Goal: Information Seeking & Learning: Learn about a topic

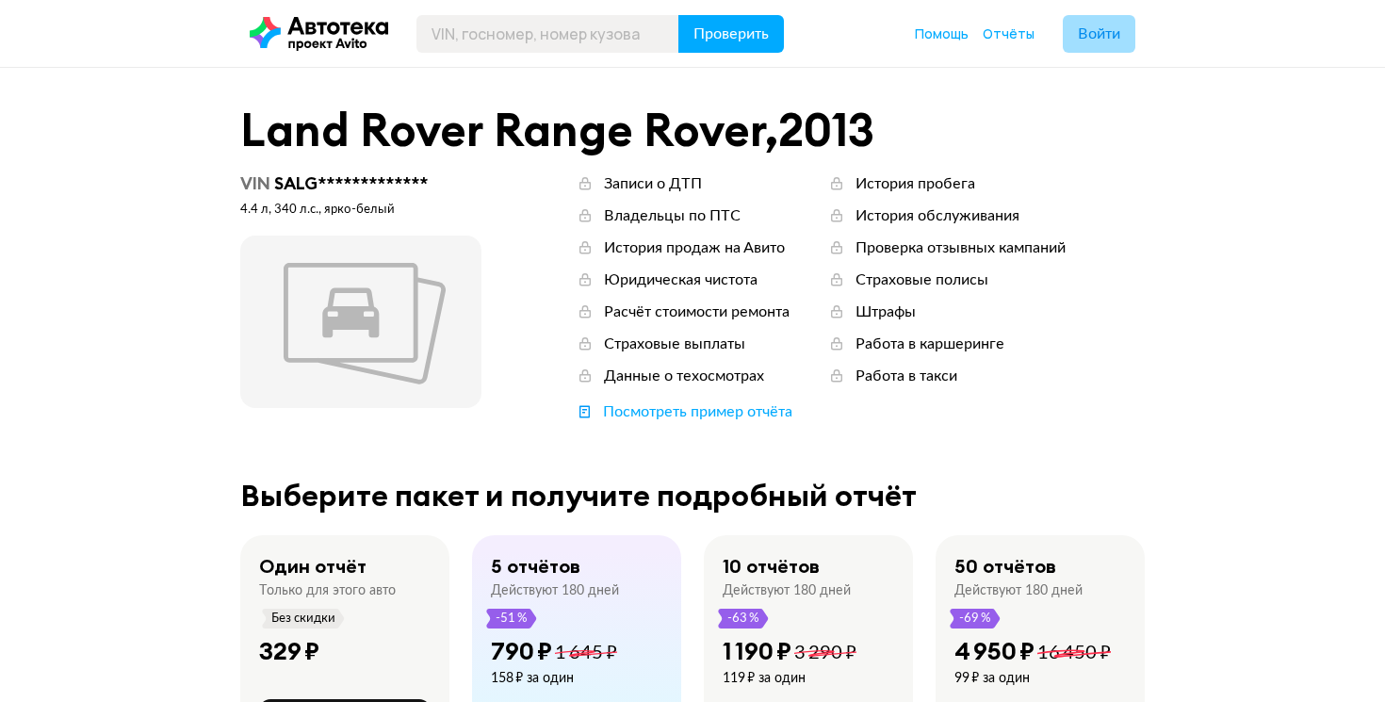
click at [1098, 41] on button "Войти" at bounding box center [1098, 34] width 73 height 38
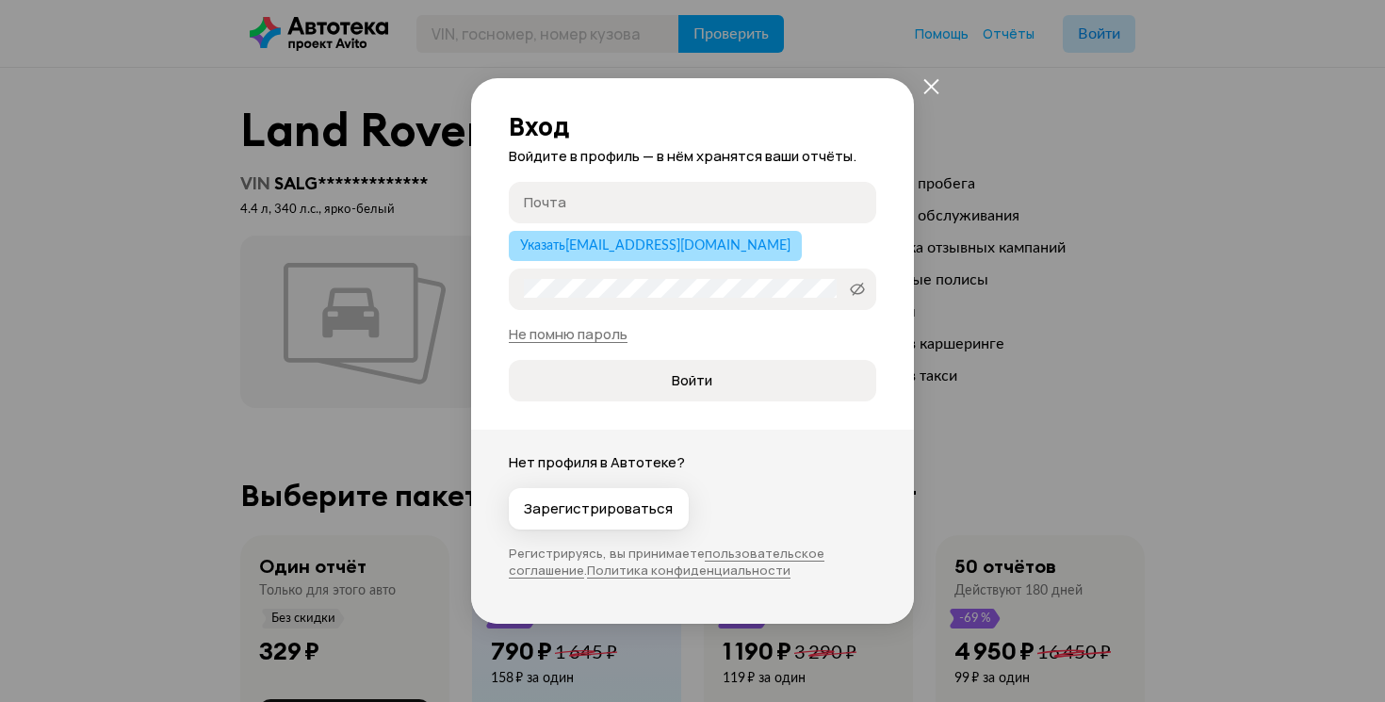
click at [630, 241] on span "Указать [EMAIL_ADDRESS][DOMAIN_NAME]" at bounding box center [655, 245] width 270 height 13
type input "[EMAIL_ADDRESS][DOMAIN_NAME]"
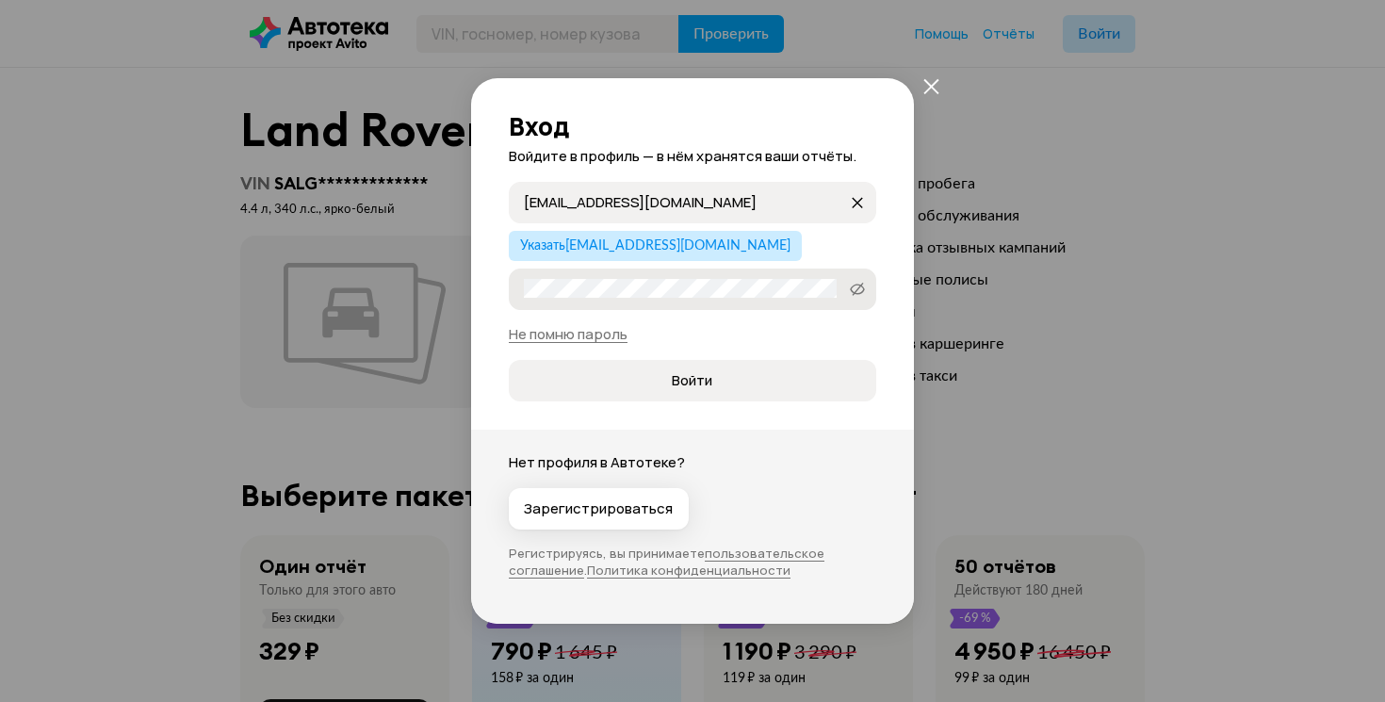
click at [608, 300] on label "Пароль" at bounding box center [692, 288] width 367 height 41
click at [852, 290] on icon at bounding box center [857, 289] width 15 height 19
click at [764, 386] on span "Войти" at bounding box center [692, 380] width 336 height 19
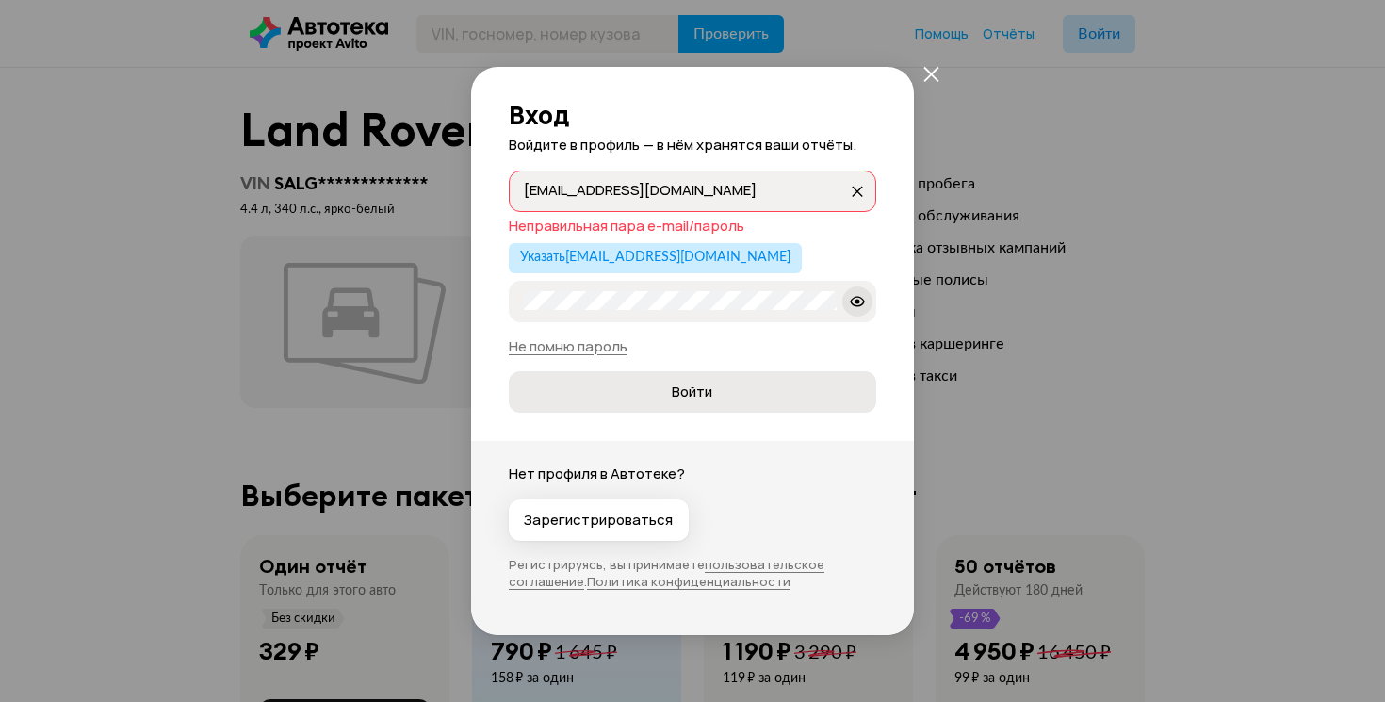
click at [710, 391] on span "Войти" at bounding box center [692, 391] width 41 height 19
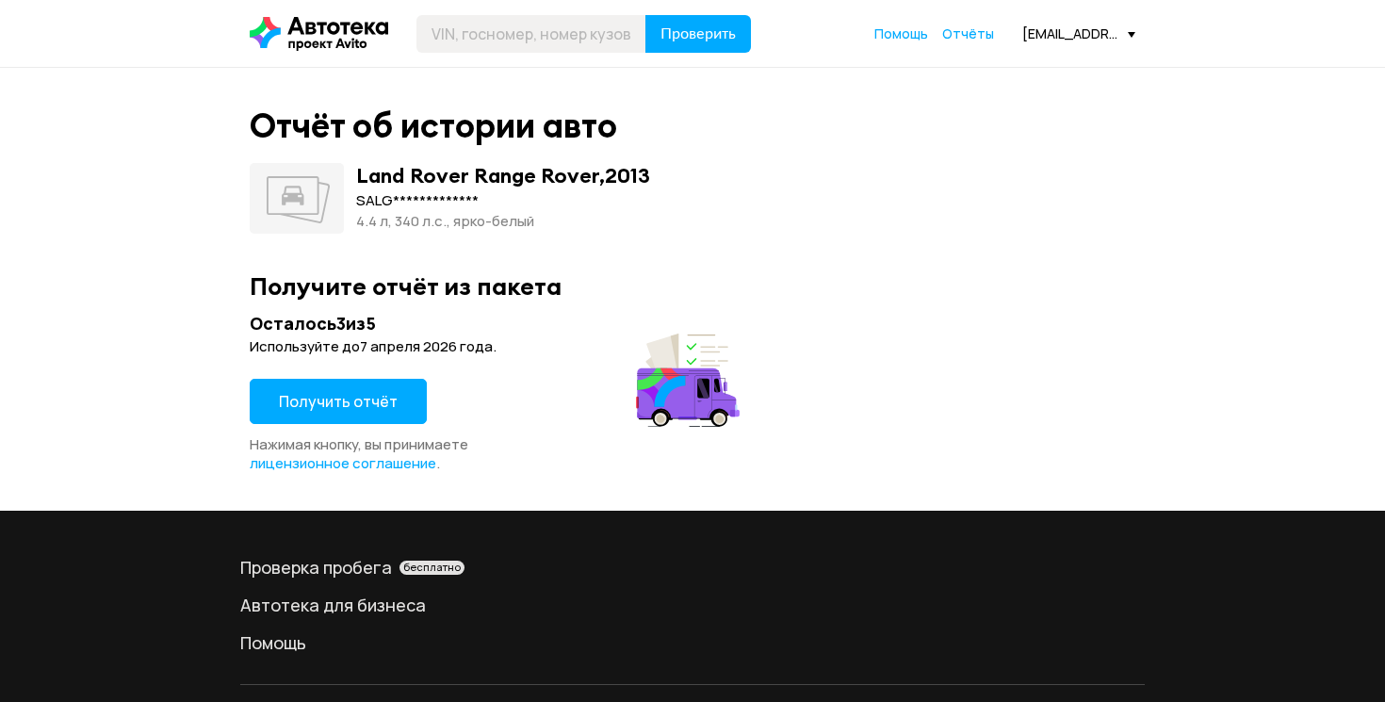
click at [398, 394] on button "Получить отчёт" at bounding box center [338, 401] width 177 height 45
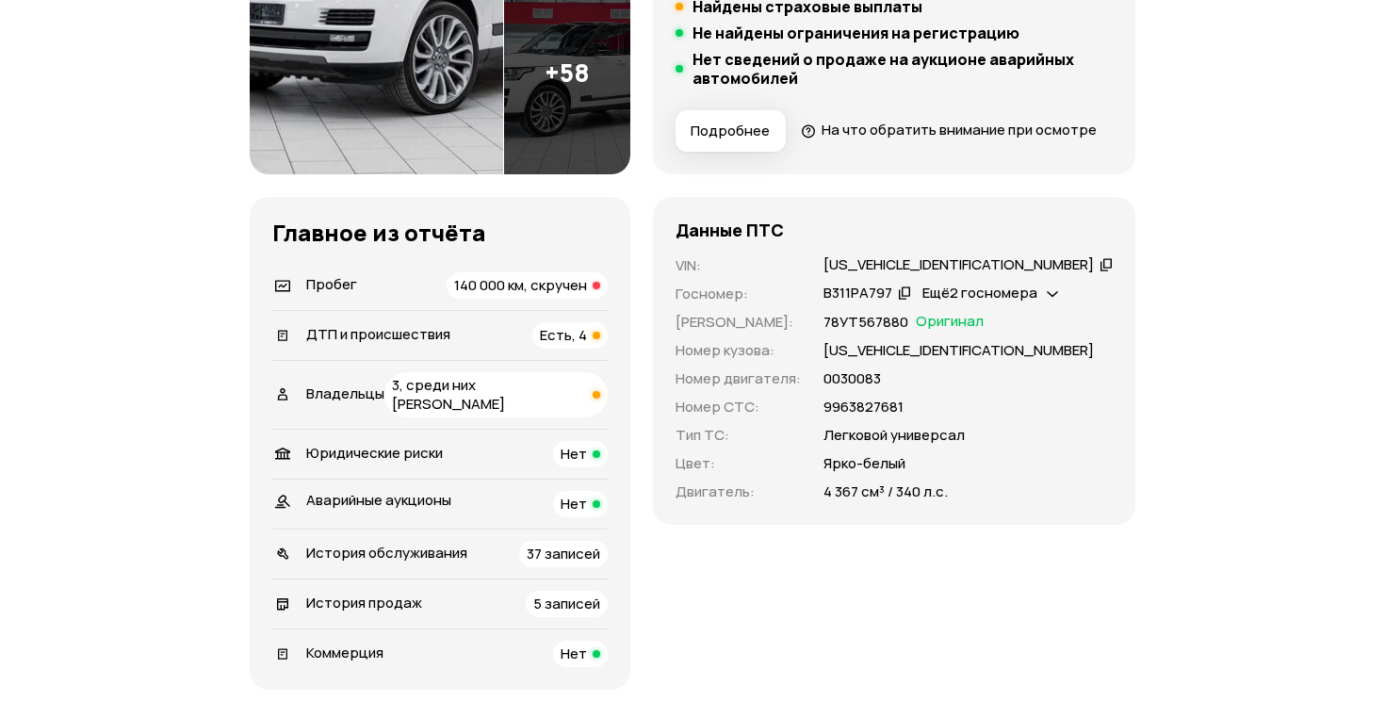
scroll to position [488, 0]
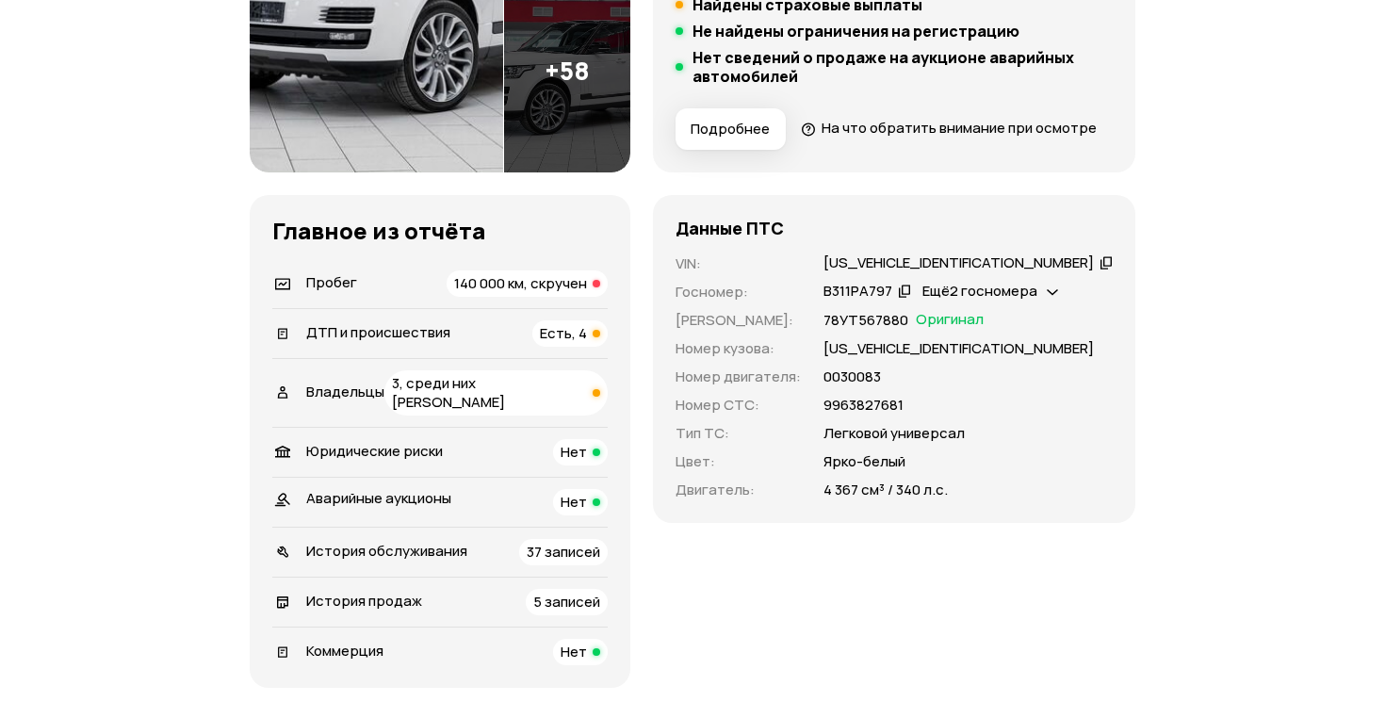
click at [556, 293] on span "140 000 км, скручен" at bounding box center [520, 283] width 133 height 20
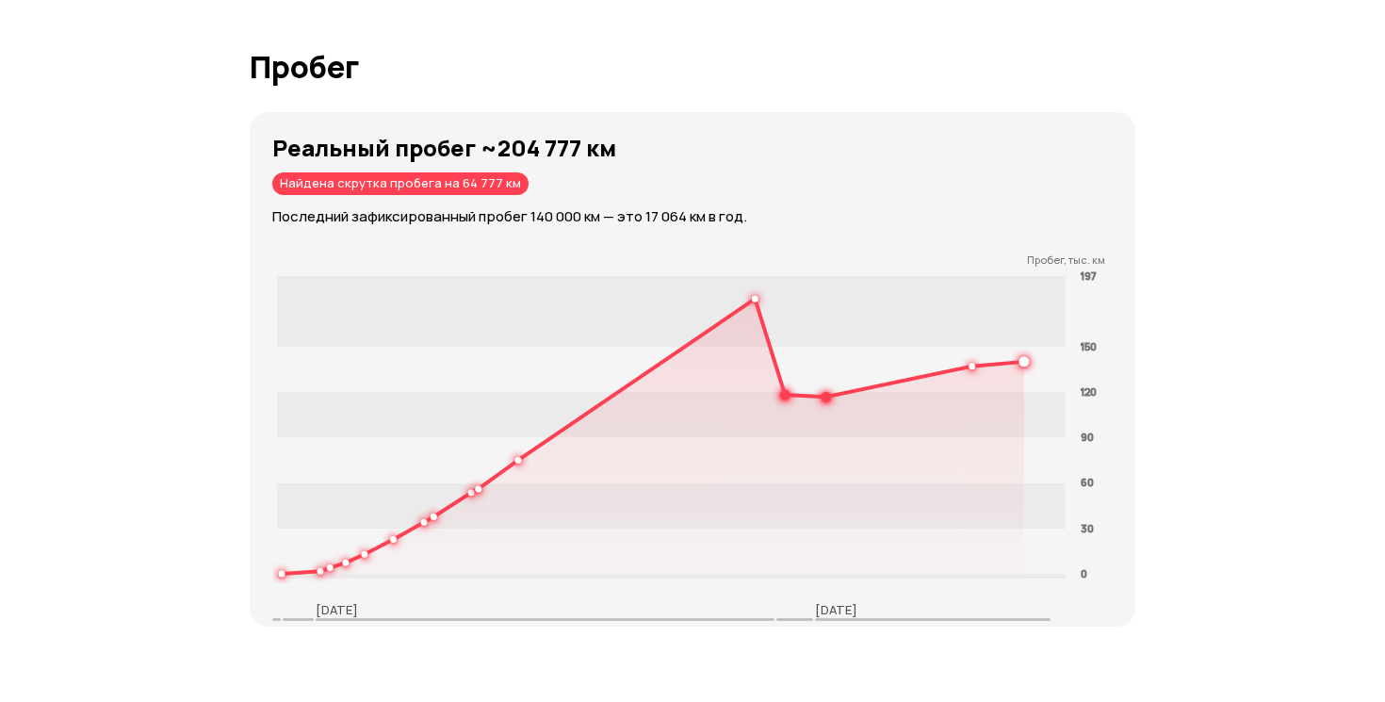
scroll to position [3123, 0]
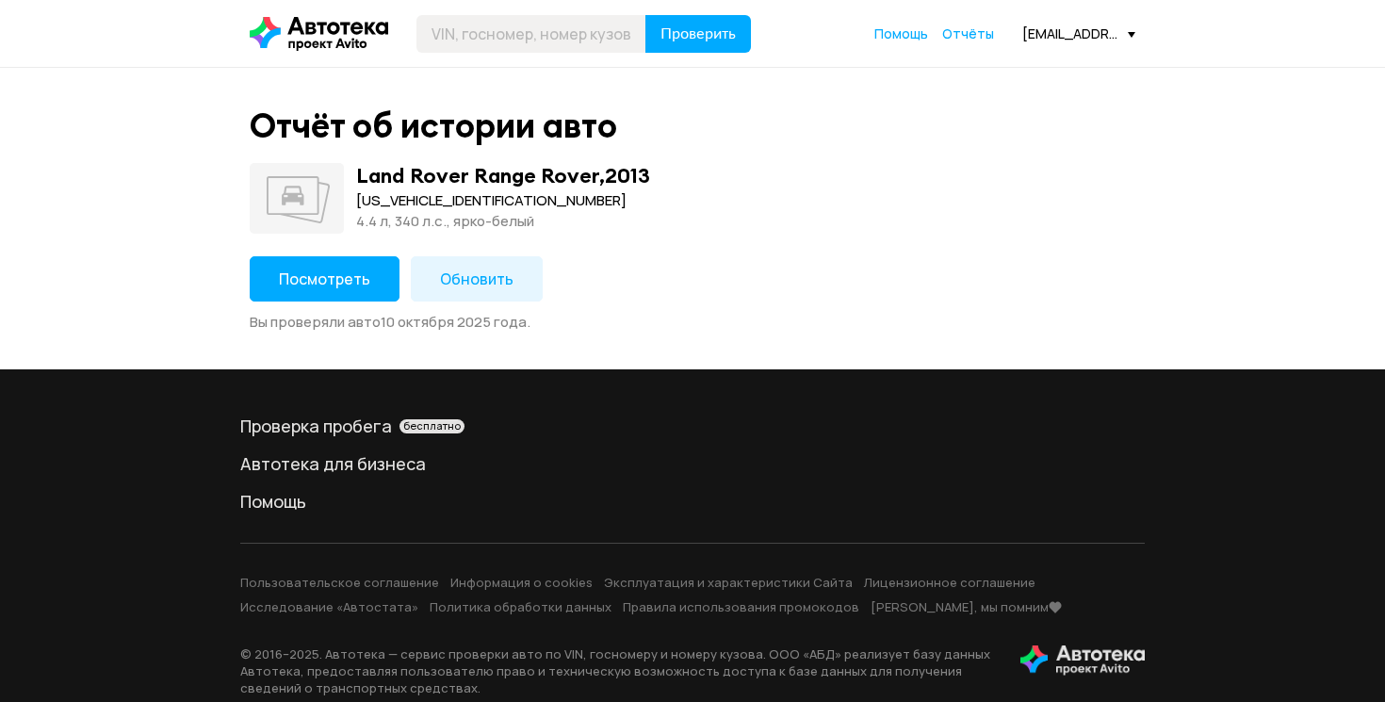
click at [336, 280] on span "Посмотреть" at bounding box center [324, 278] width 91 height 21
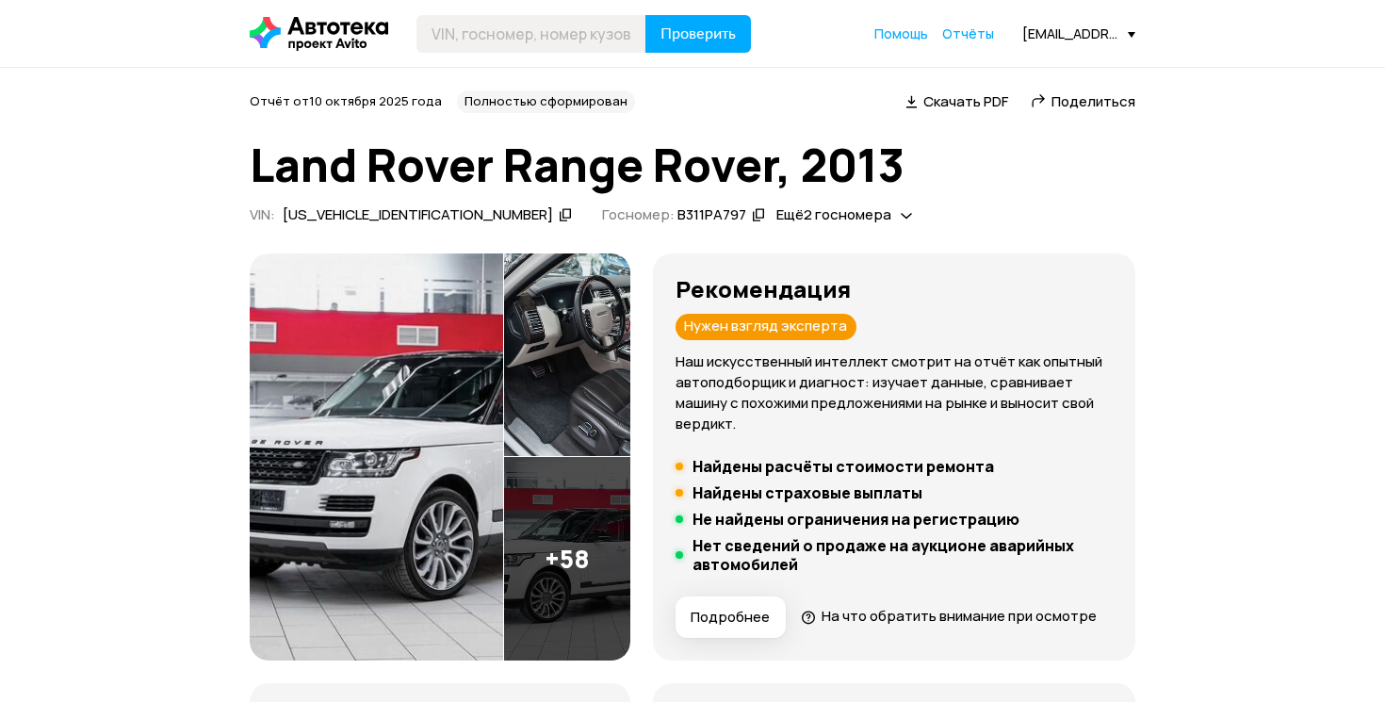
click at [770, 623] on span "Подробнее" at bounding box center [729, 617] width 79 height 19
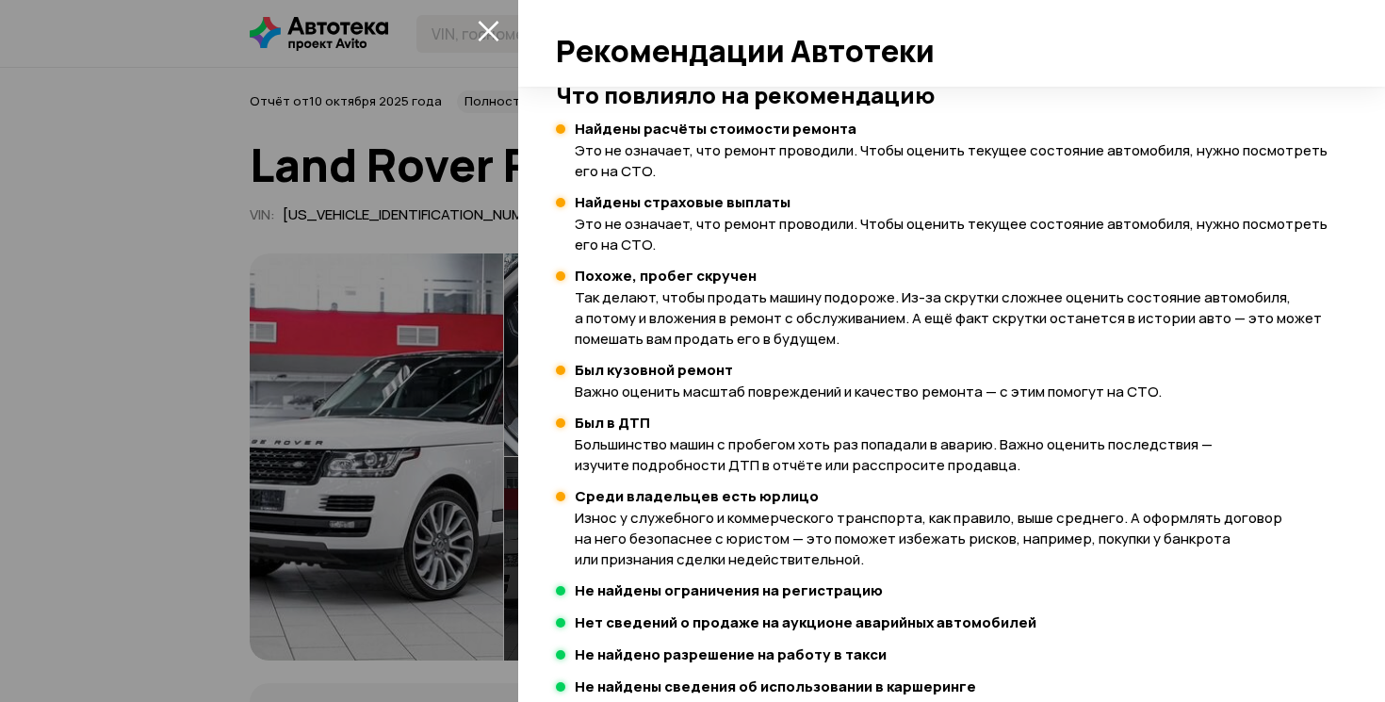
scroll to position [390, 0]
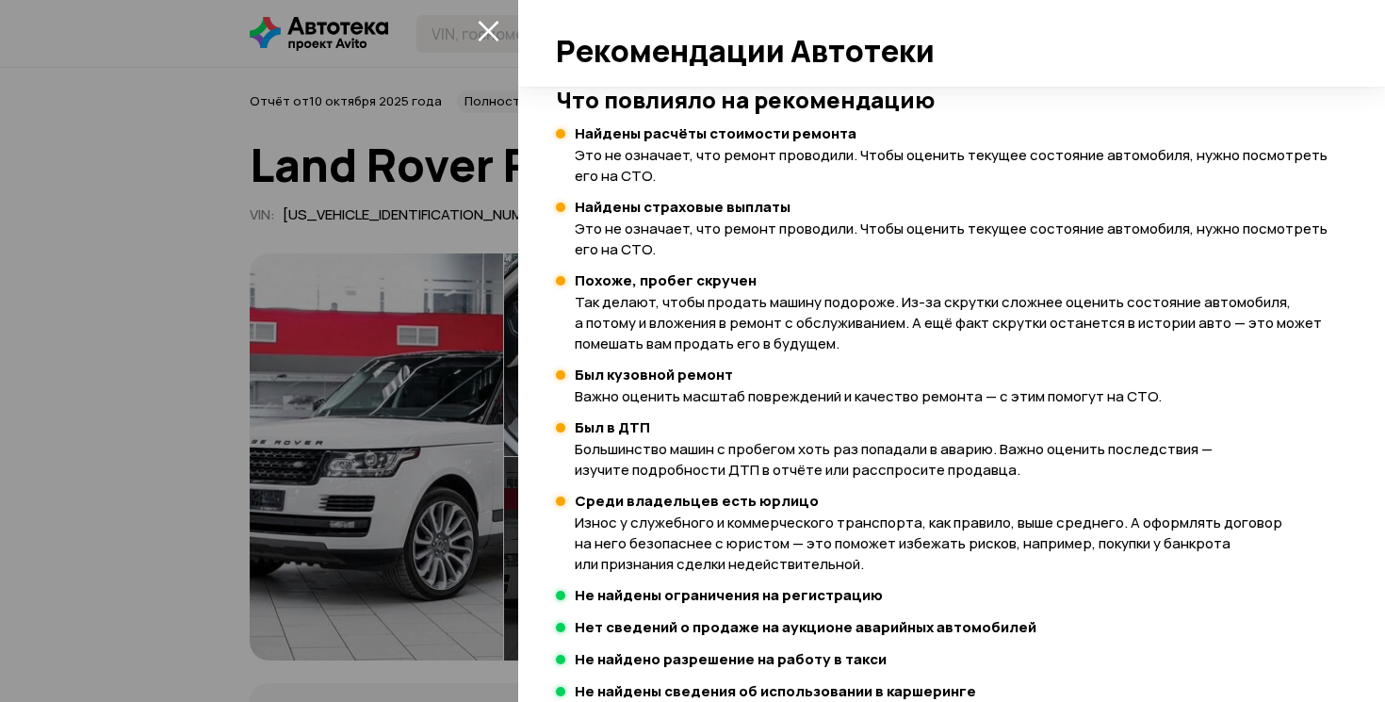
click at [670, 143] on div "Найдены расчёты стоимости ремонта Это не означает, что ремонт проводили. Чтобы …" at bounding box center [951, 155] width 753 height 62
click at [36, 216] on div at bounding box center [692, 351] width 1385 height 702
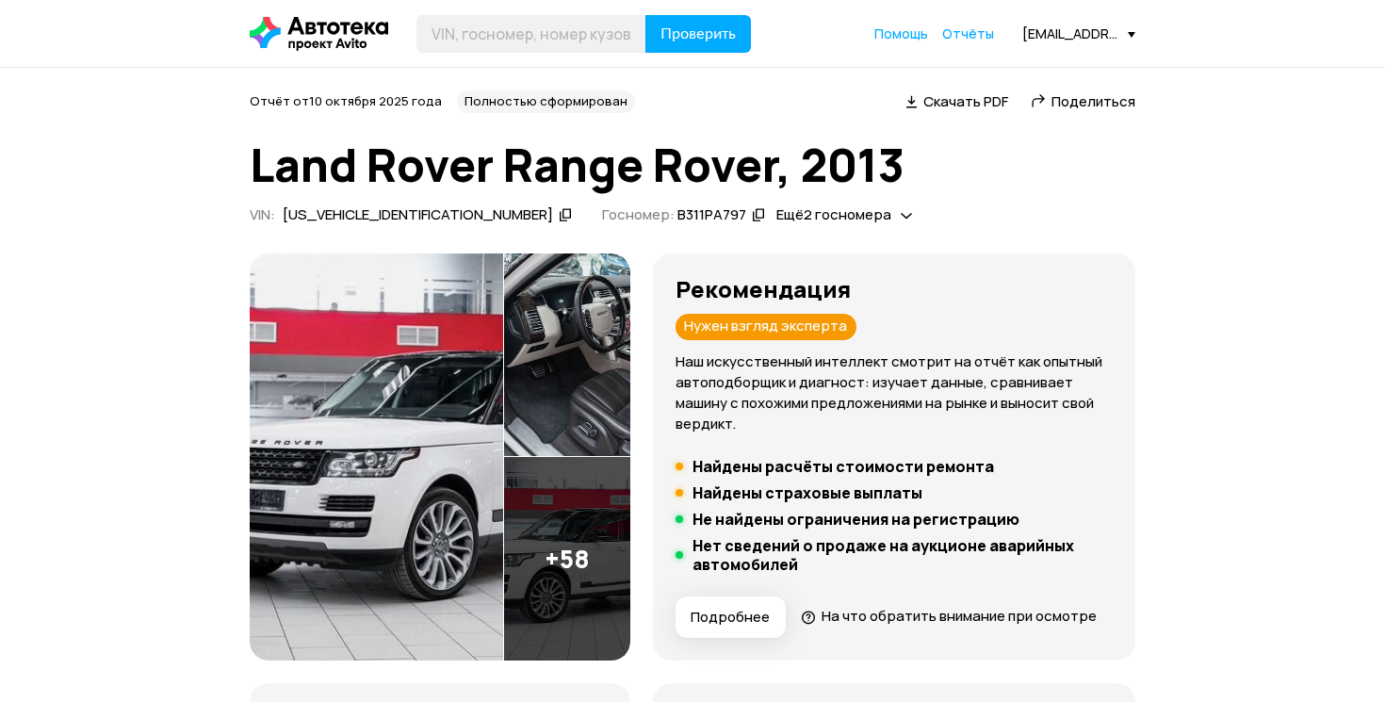
click at [783, 627] on button "Подробнее" at bounding box center [730, 616] width 110 height 41
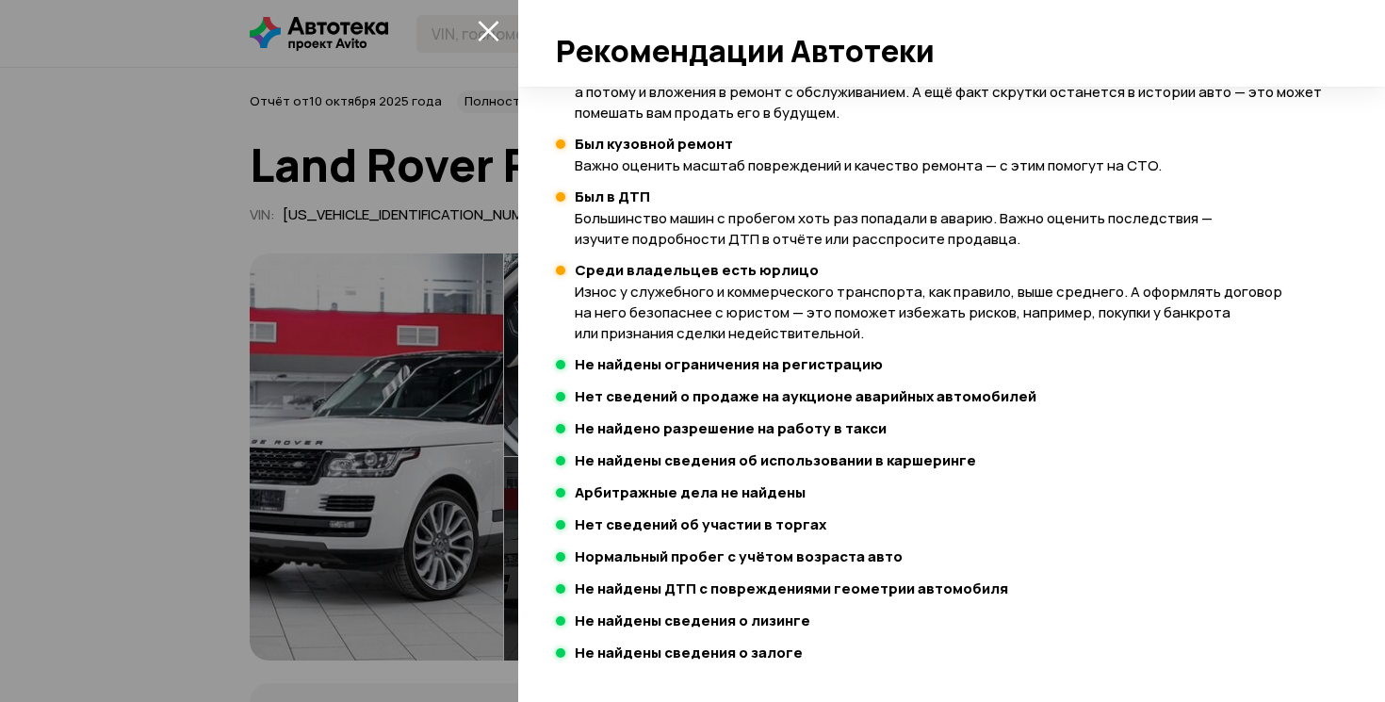
scroll to position [621, 0]
click at [725, 297] on p "Износ у служебного и коммерческого транспорта, как правило, выше среднего. А оф…" at bounding box center [951, 313] width 753 height 62
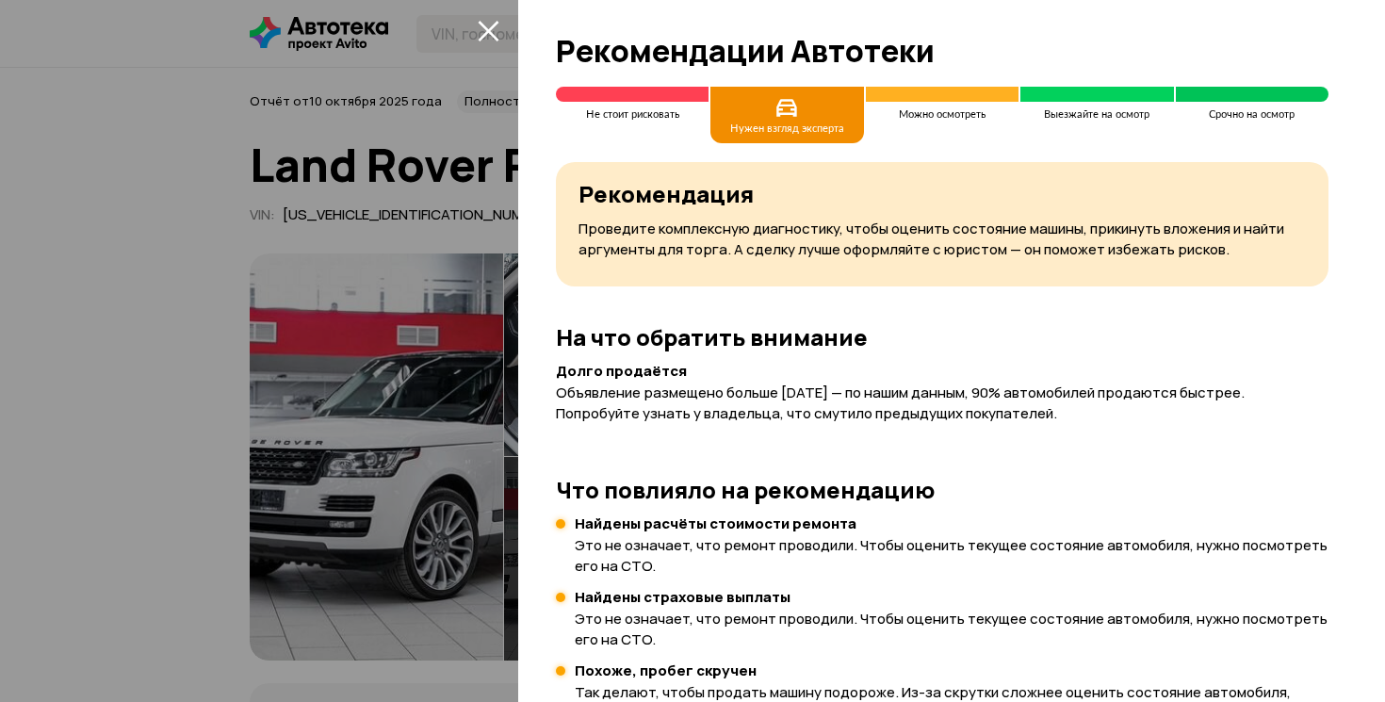
scroll to position [0, 0]
click at [776, 109] on icon at bounding box center [787, 108] width 23 height 25
click at [709, 535] on p "Это не означает, что ремонт проводили. Чтобы оценить текущее состояние автомоби…" at bounding box center [951, 555] width 753 height 41
click at [812, 406] on p "Объявление размещено больше [DATE] — по нашим данным, 90% автомобилей продаются…" at bounding box center [942, 402] width 772 height 41
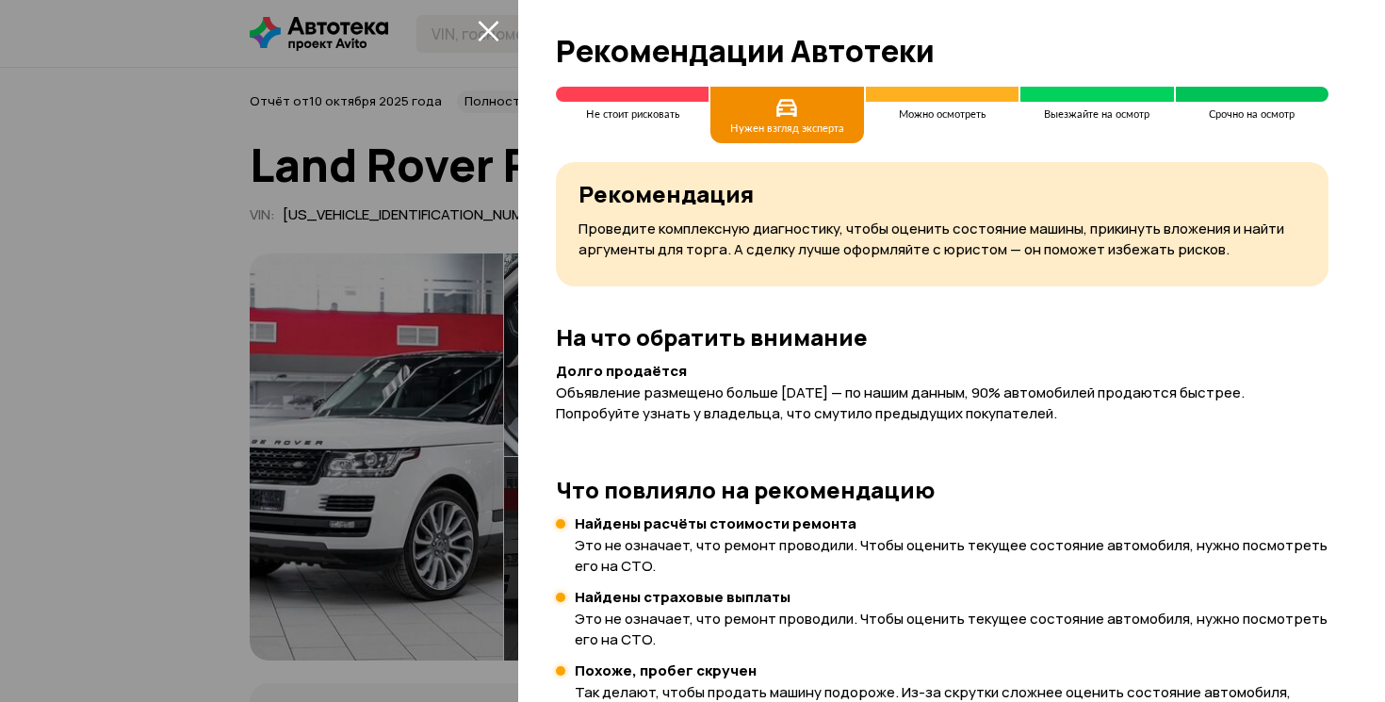
click at [716, 561] on p "Это не означает, что ремонт проводили. Чтобы оценить текущее состояние автомоби…" at bounding box center [951, 555] width 753 height 41
click at [726, 537] on p "Это не означает, что ремонт проводили. Чтобы оценить текущее состояние автомоби…" at bounding box center [951, 555] width 753 height 41
click at [726, 530] on h4 "Найдены расчёты стоимости ремонта" at bounding box center [951, 523] width 753 height 19
click at [652, 527] on h4 "Найдены расчёты стоимости ремонта" at bounding box center [951, 523] width 753 height 19
click at [652, 514] on h4 "Найдены расчёты стоимости ремонта" at bounding box center [951, 523] width 753 height 19
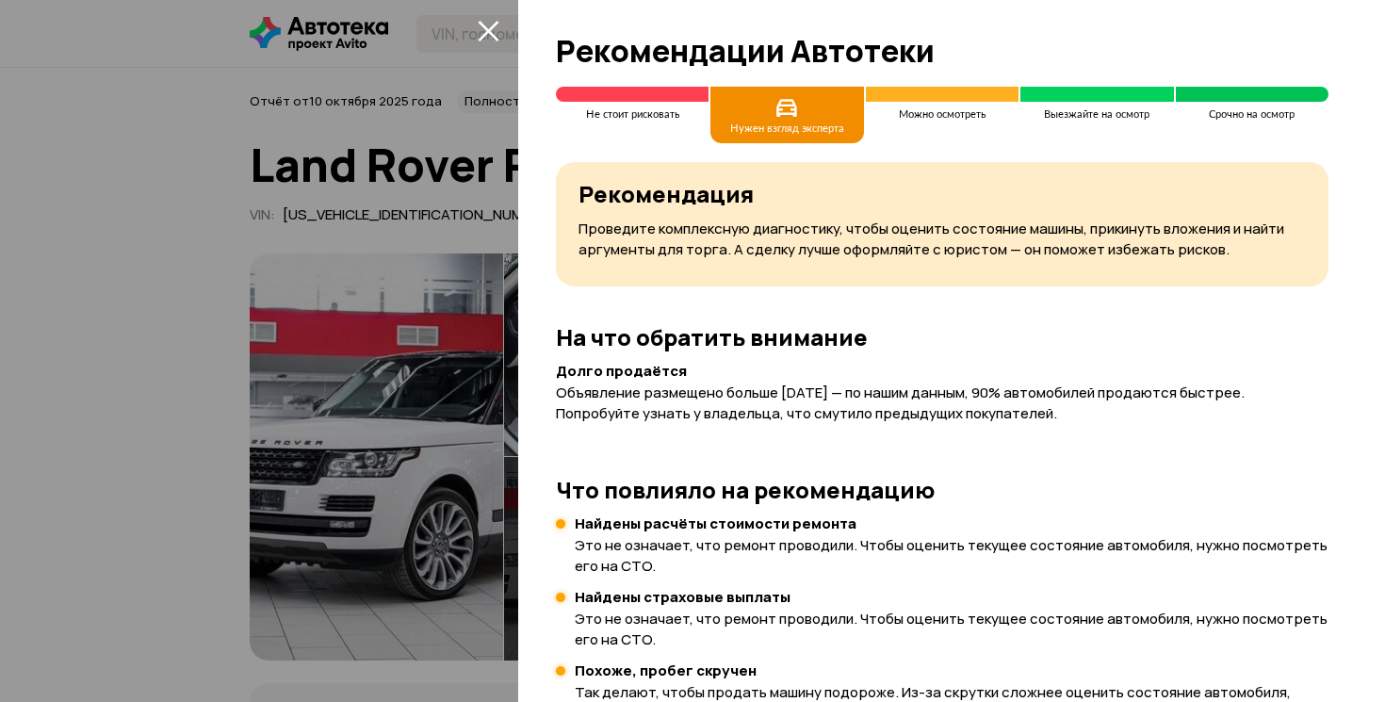
click at [494, 33] on icon "закрыть" at bounding box center [489, 31] width 22 height 22
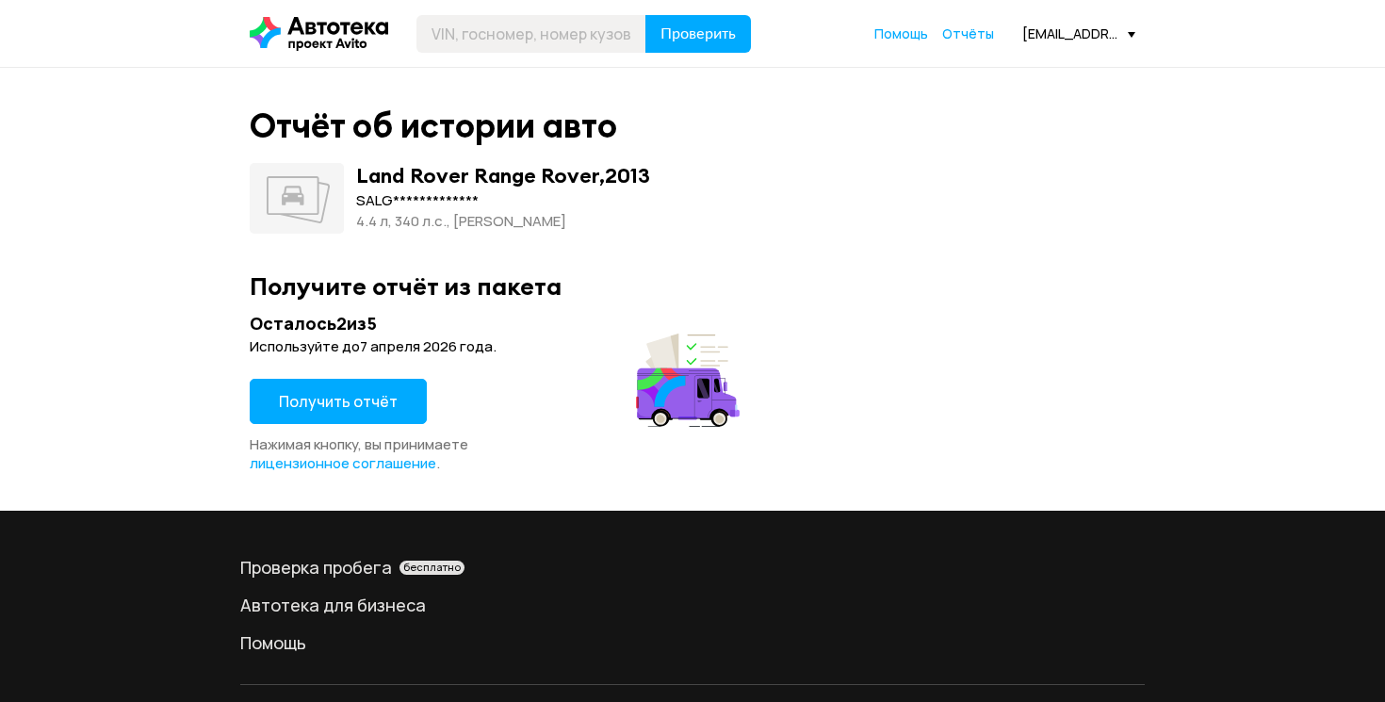
click at [355, 395] on span "Получить отчёт" at bounding box center [338, 401] width 119 height 21
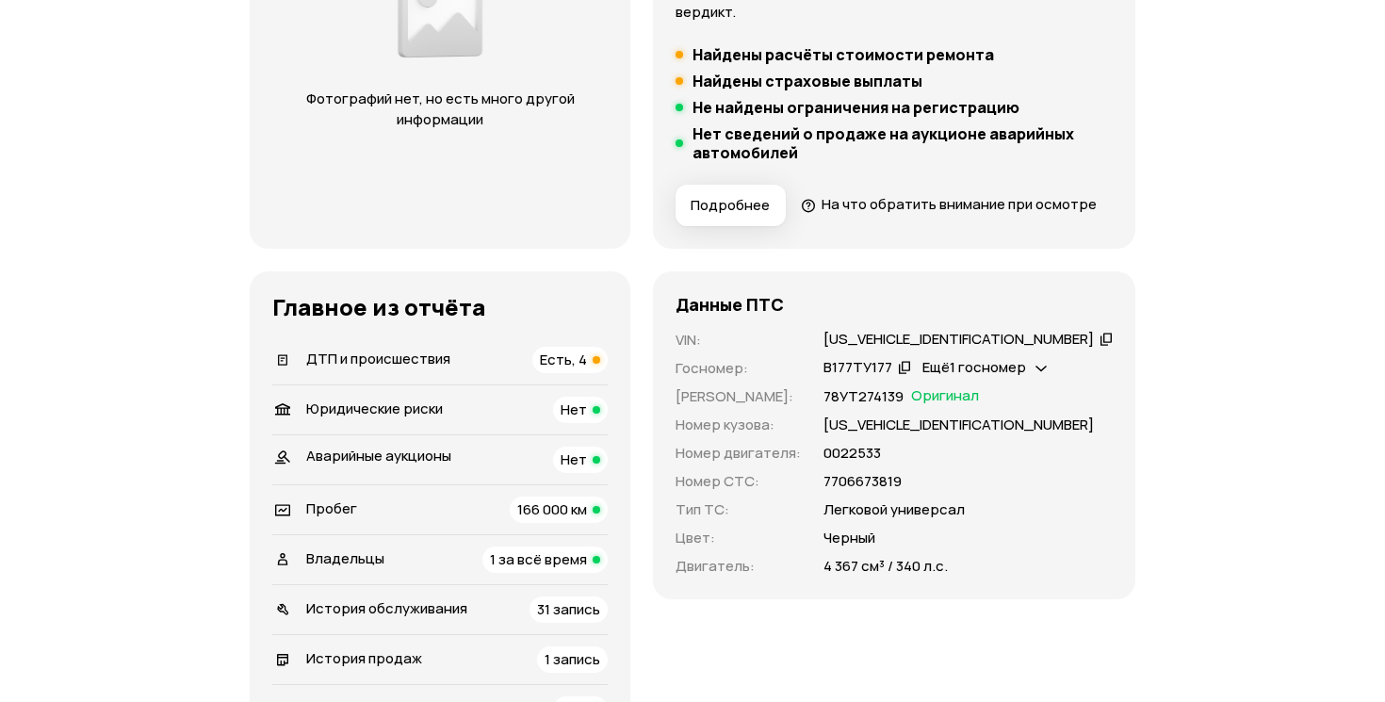
scroll to position [422, 0]
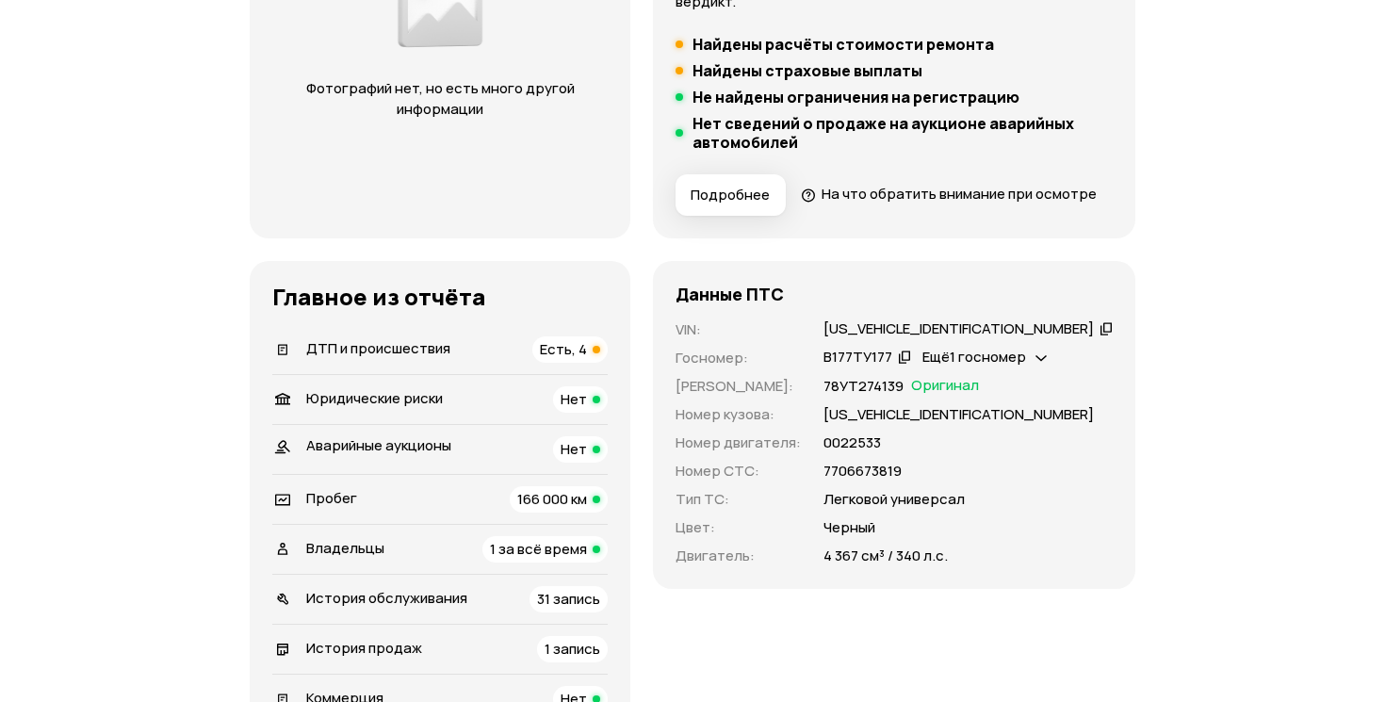
click at [587, 359] on span "Есть, 4" at bounding box center [563, 349] width 47 height 20
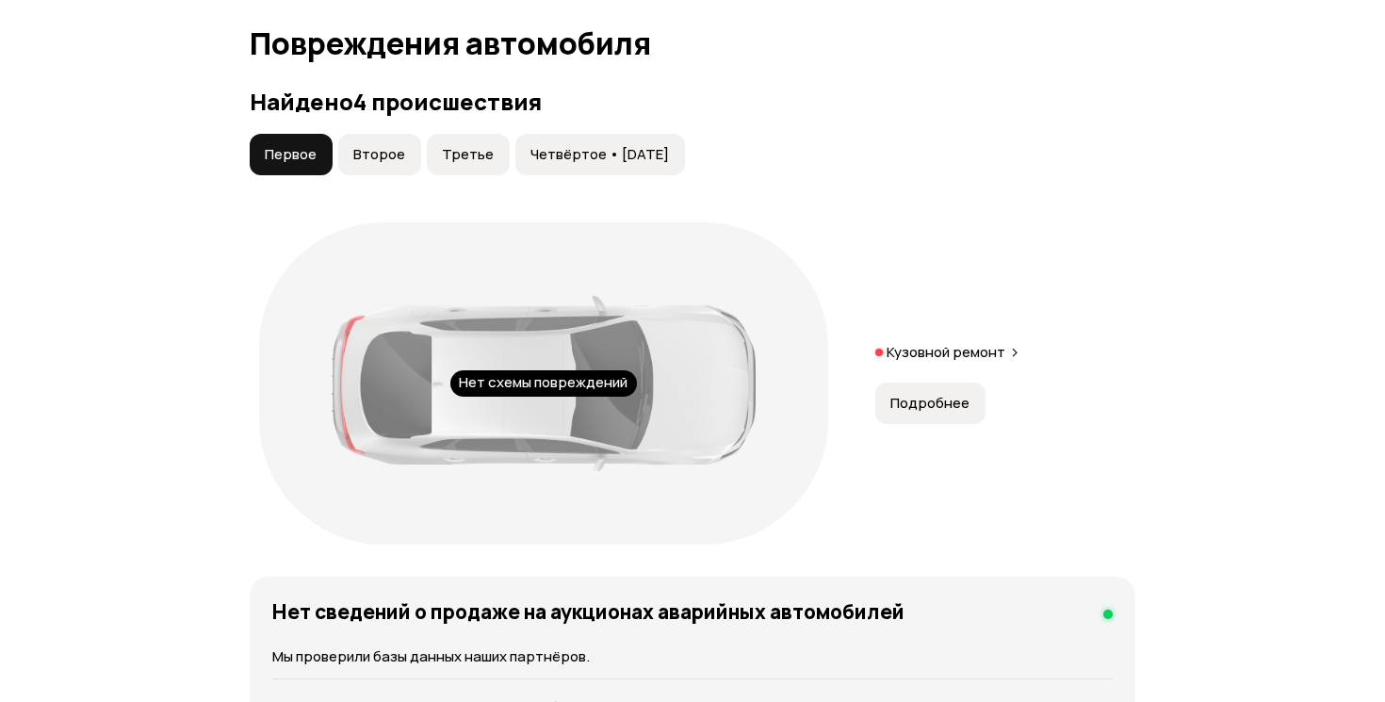
scroll to position [2128, 0]
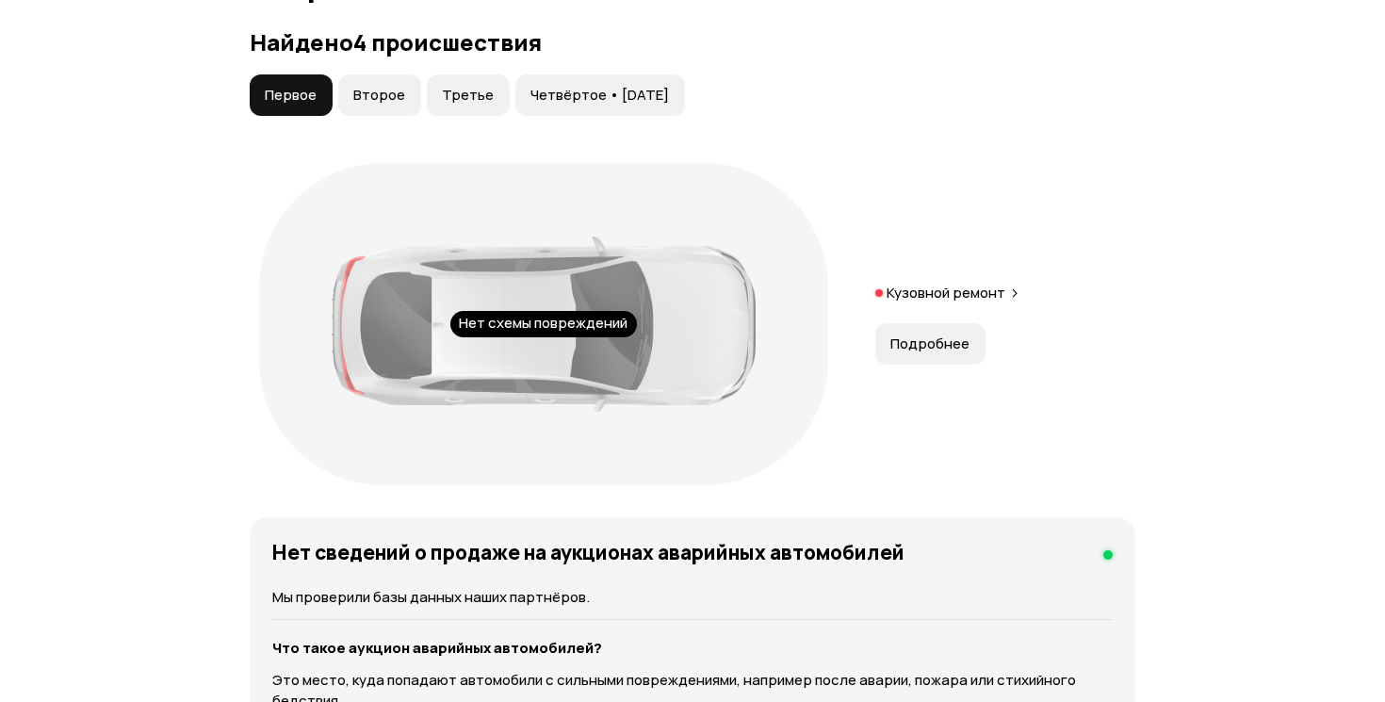
click at [925, 353] on span "Подробнее" at bounding box center [929, 343] width 79 height 19
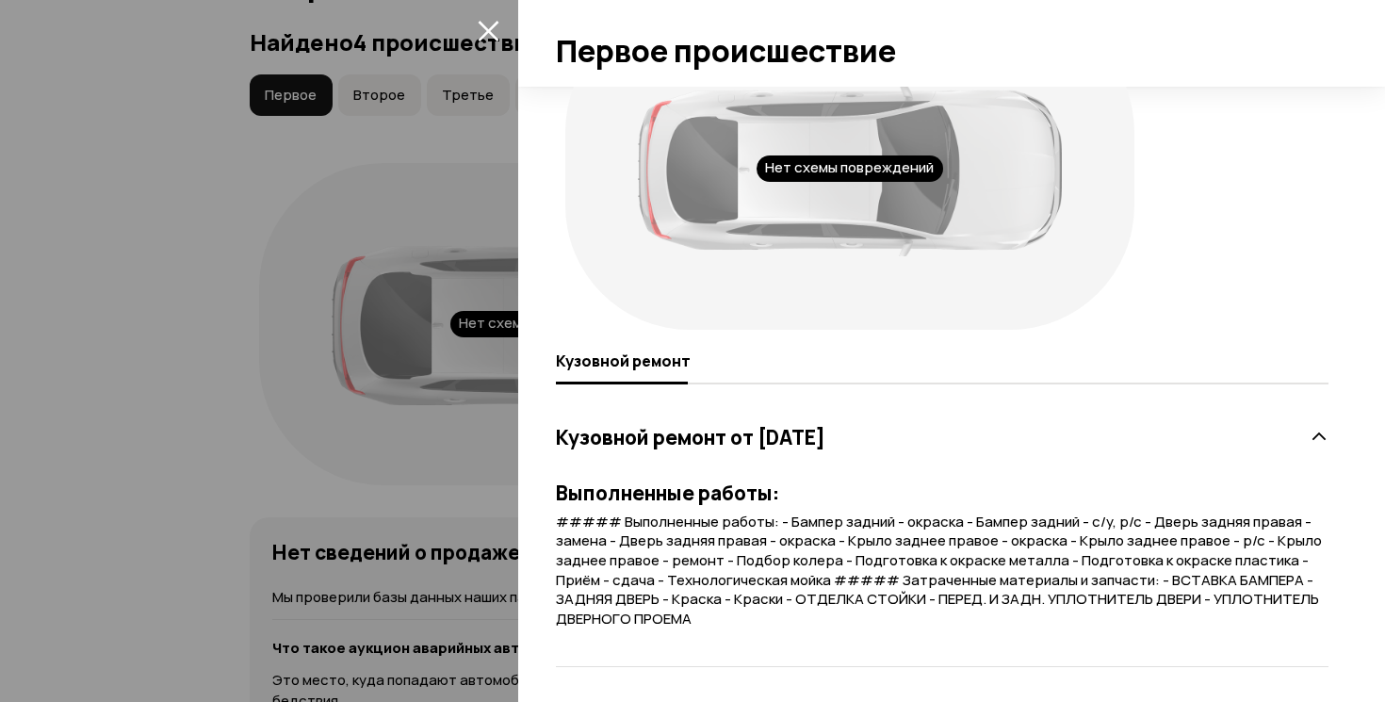
scroll to position [88, 0]
click at [134, 495] on div at bounding box center [692, 351] width 1385 height 702
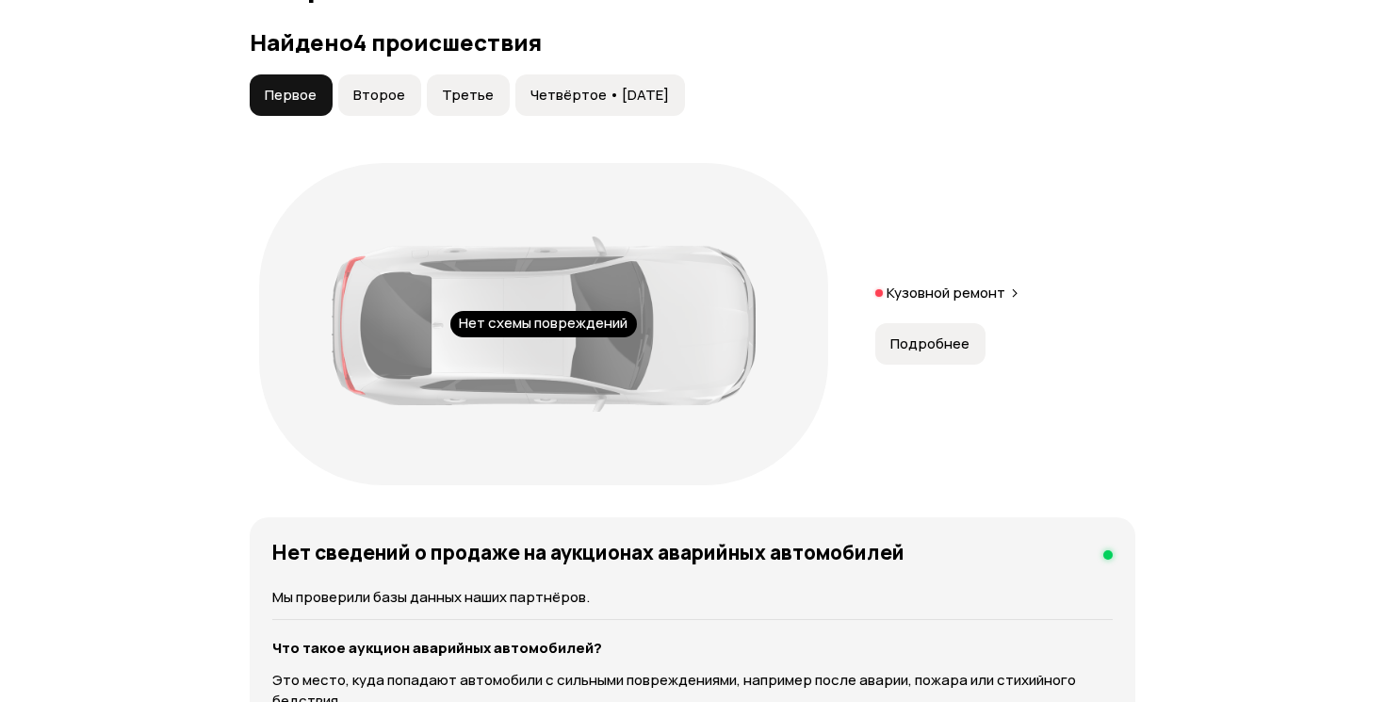
click at [372, 105] on span "Второе" at bounding box center [379, 95] width 52 height 19
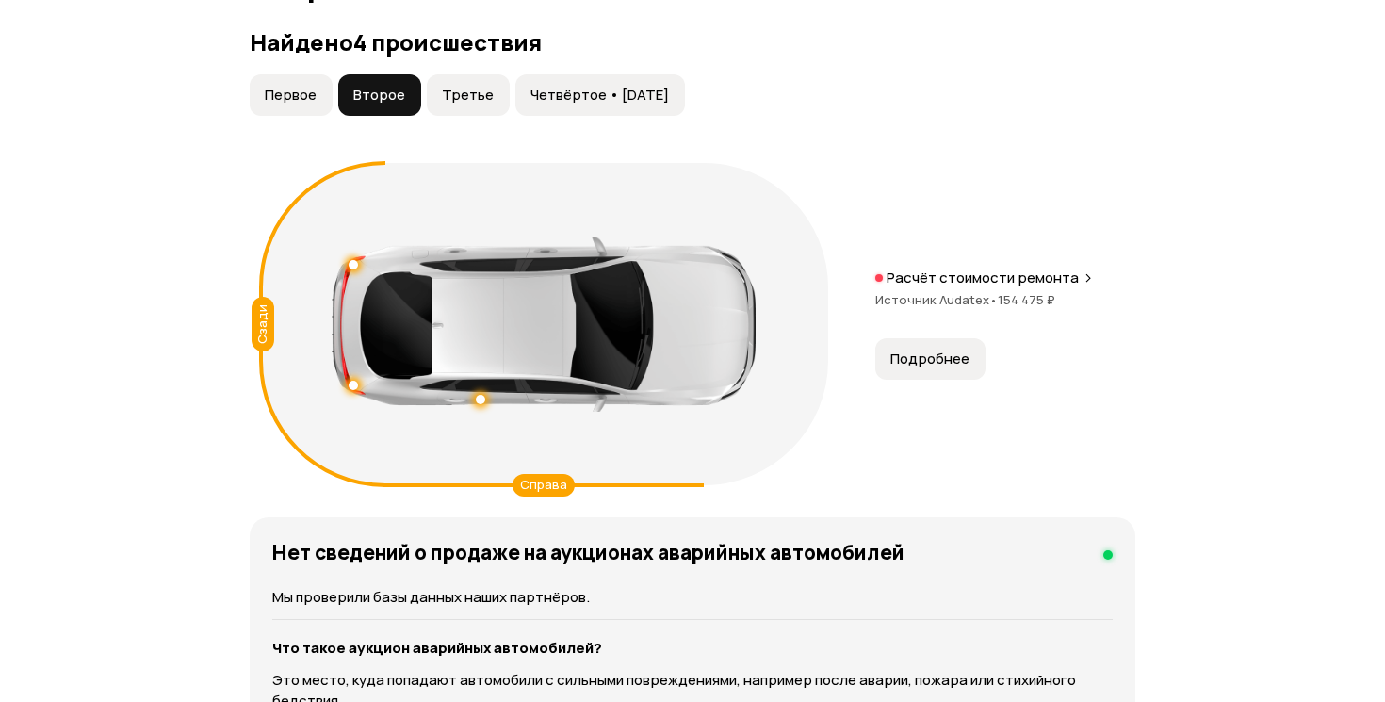
click at [921, 368] on span "Подробнее" at bounding box center [929, 358] width 79 height 19
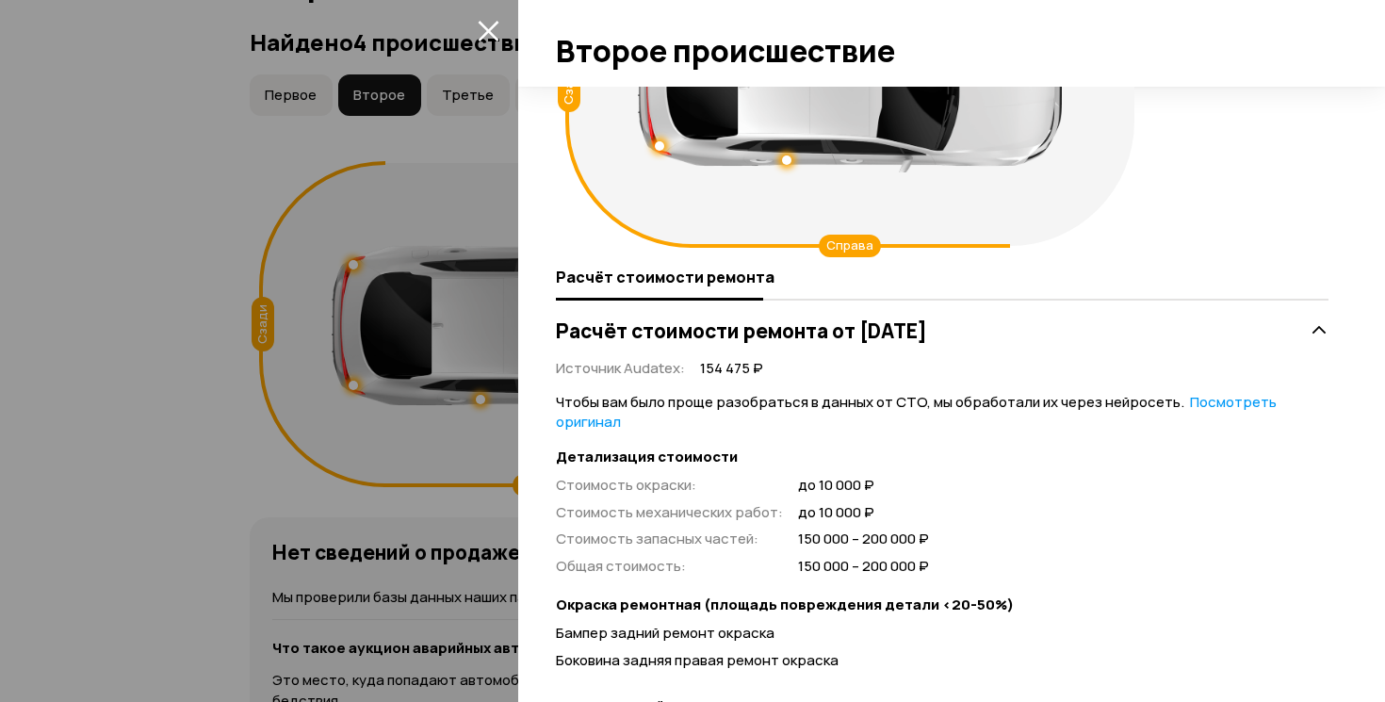
scroll to position [175, 0]
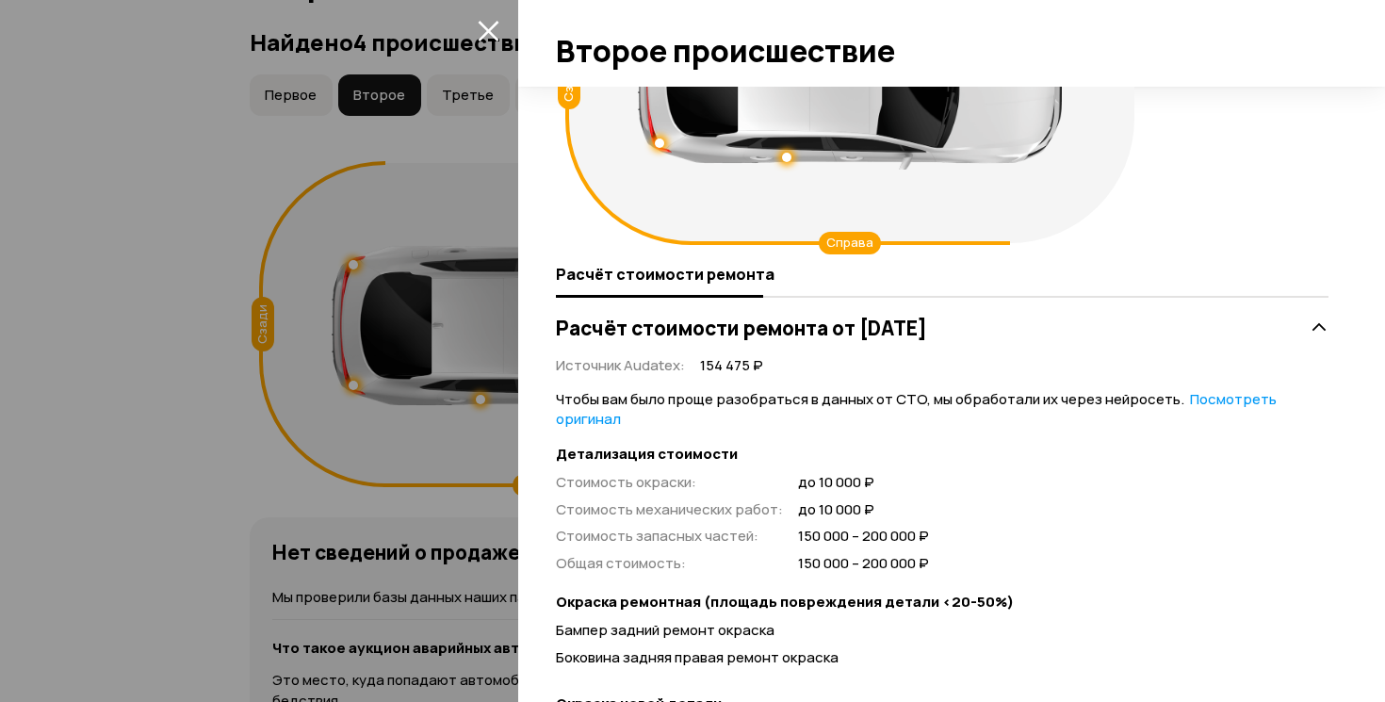
click at [275, 130] on div at bounding box center [692, 351] width 1385 height 702
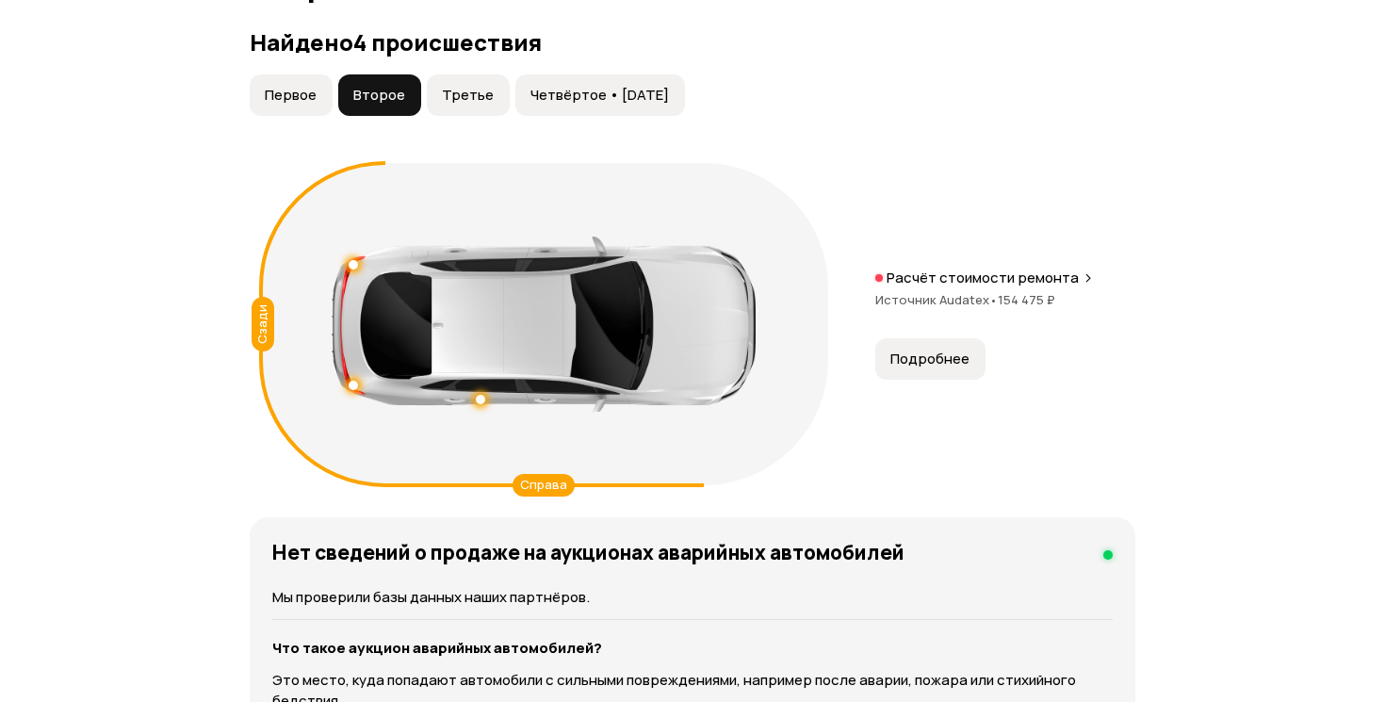
click at [301, 105] on span "Первое" at bounding box center [291, 95] width 52 height 19
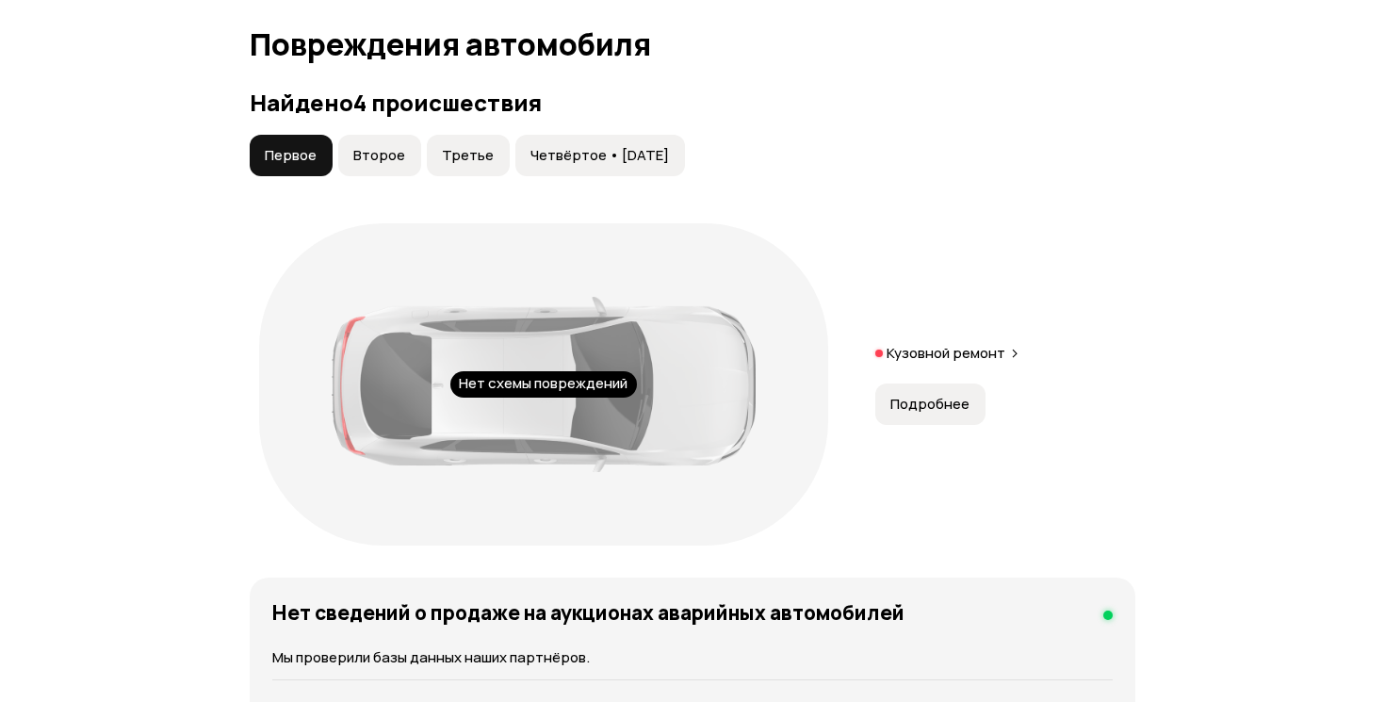
scroll to position [2078, 0]
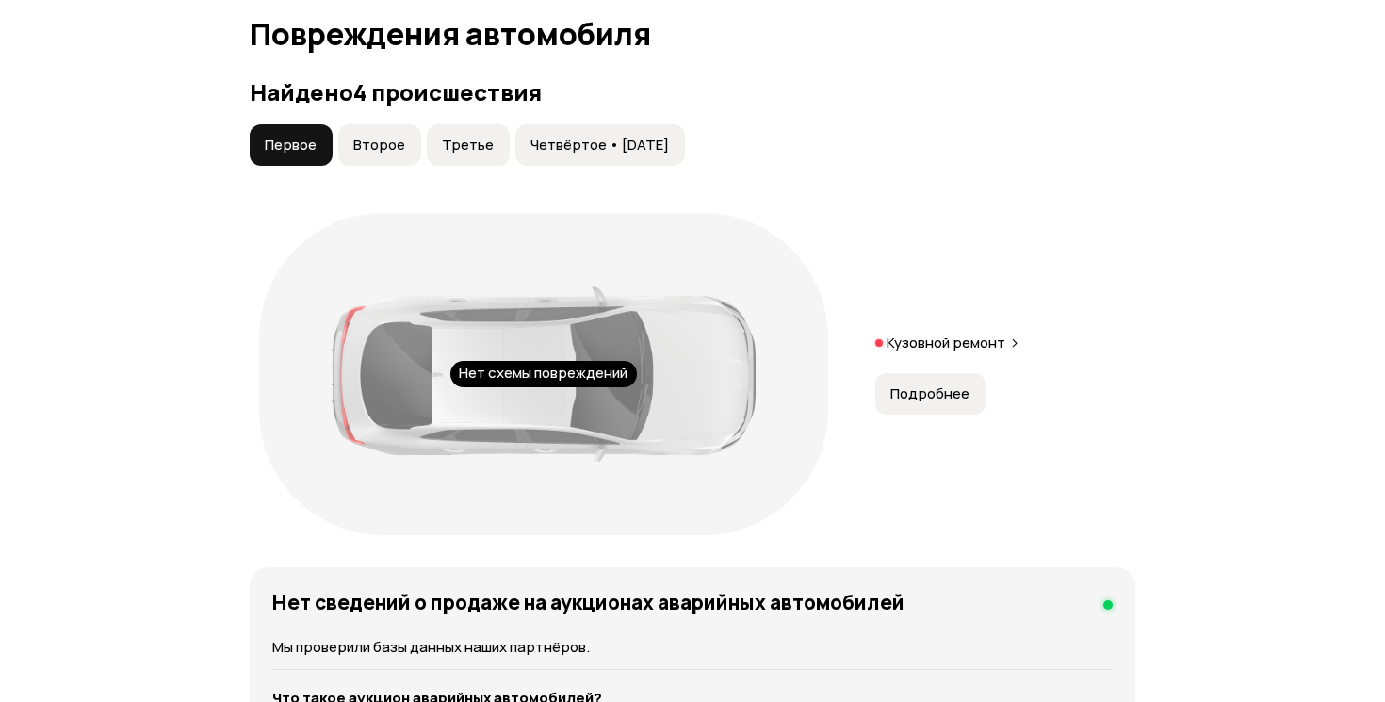
click at [896, 413] on button "Подробнее" at bounding box center [930, 393] width 110 height 41
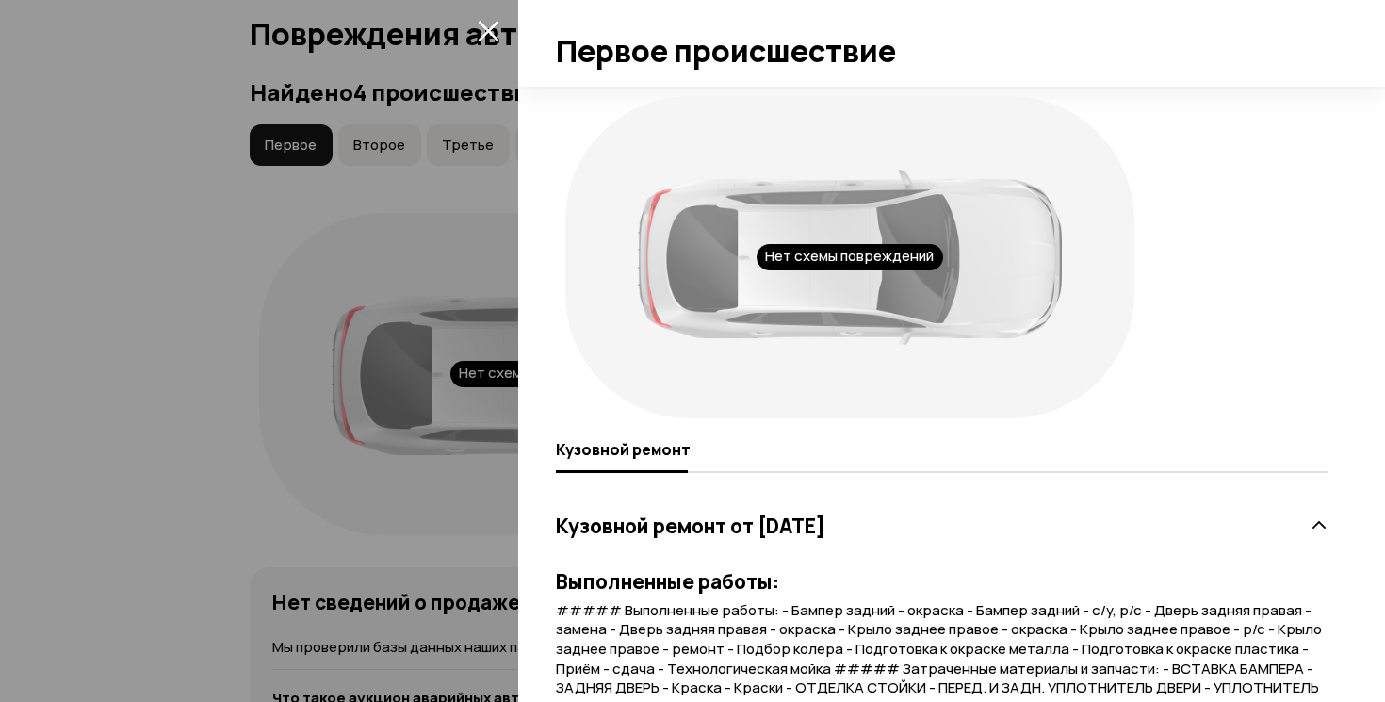
click at [390, 172] on div at bounding box center [692, 351] width 1385 height 702
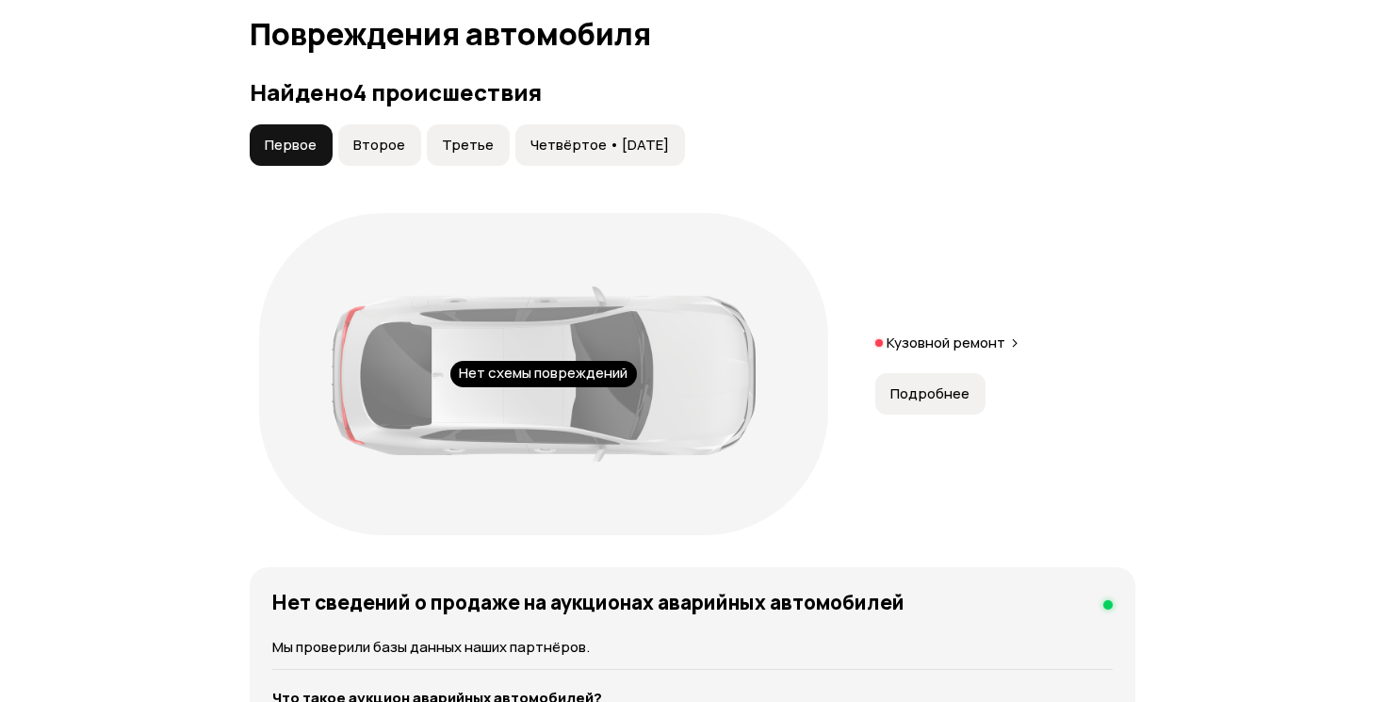
click at [390, 154] on span "Второе" at bounding box center [379, 145] width 52 height 19
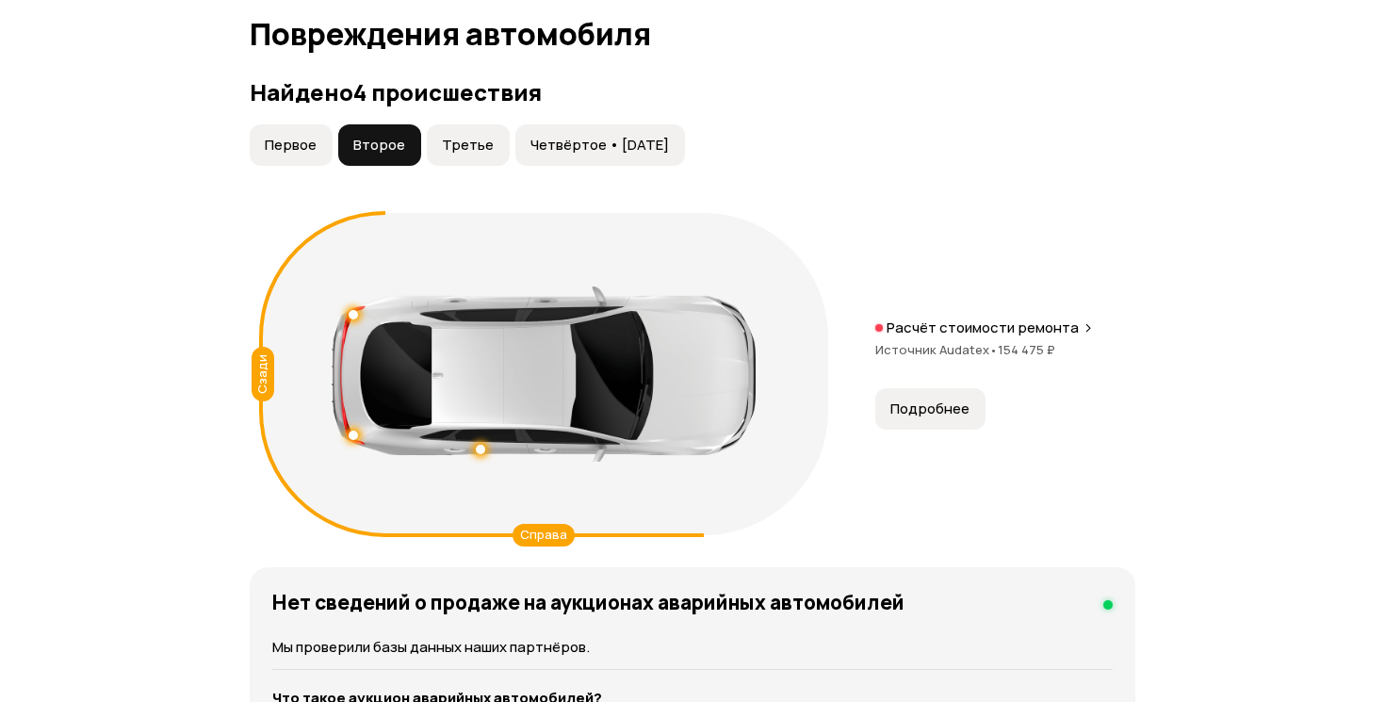
click at [952, 429] on button "Подробнее" at bounding box center [930, 408] width 110 height 41
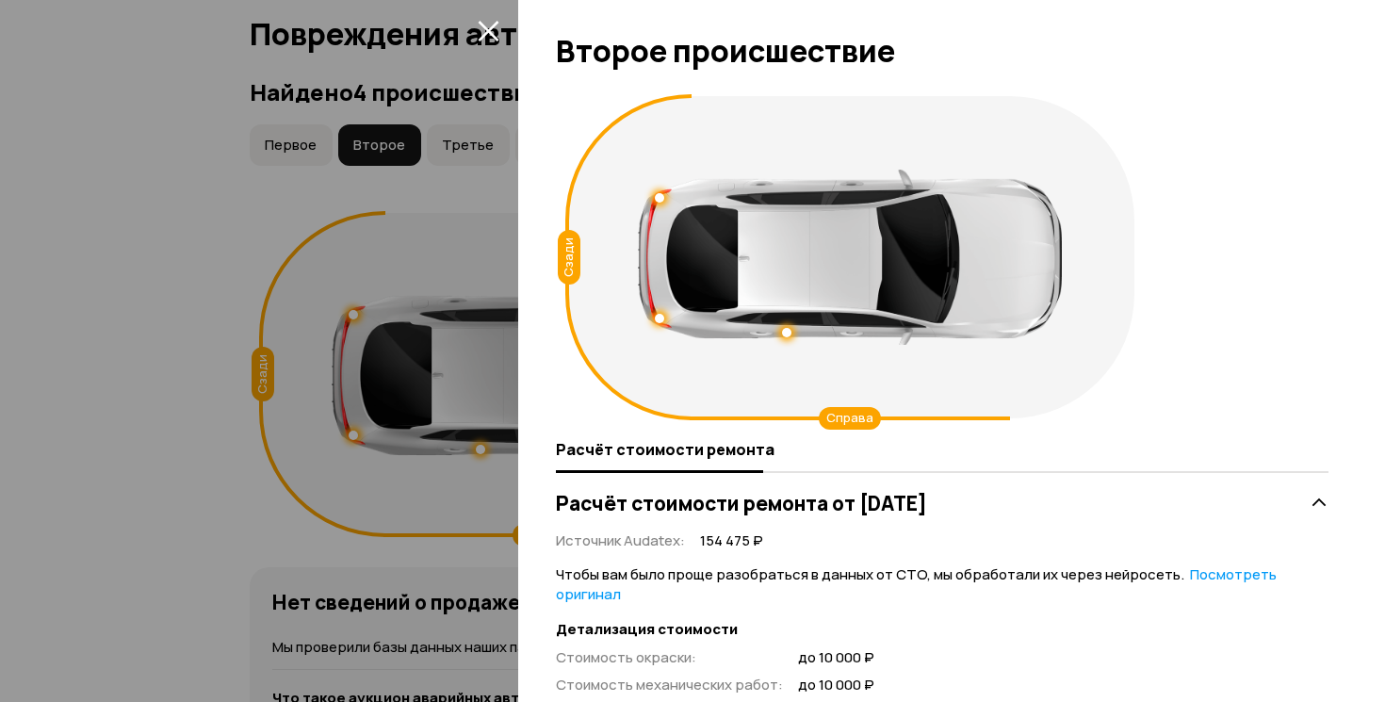
scroll to position [0, 0]
click at [455, 197] on div at bounding box center [692, 351] width 1385 height 702
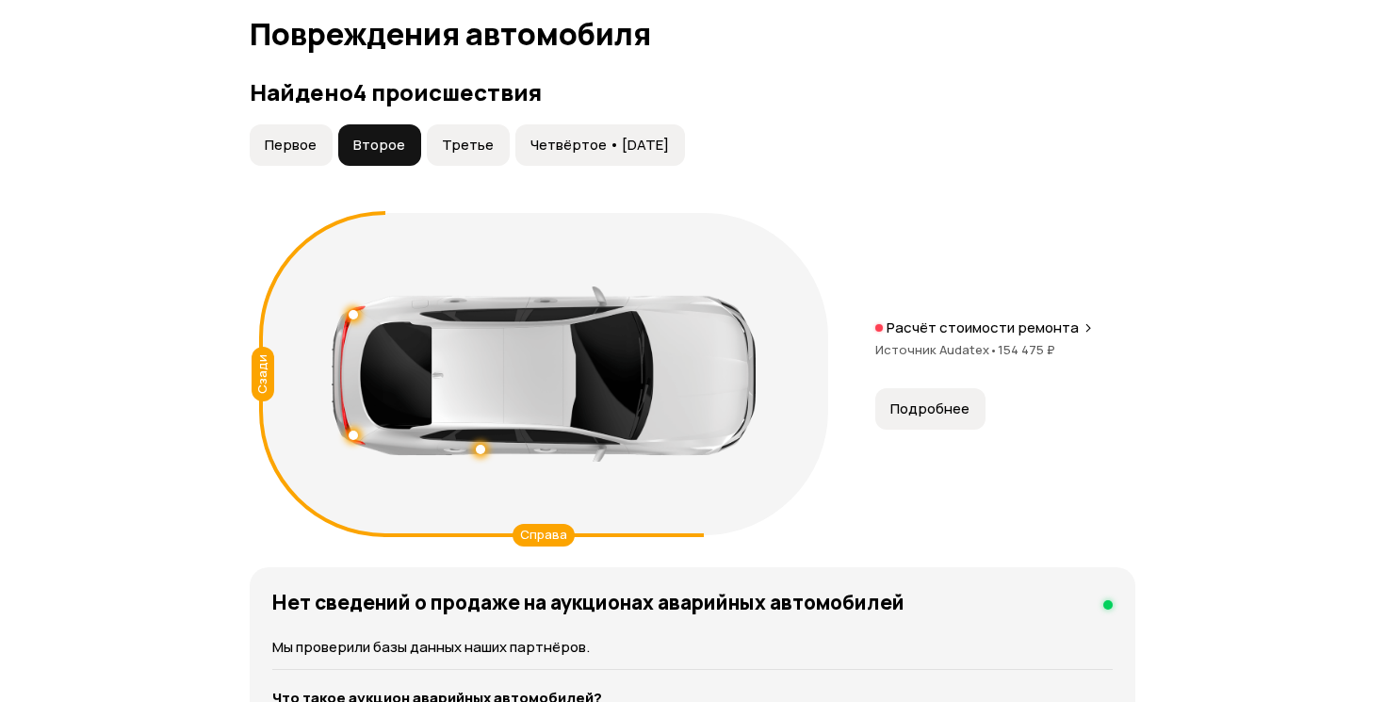
click at [460, 154] on span "Третье" at bounding box center [468, 145] width 52 height 19
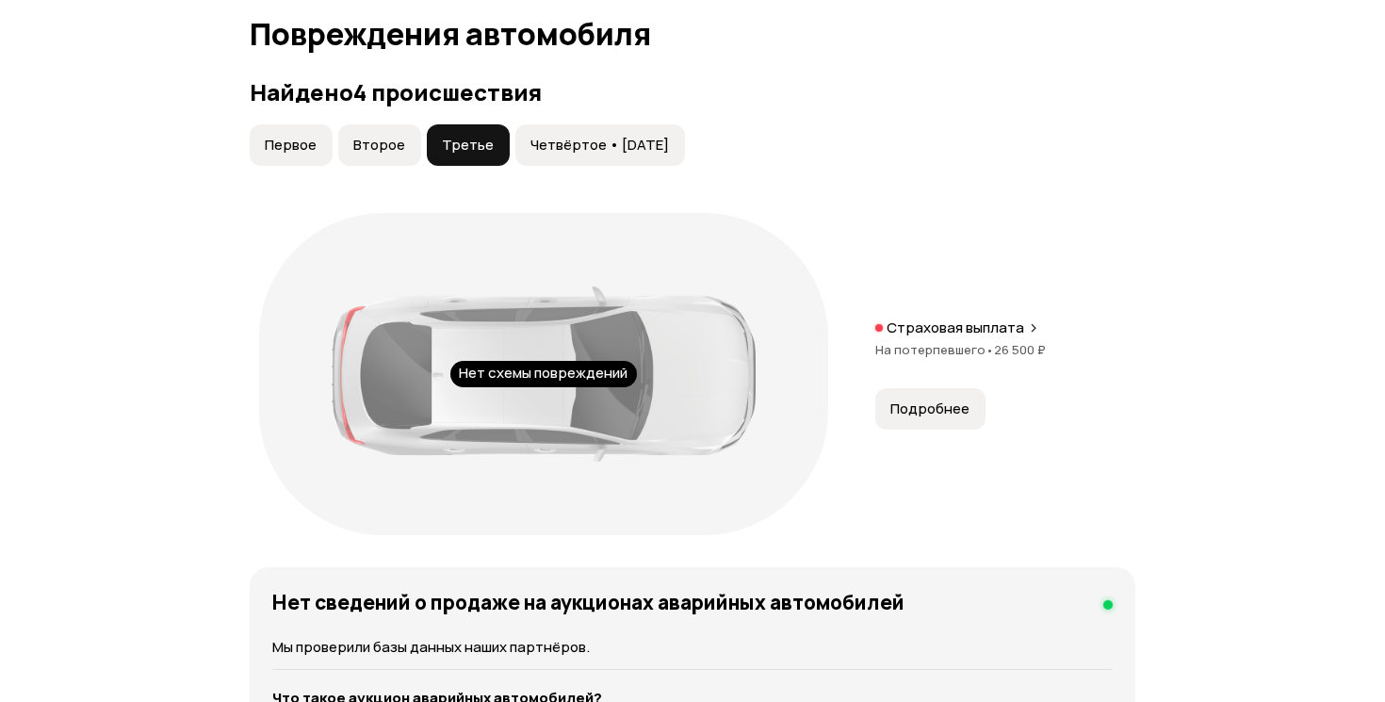
click at [958, 418] on span "Подробнее" at bounding box center [929, 408] width 79 height 19
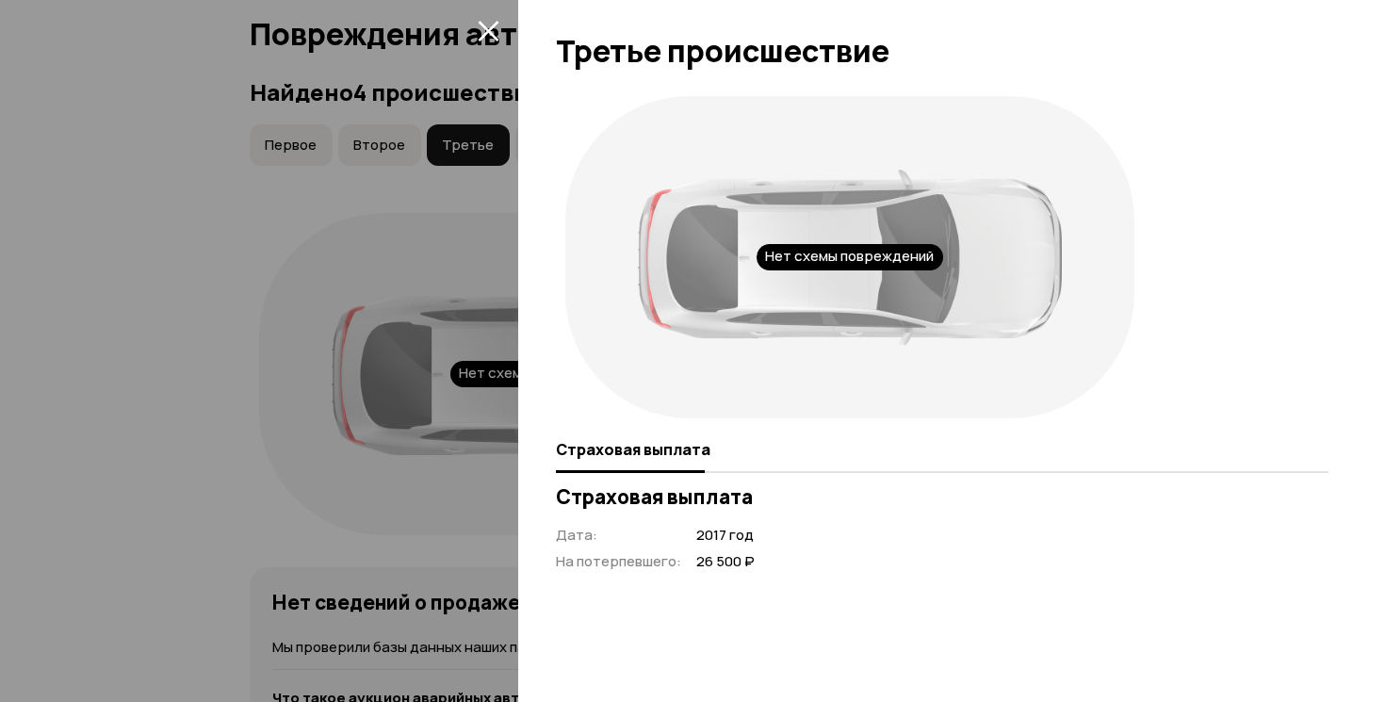
click at [410, 244] on div at bounding box center [692, 351] width 1385 height 702
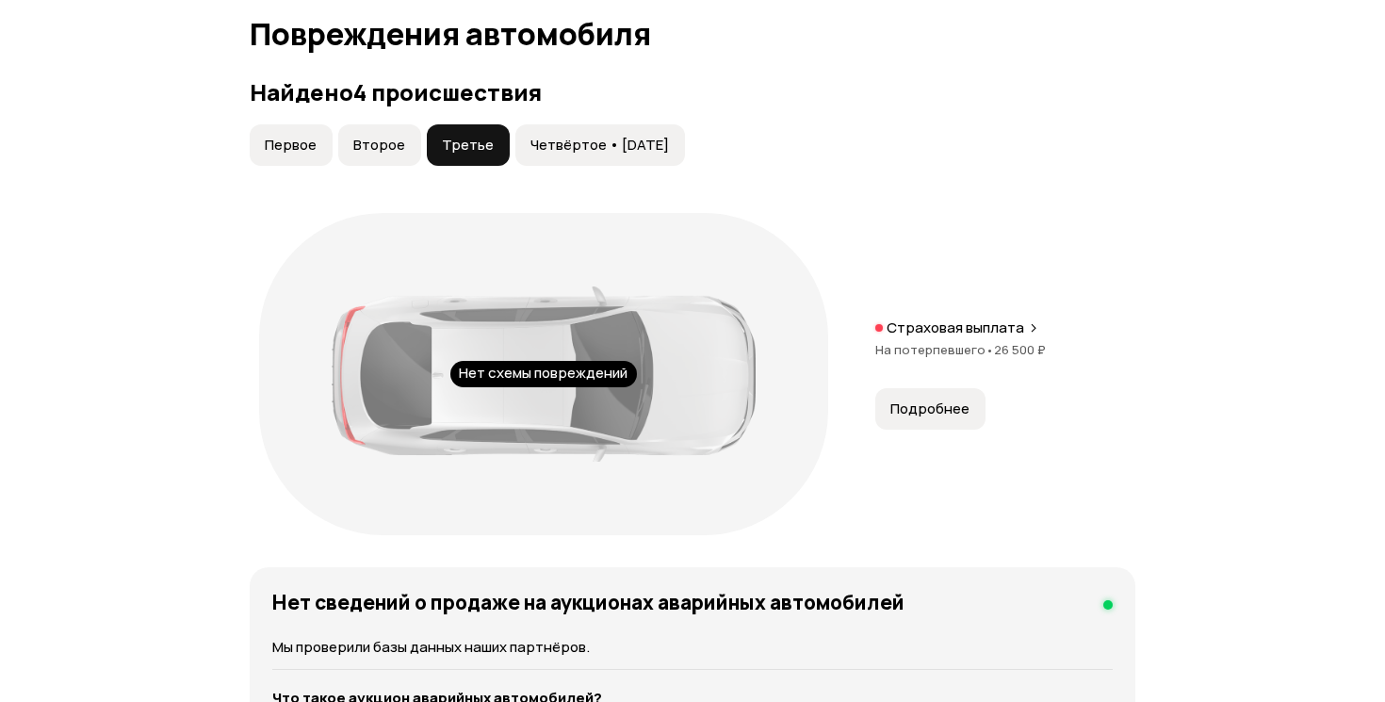
click at [574, 154] on span "Четвёртое • 11 мар 2023" at bounding box center [599, 145] width 138 height 19
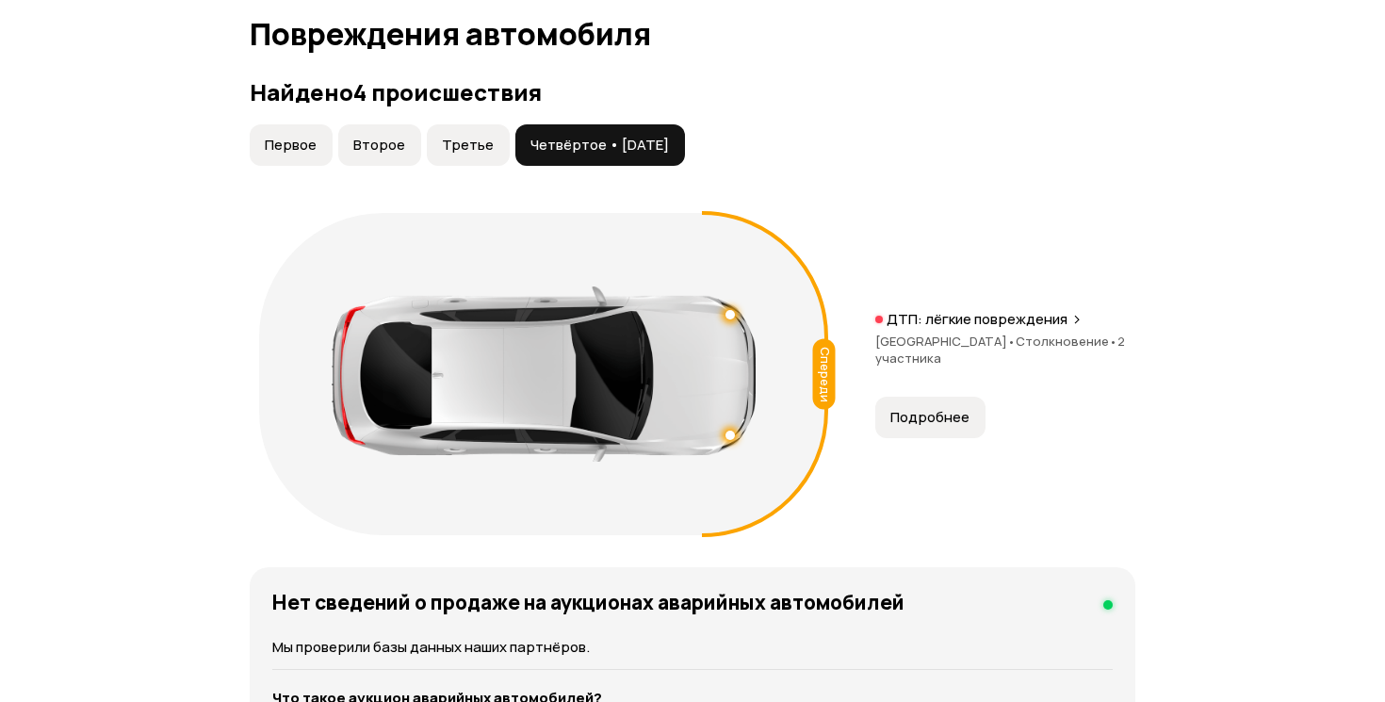
click at [975, 329] on p "ДТП: лёгкие повреждения" at bounding box center [976, 319] width 181 height 19
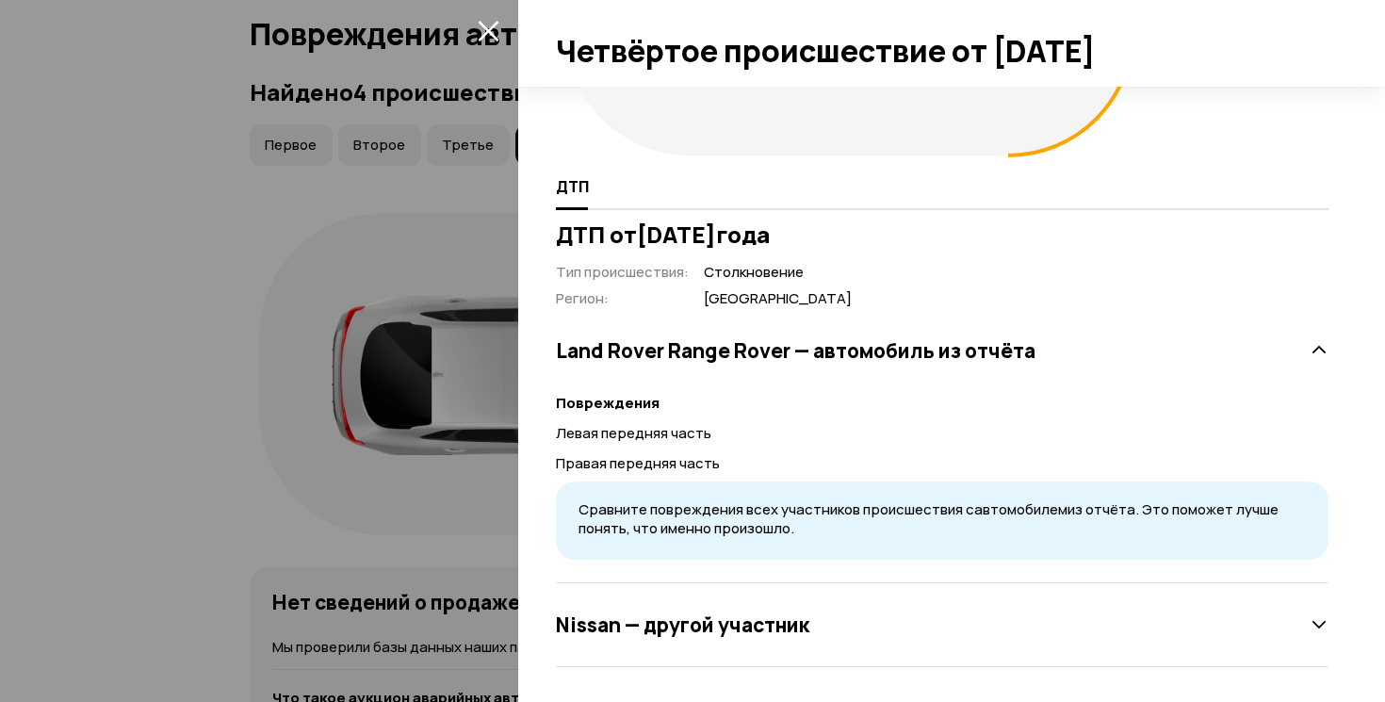
scroll to position [262, 0]
click at [1319, 617] on icon at bounding box center [1318, 625] width 19 height 19
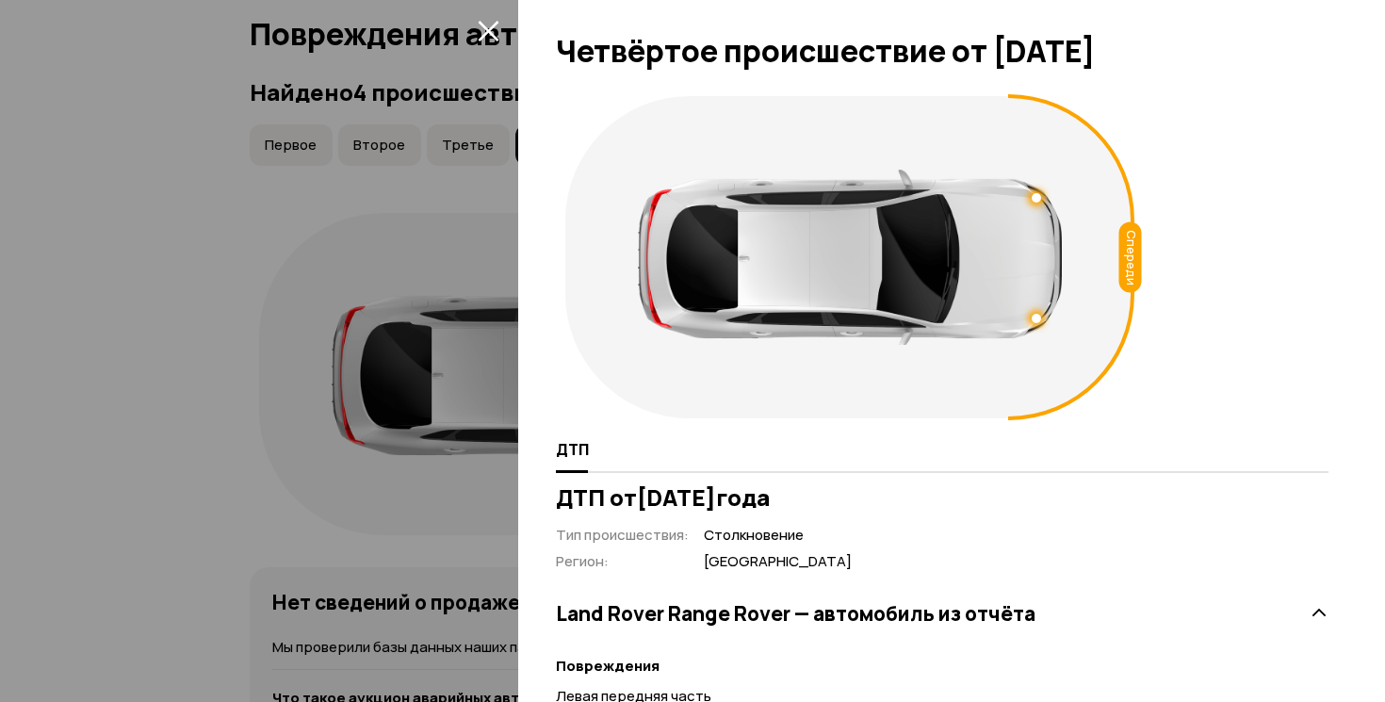
scroll to position [0, 0]
click at [491, 36] on icon "закрыть" at bounding box center [489, 31] width 22 height 22
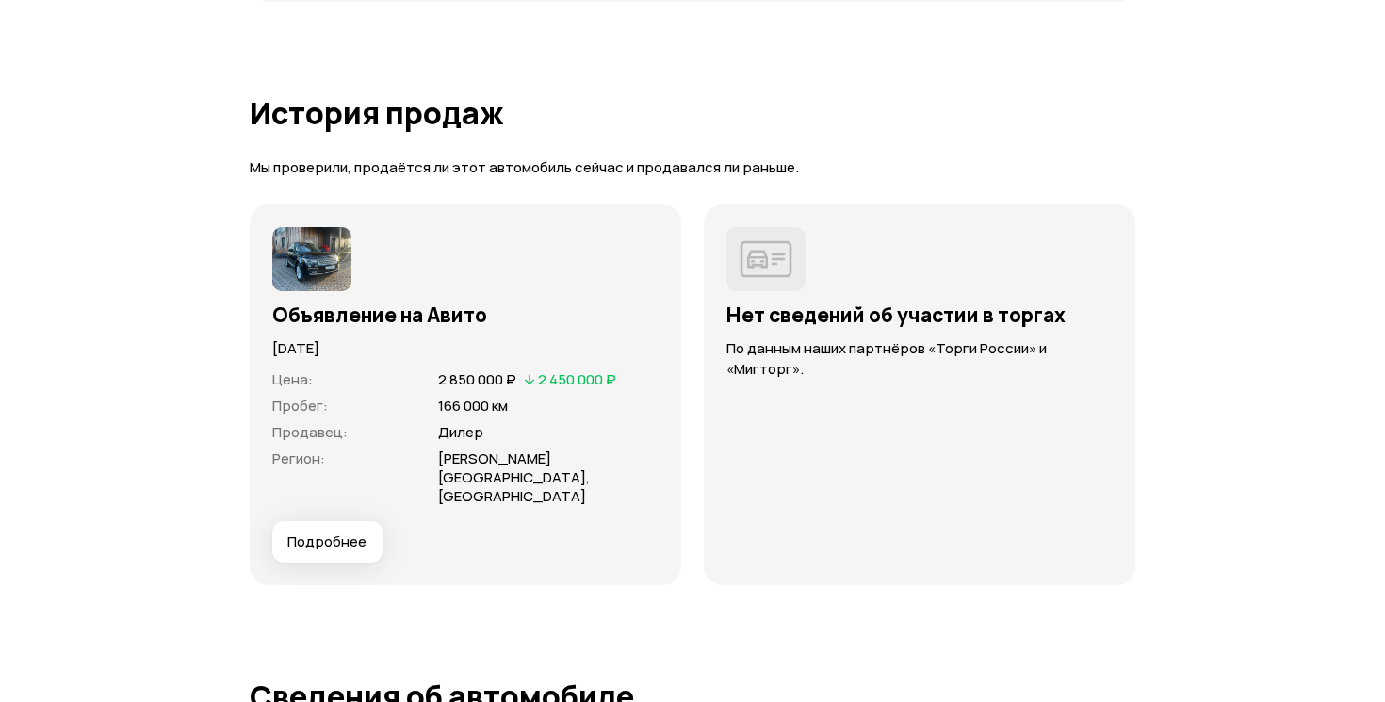
scroll to position [5203, 0]
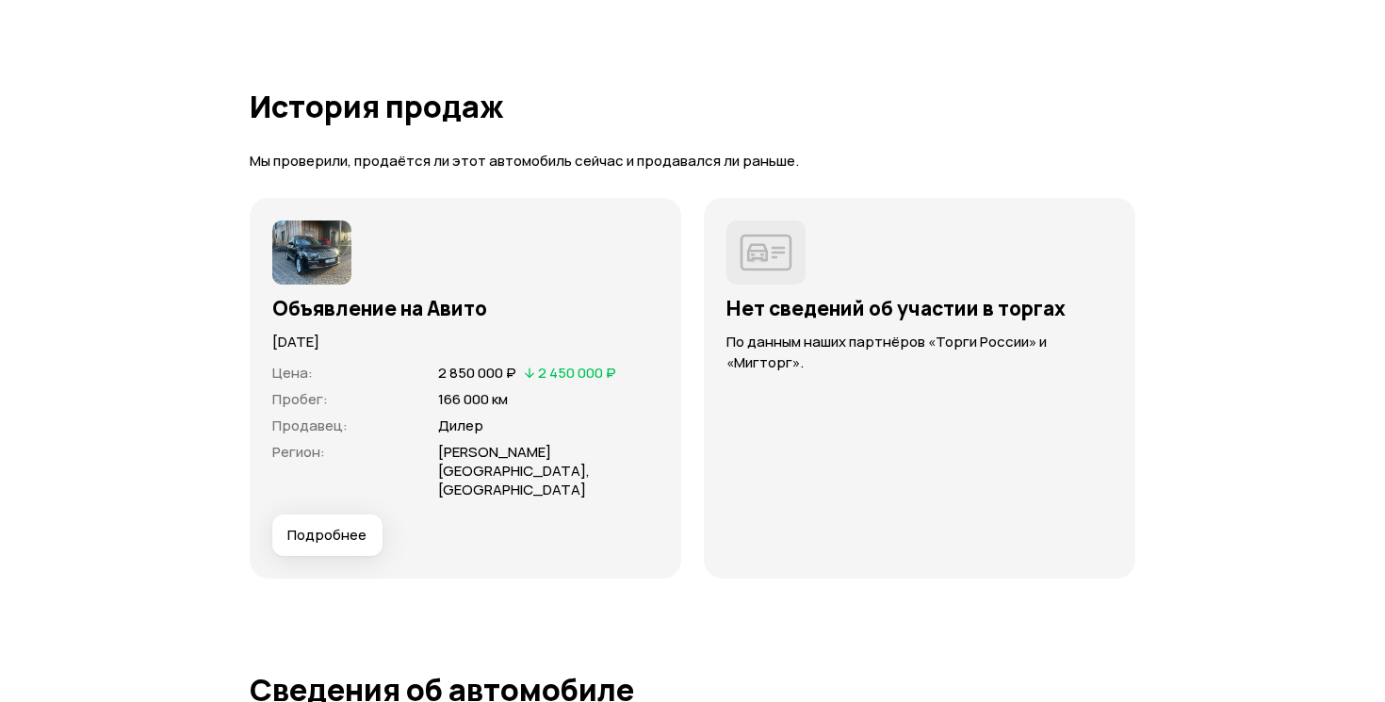
click at [334, 544] on button "Подробнее" at bounding box center [327, 534] width 110 height 41
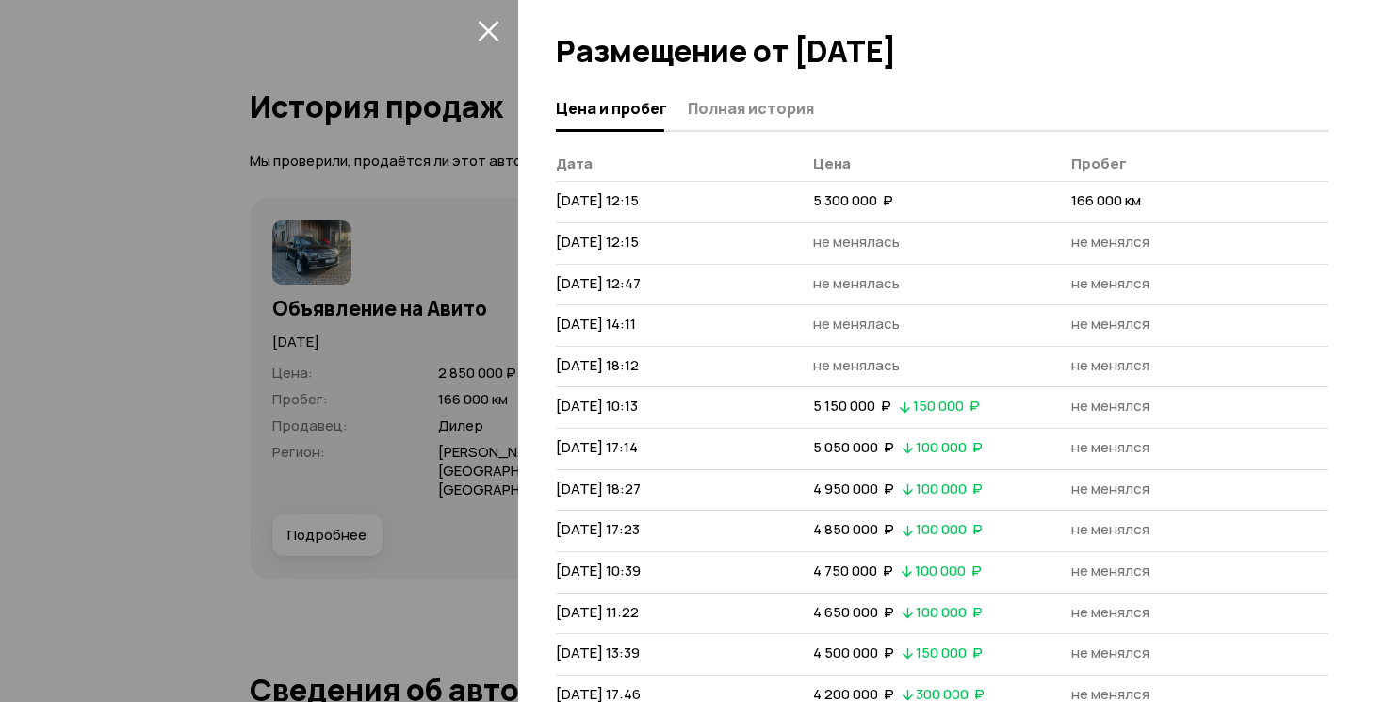
scroll to position [0, 0]
click at [489, 32] on icon "закрыть" at bounding box center [488, 31] width 21 height 21
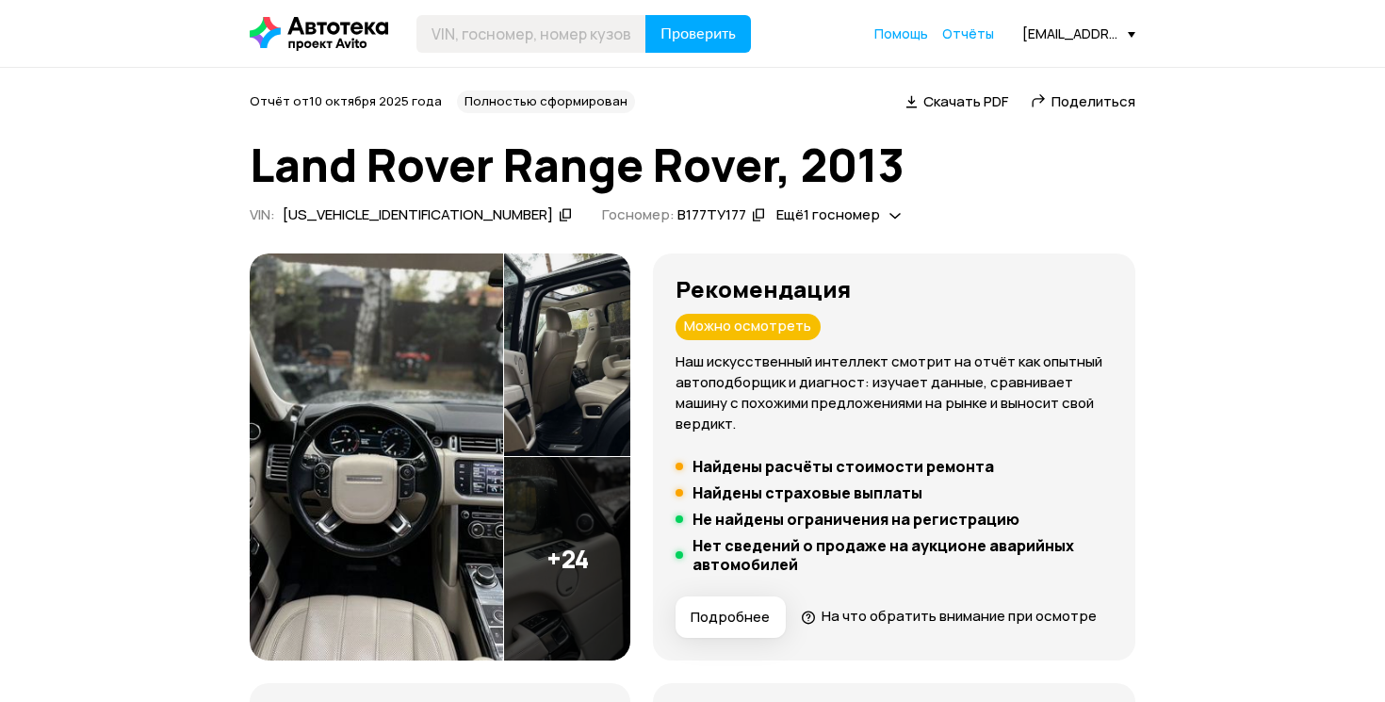
click at [432, 420] on img at bounding box center [376, 456] width 253 height 407
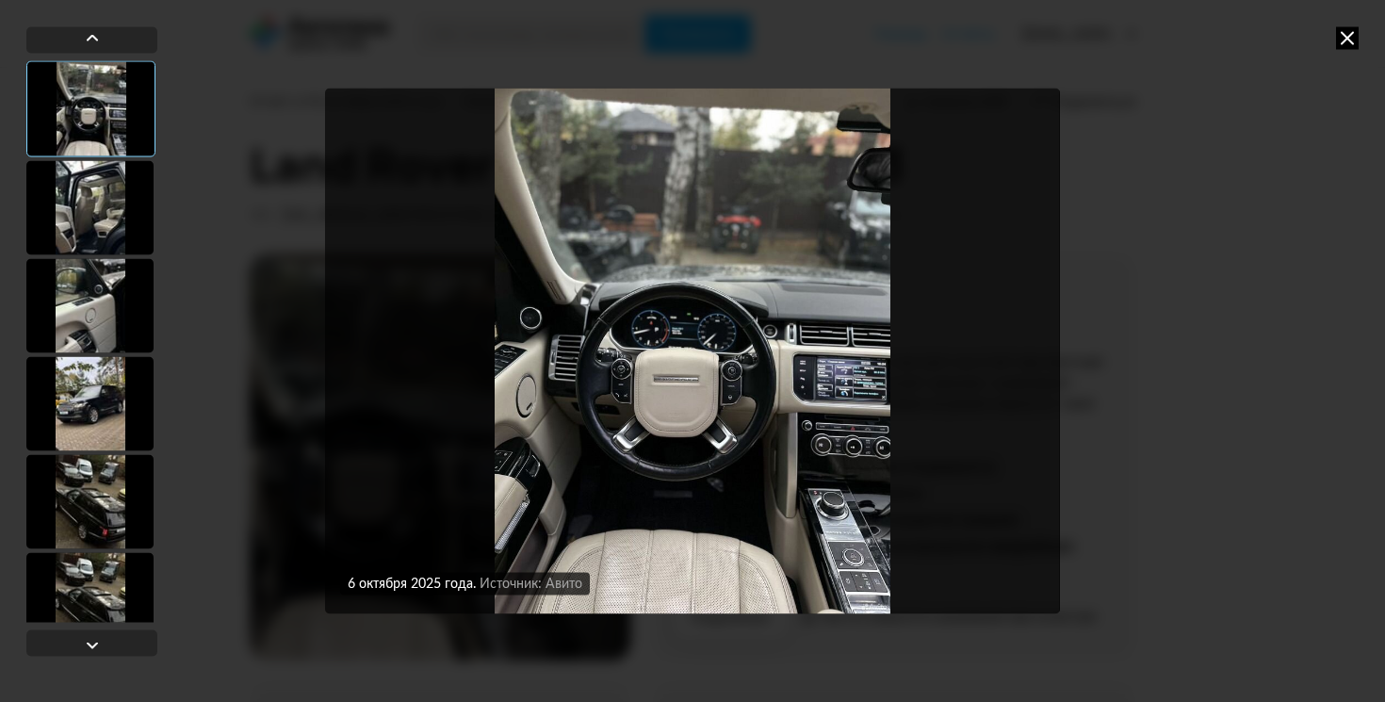
click at [100, 179] on div at bounding box center [89, 207] width 127 height 94
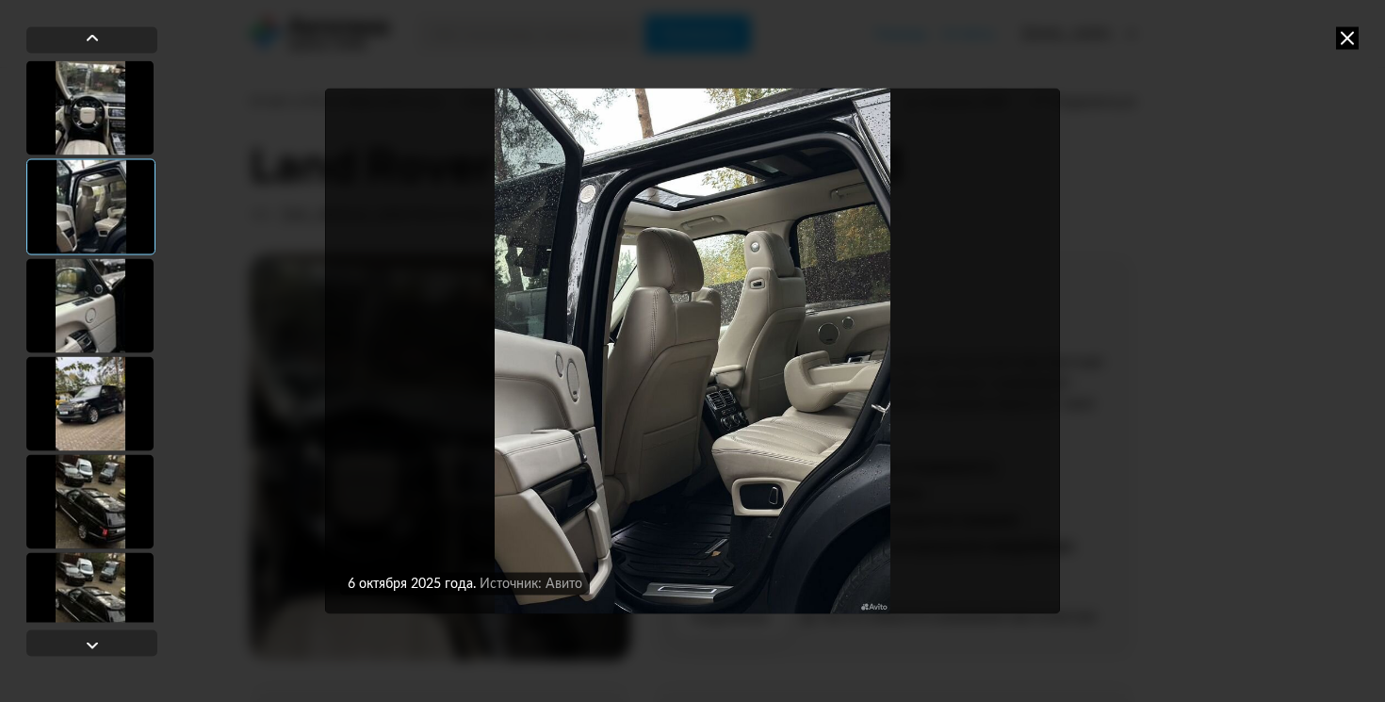
click at [705, 314] on img "Go to Slide 2" at bounding box center [692, 351] width 734 height 527
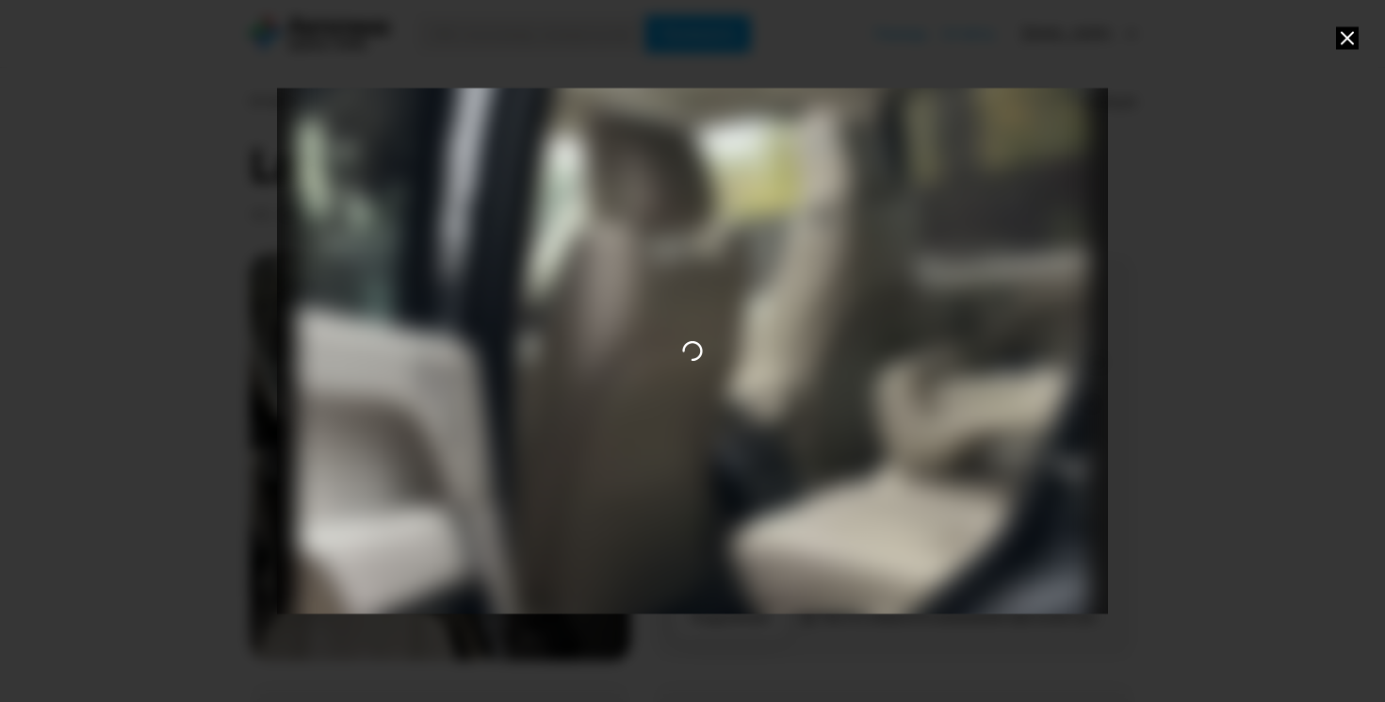
click at [705, 314] on div "Go to Slide 2" at bounding box center [692, 351] width 1661 height 1053
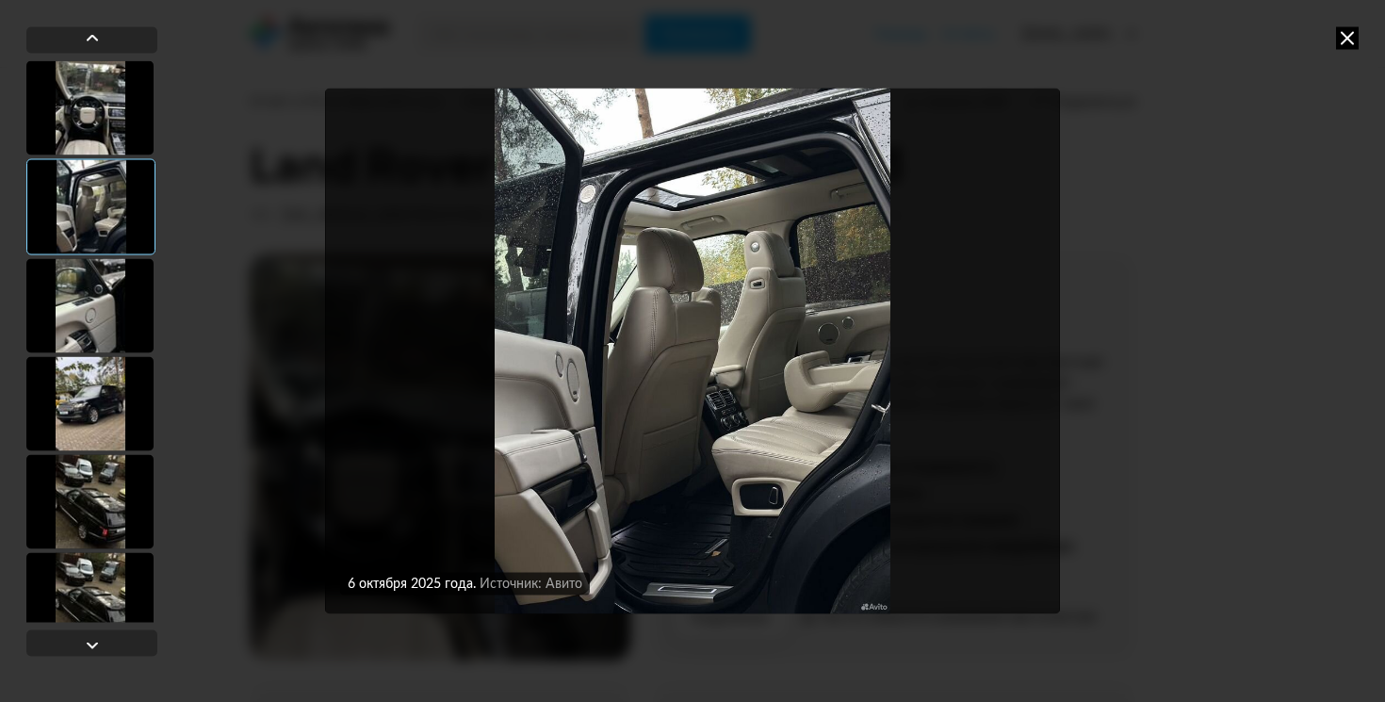
click at [705, 314] on img "Go to Slide 2" at bounding box center [692, 351] width 734 height 527
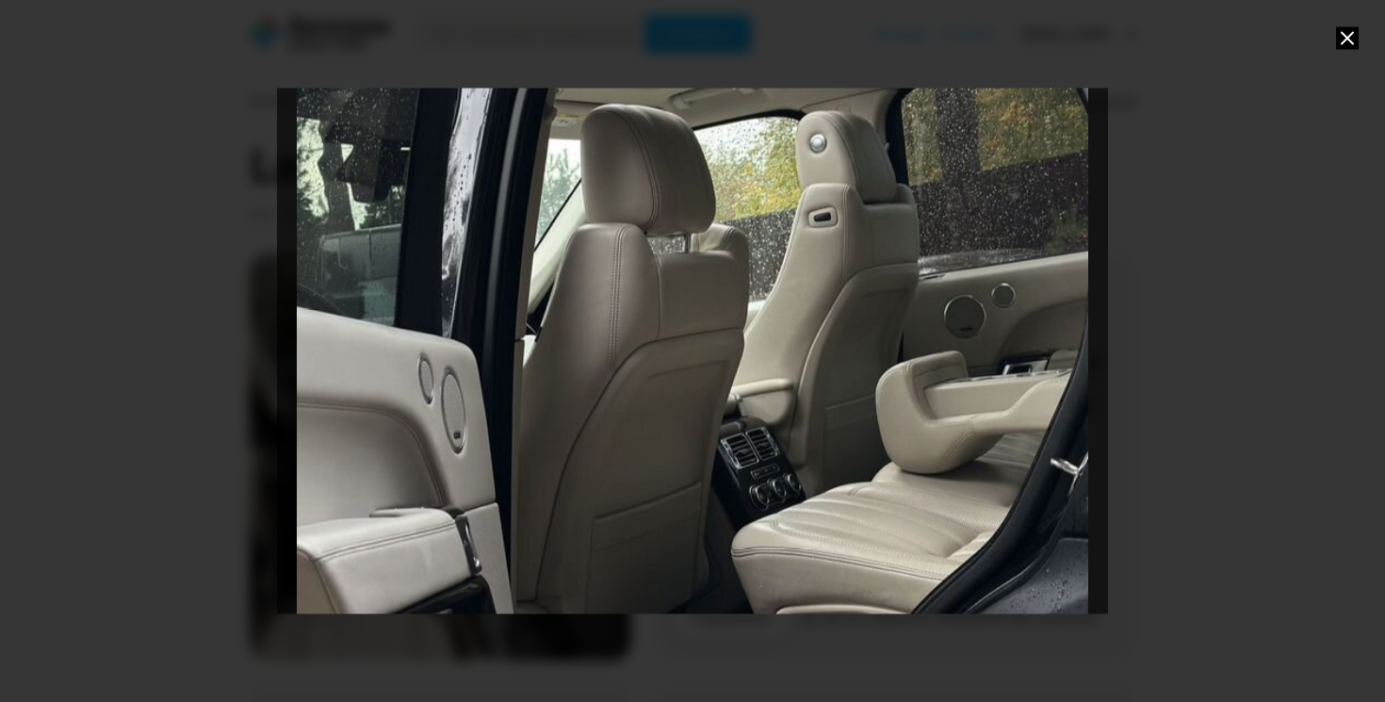
click at [705, 314] on div "Go to Slide 2" at bounding box center [692, 351] width 1661 height 1053
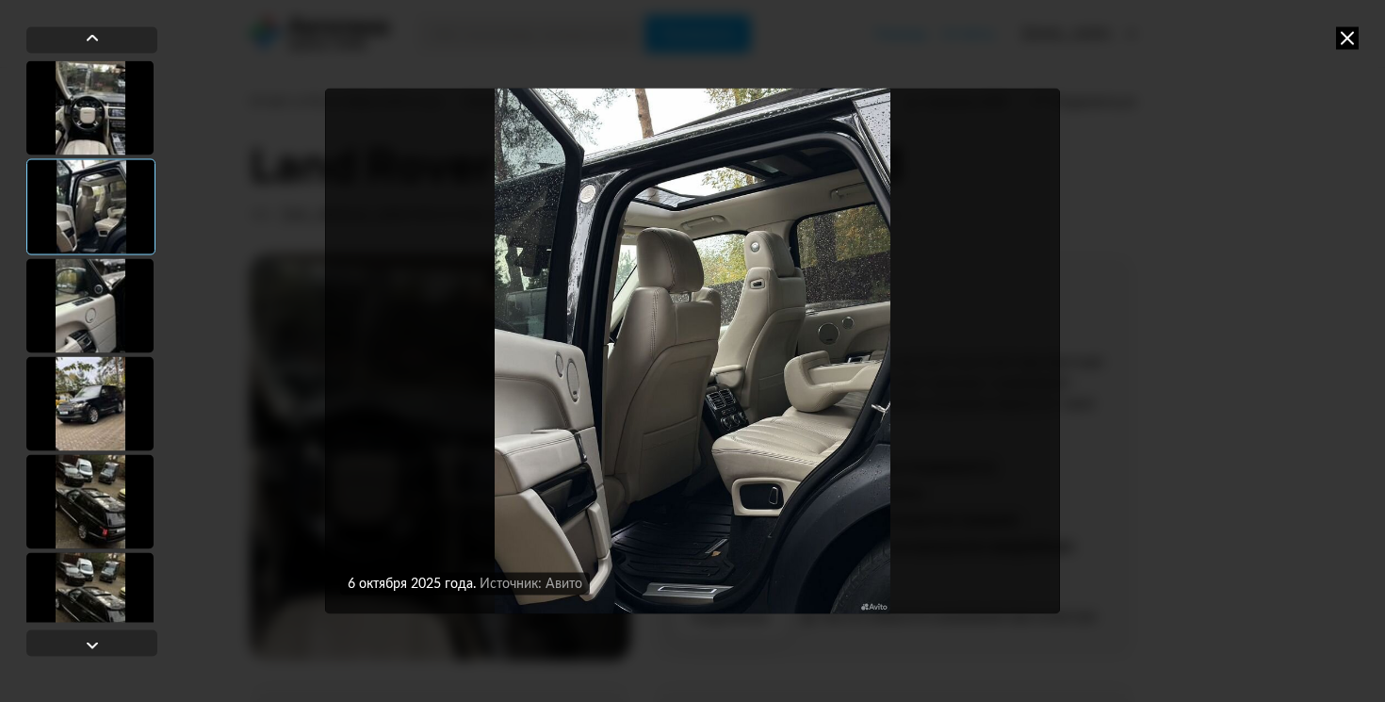
click at [705, 314] on img "Go to Slide 2" at bounding box center [692, 351] width 734 height 527
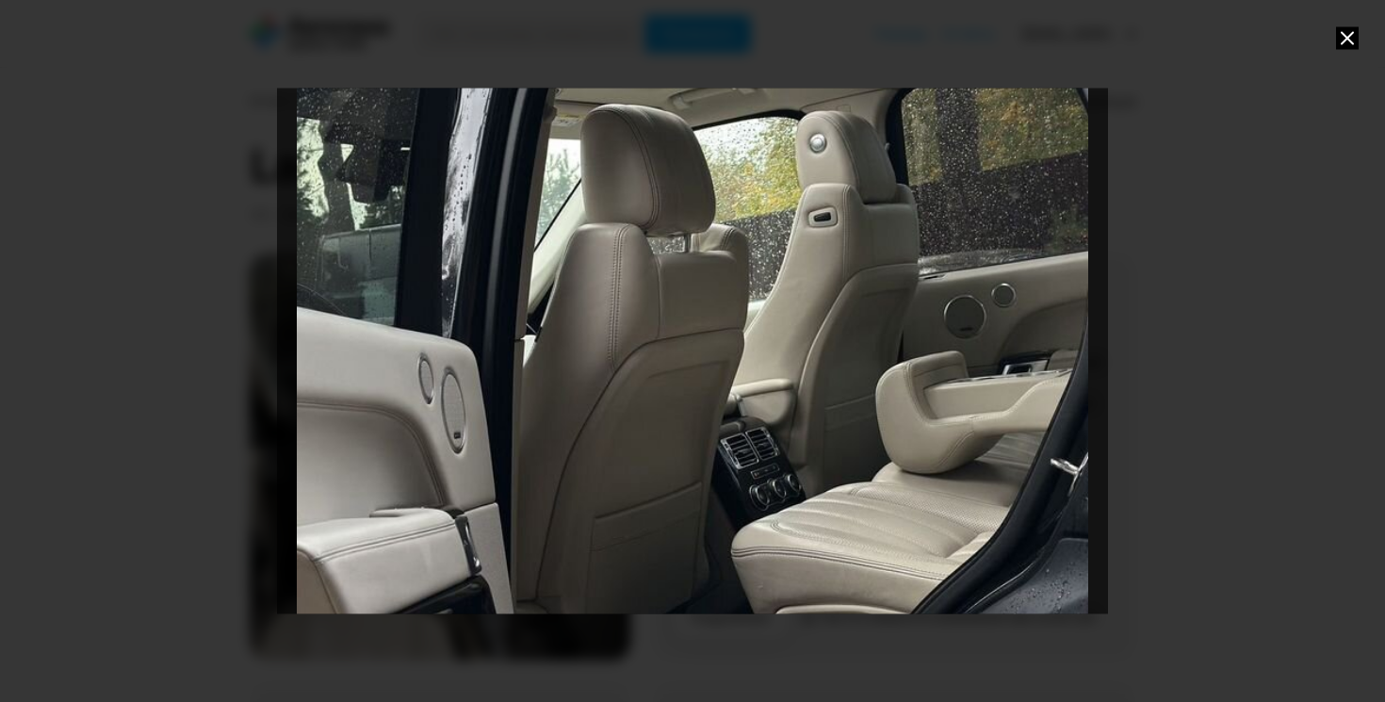
click at [705, 314] on div "Go to Slide 2" at bounding box center [692, 351] width 1661 height 1053
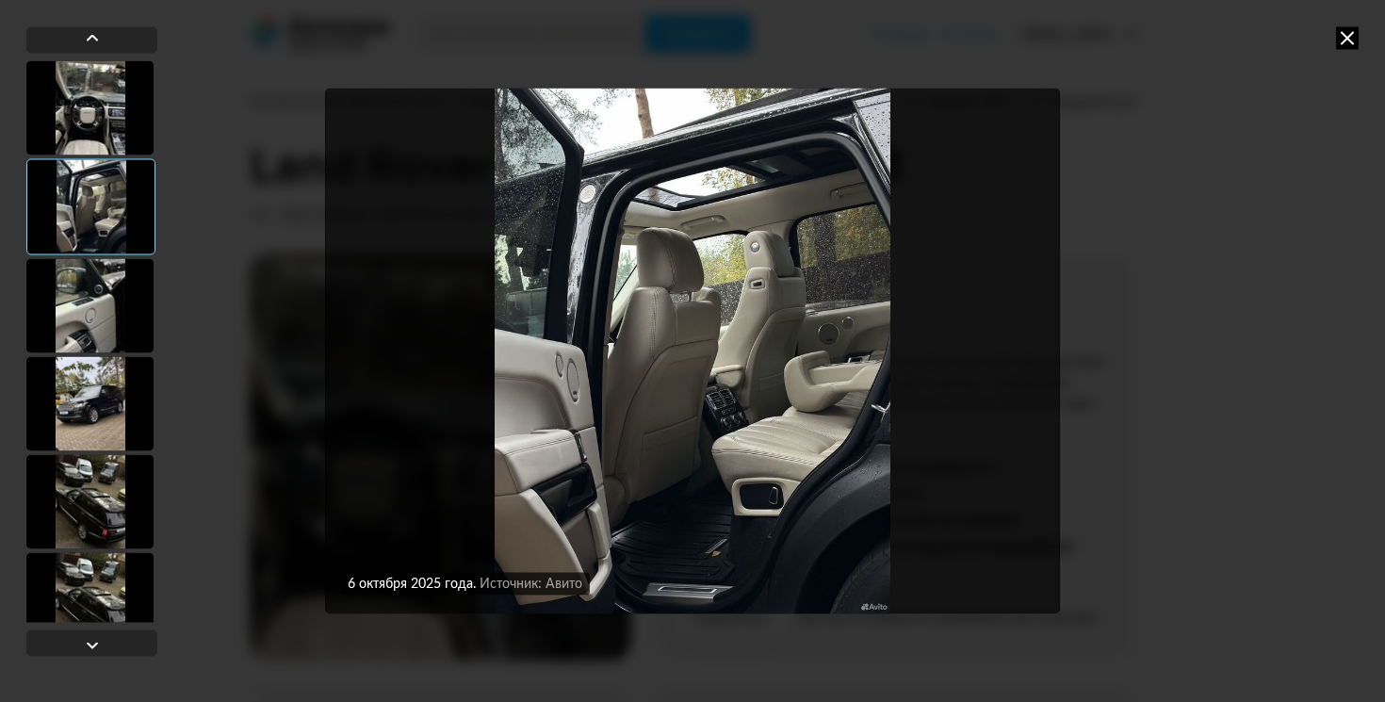
click at [73, 316] on div at bounding box center [89, 305] width 127 height 94
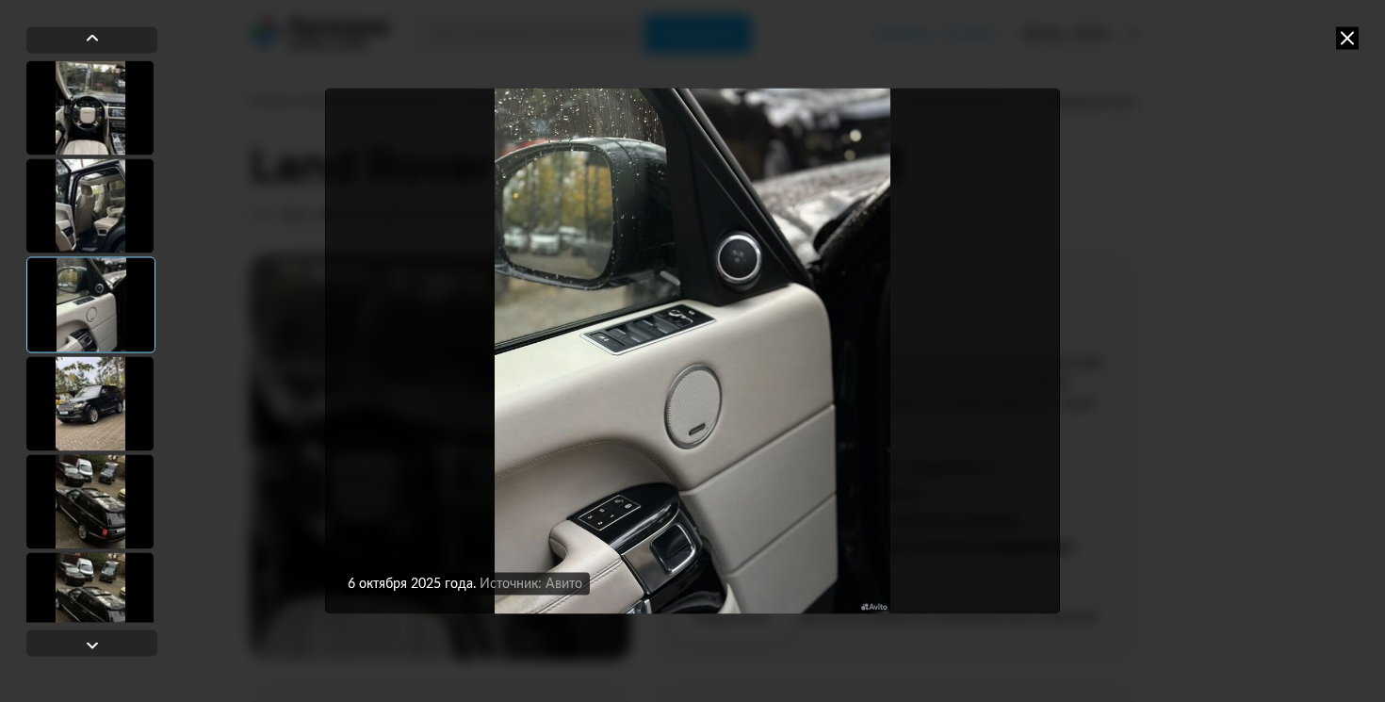
click at [81, 385] on div at bounding box center [89, 403] width 127 height 94
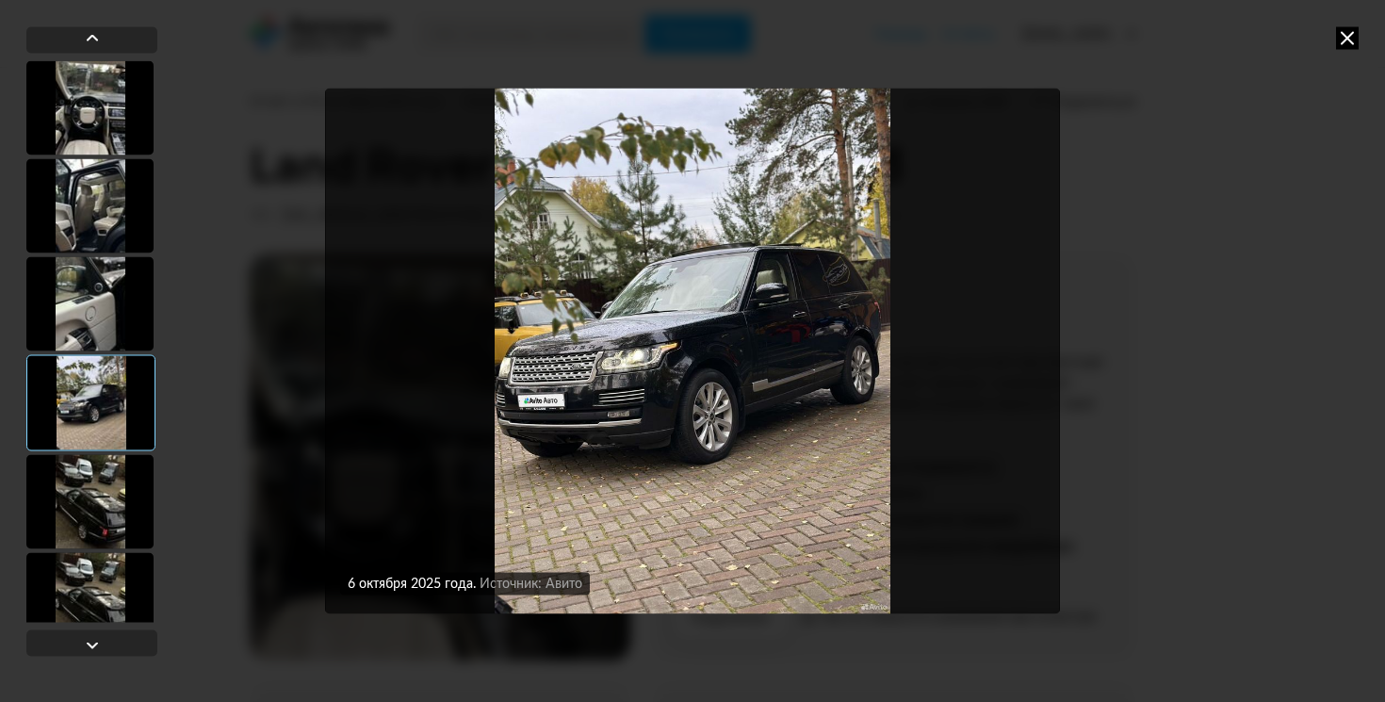
click at [94, 499] on div at bounding box center [89, 501] width 127 height 94
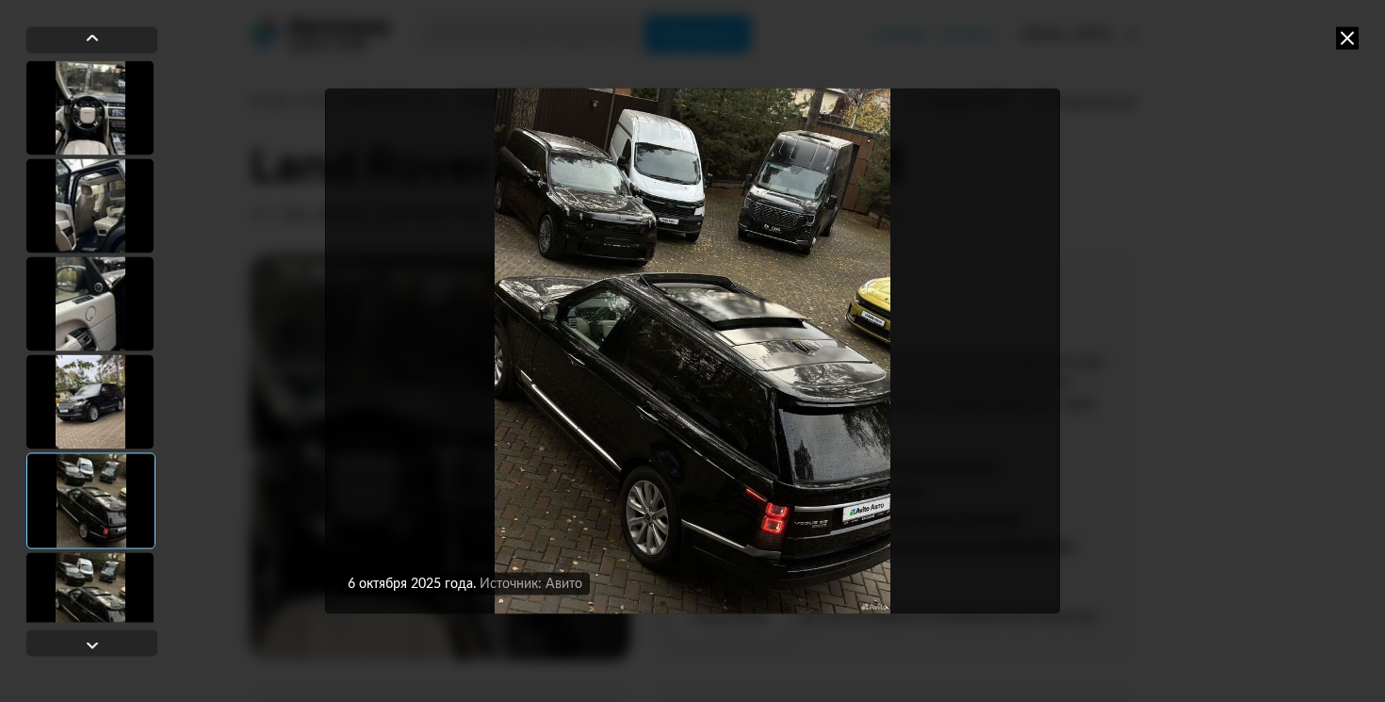
click at [697, 464] on img "Go to Slide 5" at bounding box center [692, 351] width 734 height 527
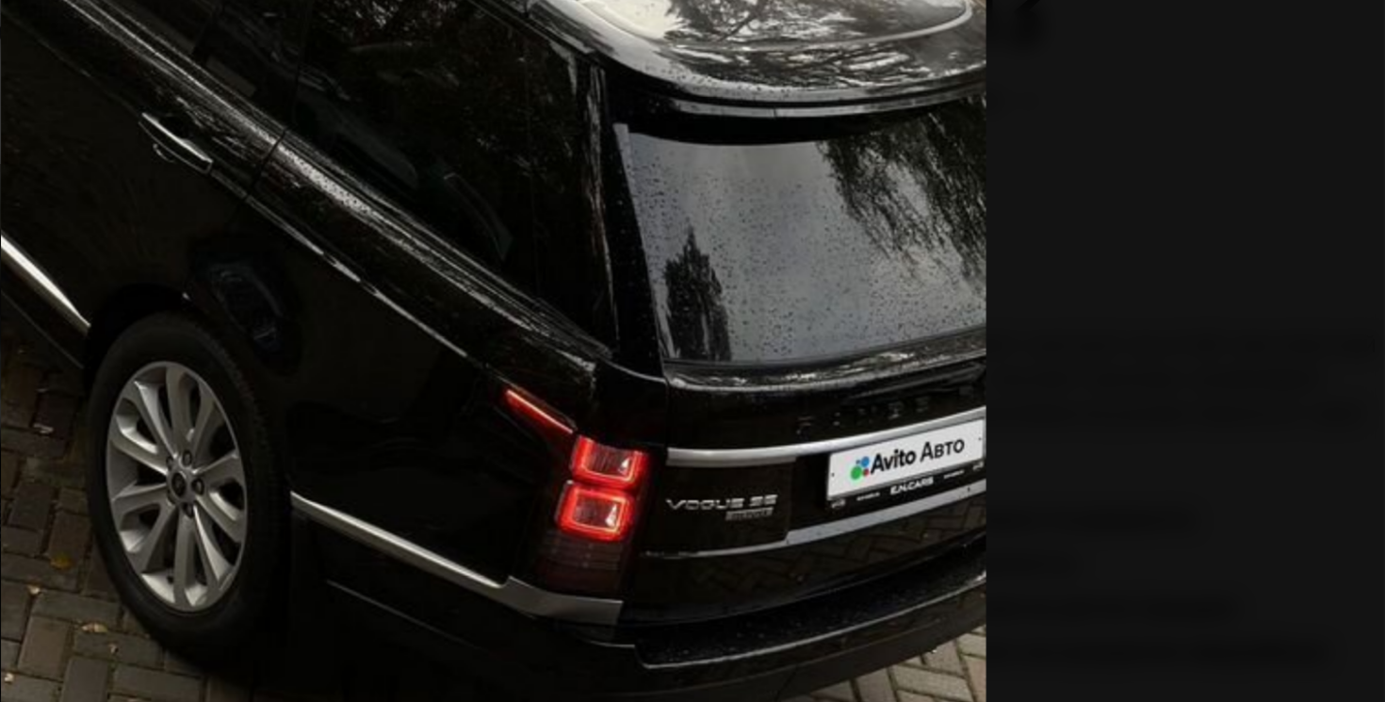
scroll to position [4, 0]
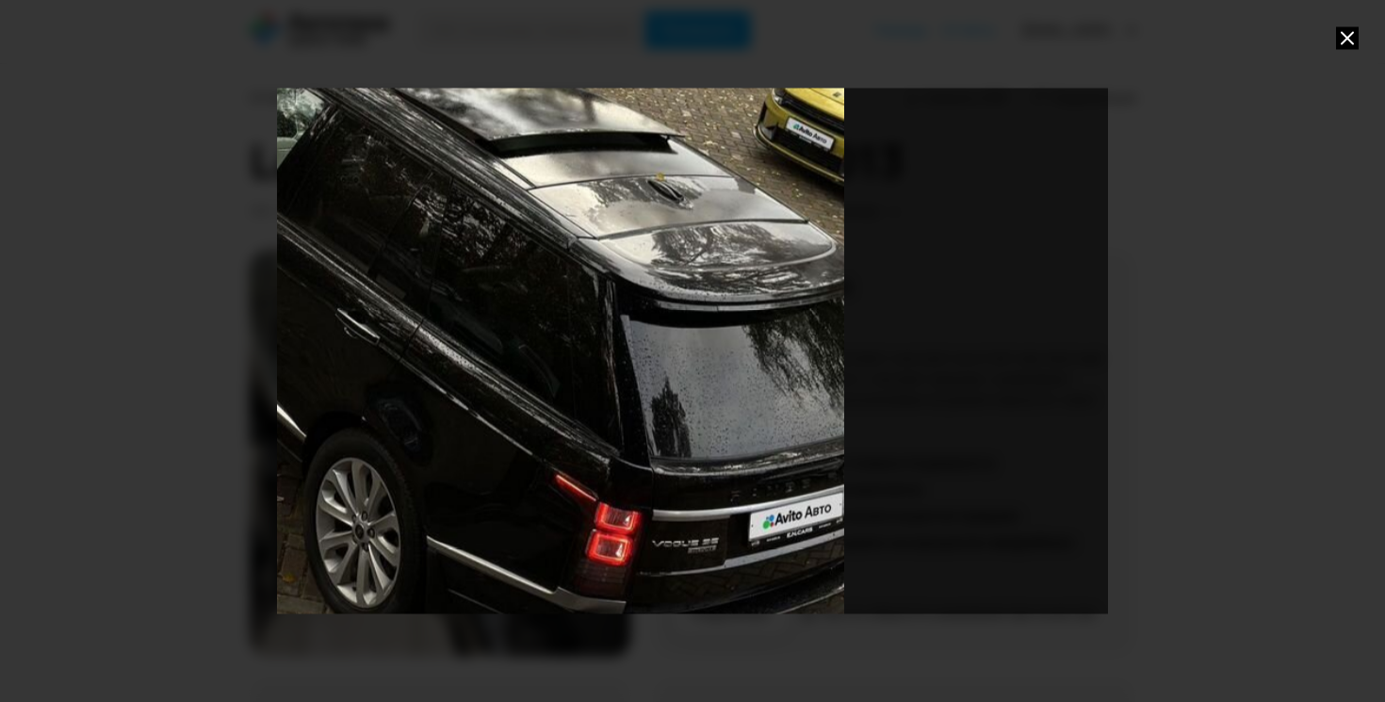
click at [453, 312] on div "Go to Slide 5" at bounding box center [448, 198] width 1661 height 1053
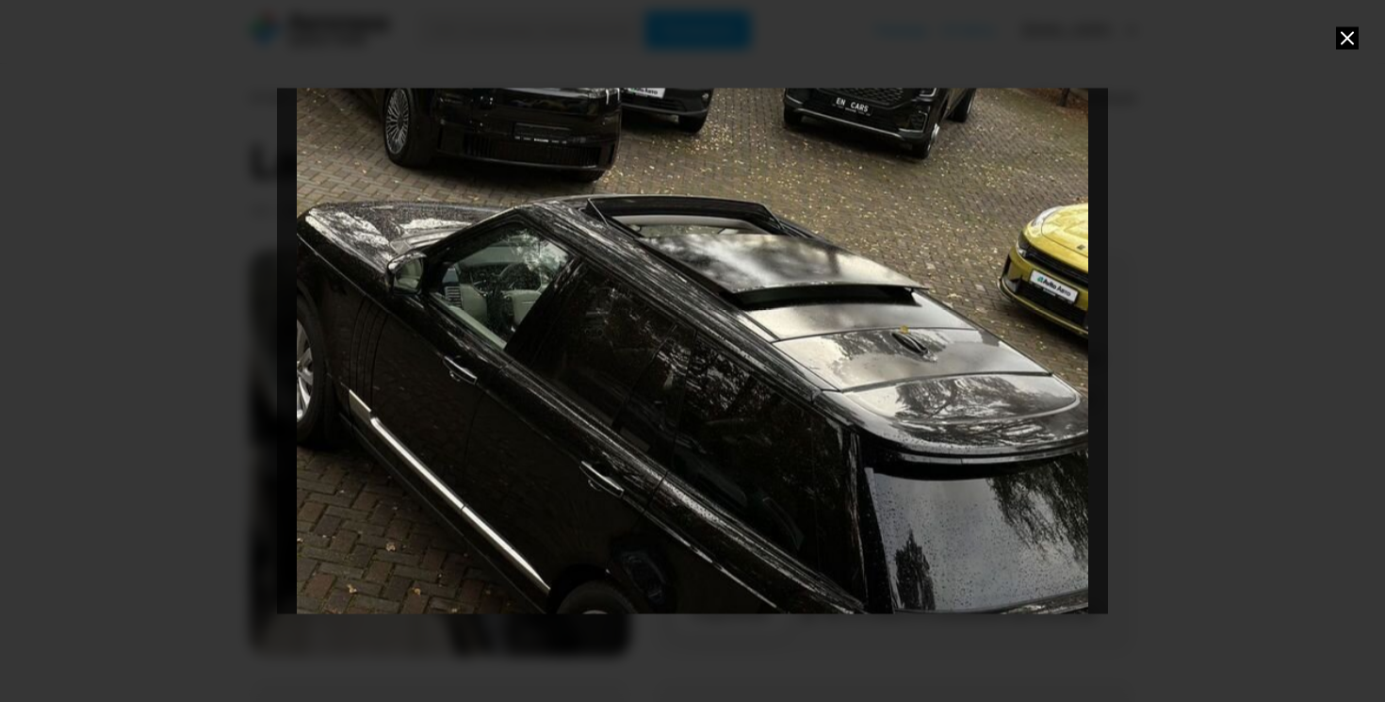
click at [1347, 44] on icon at bounding box center [1347, 37] width 23 height 23
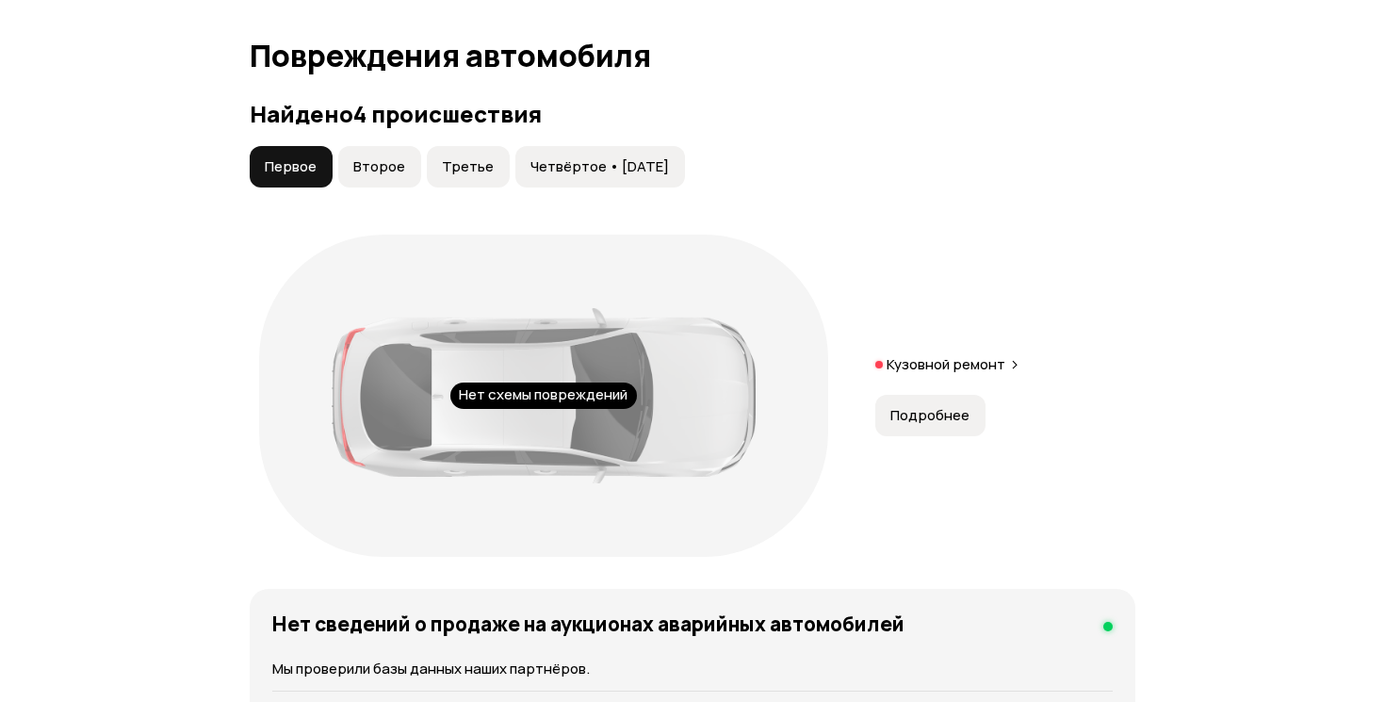
scroll to position [2052, 0]
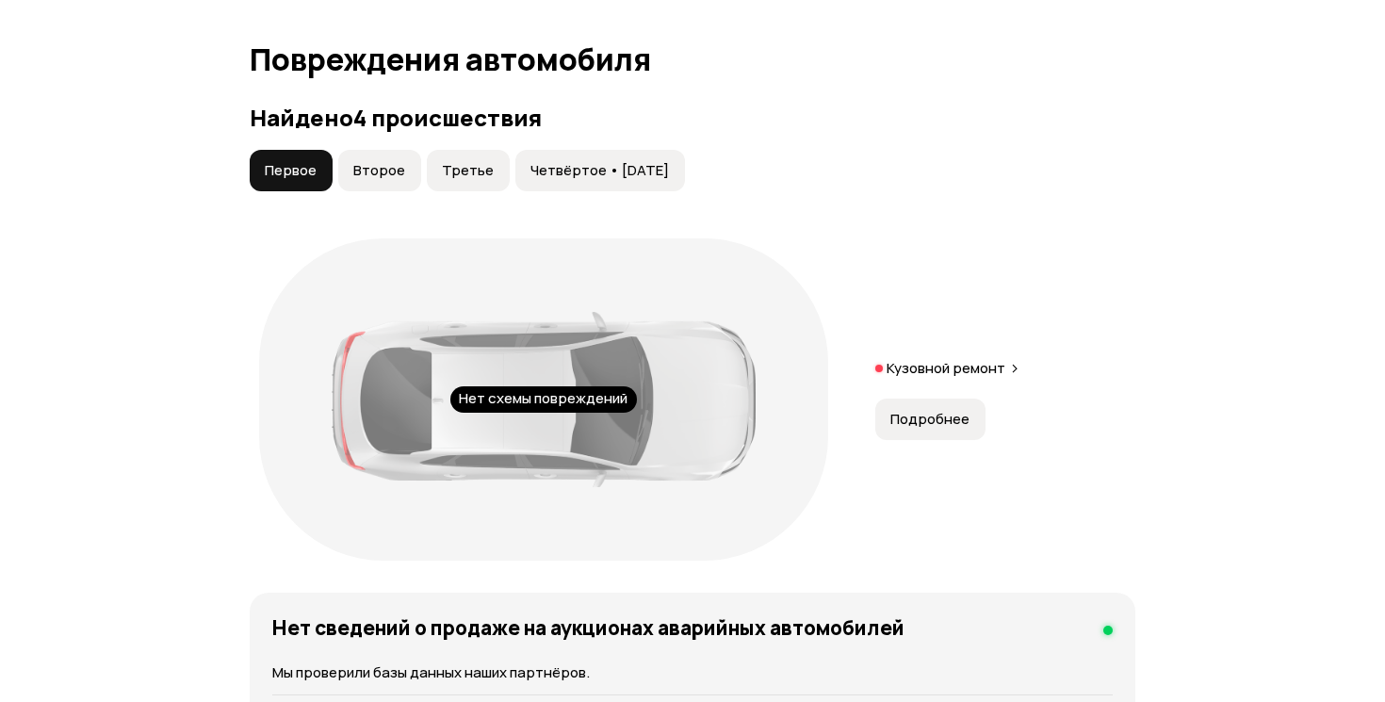
click at [382, 180] on span "Второе" at bounding box center [379, 170] width 52 height 19
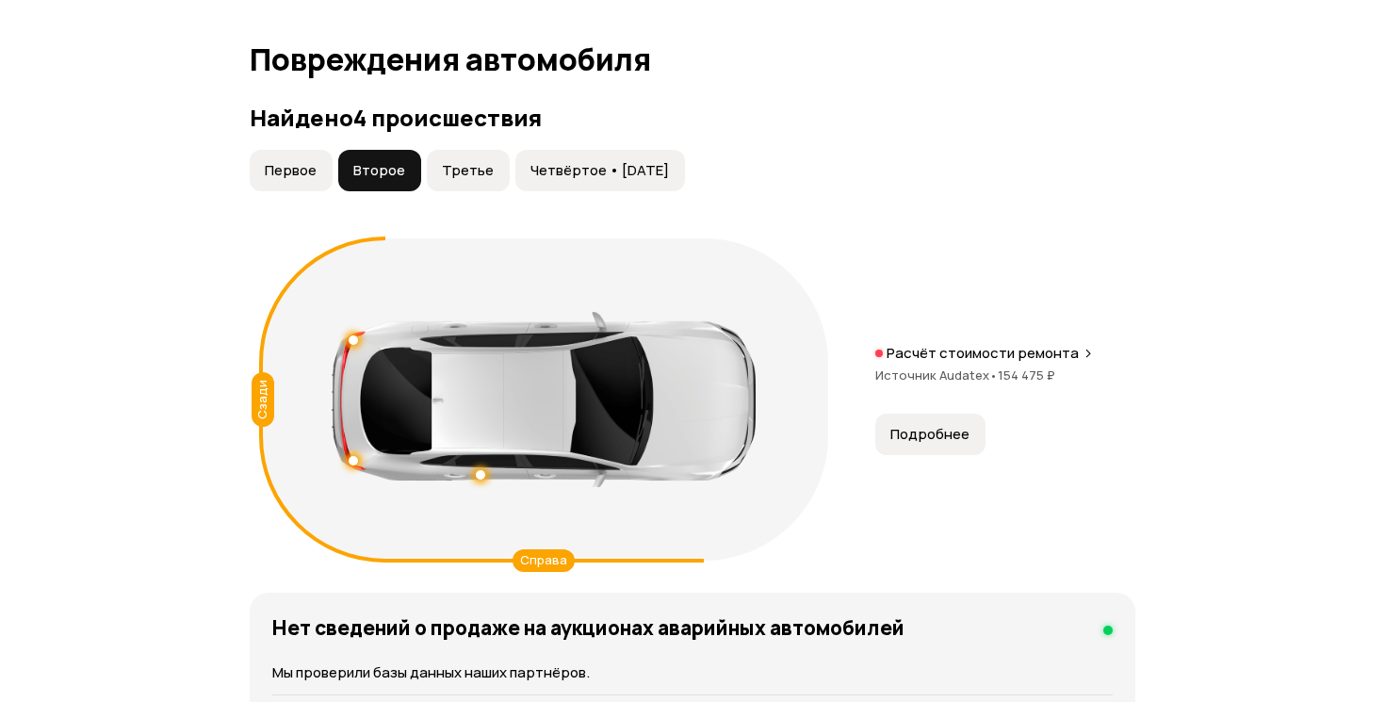
click at [459, 180] on span "Третье" at bounding box center [468, 170] width 52 height 19
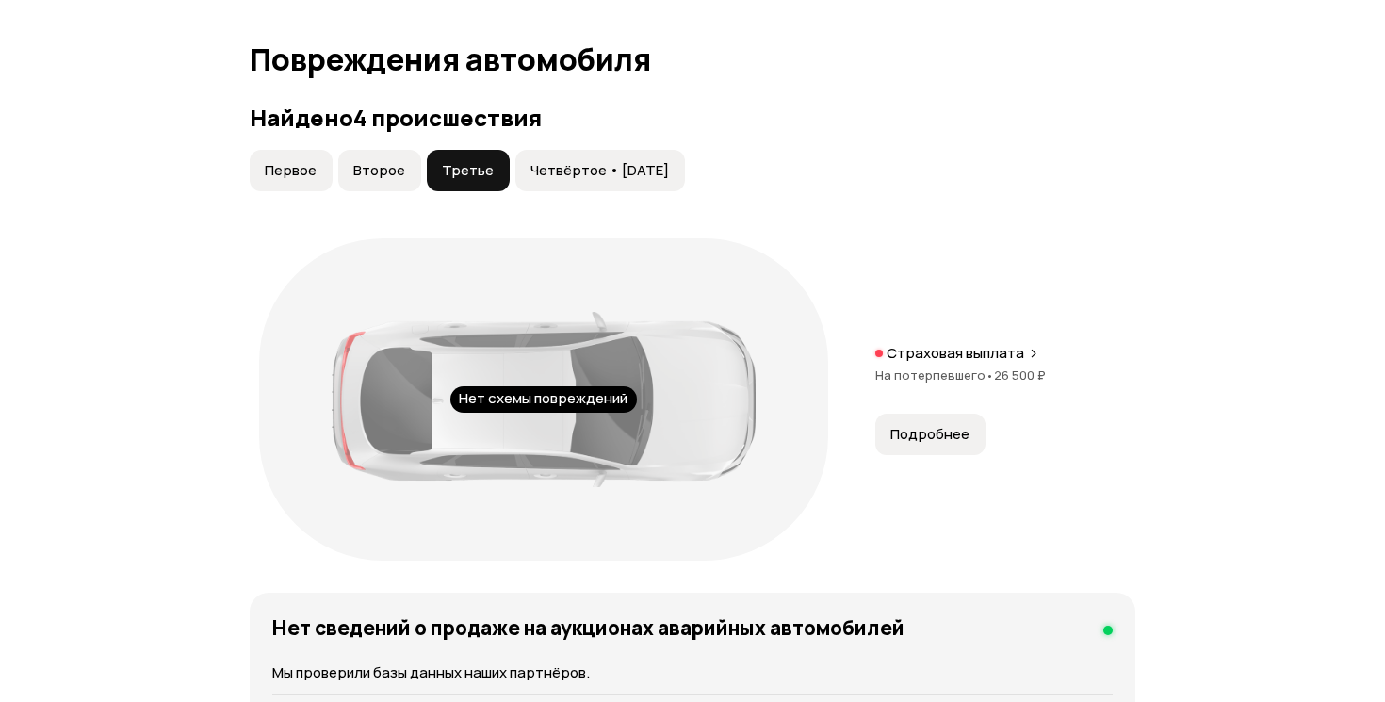
click at [563, 180] on span "Четвёртое • 11 мар 2023" at bounding box center [599, 170] width 138 height 19
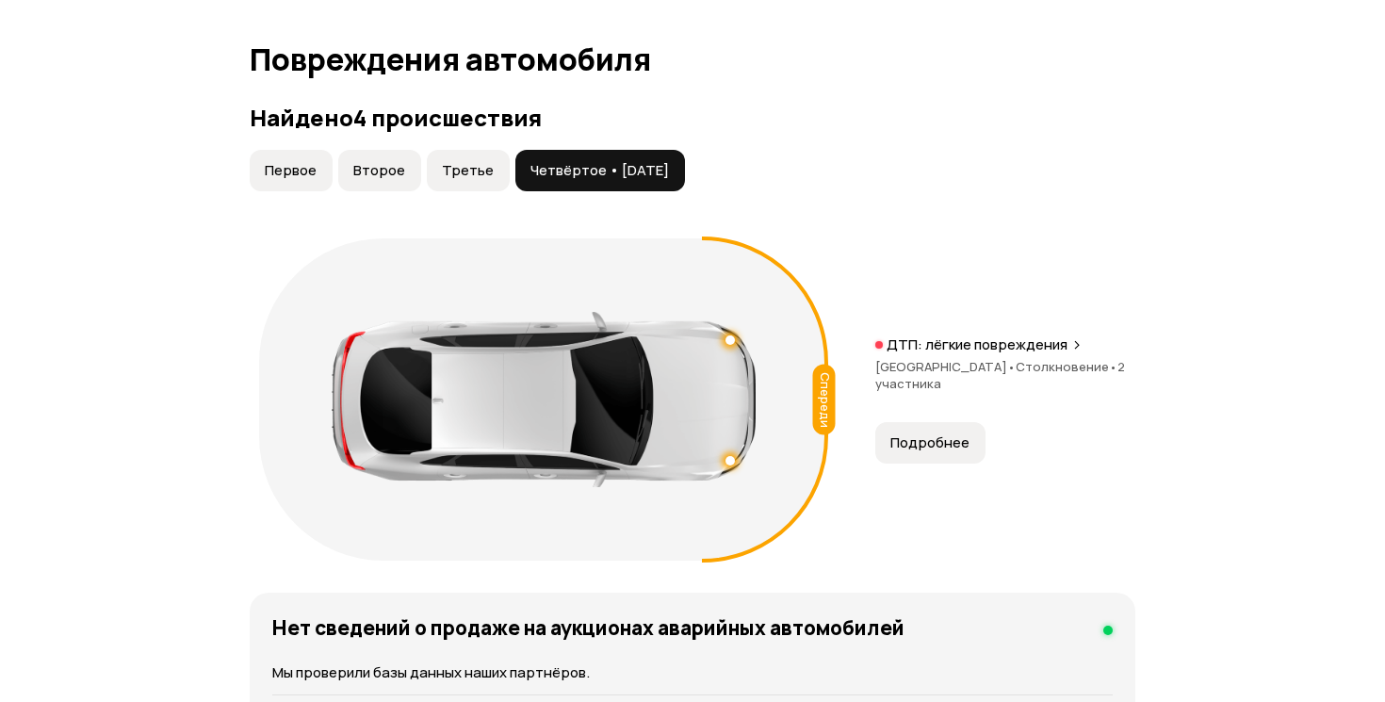
click at [290, 191] on button "Первое" at bounding box center [291, 170] width 83 height 41
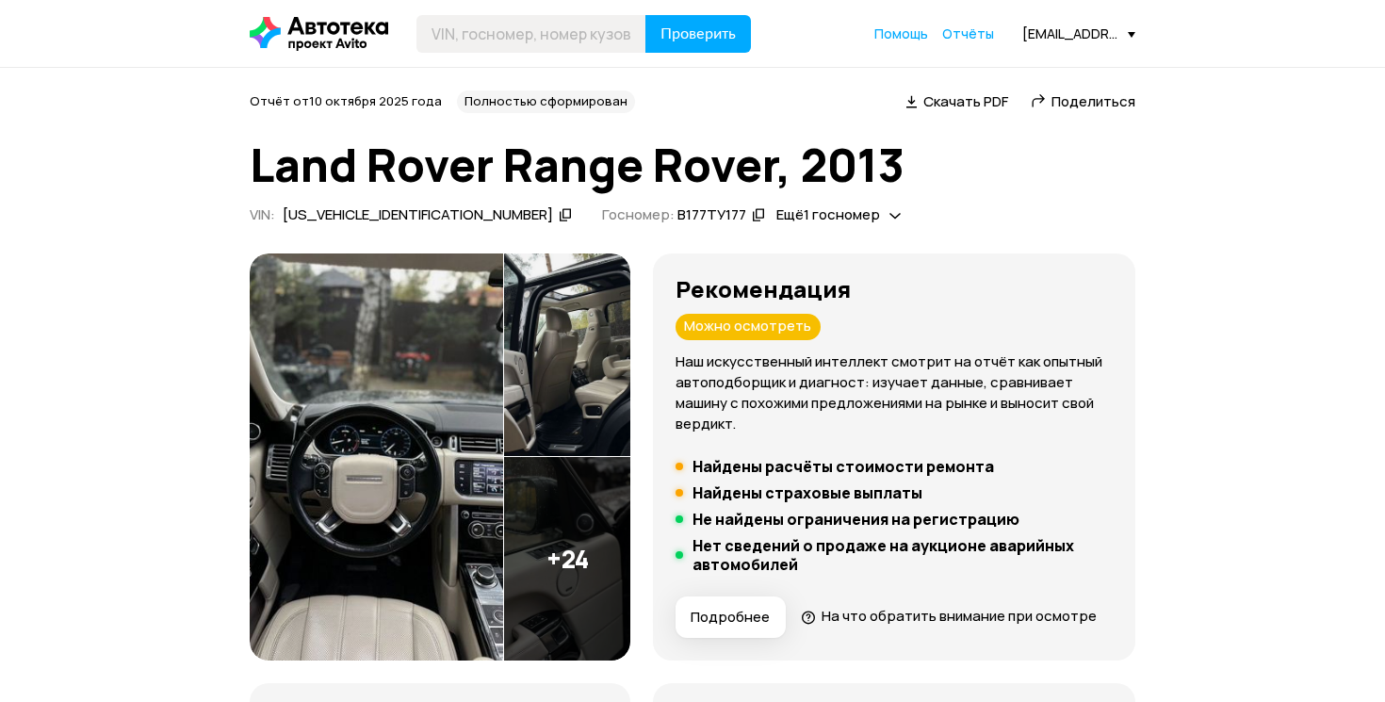
scroll to position [0, 0]
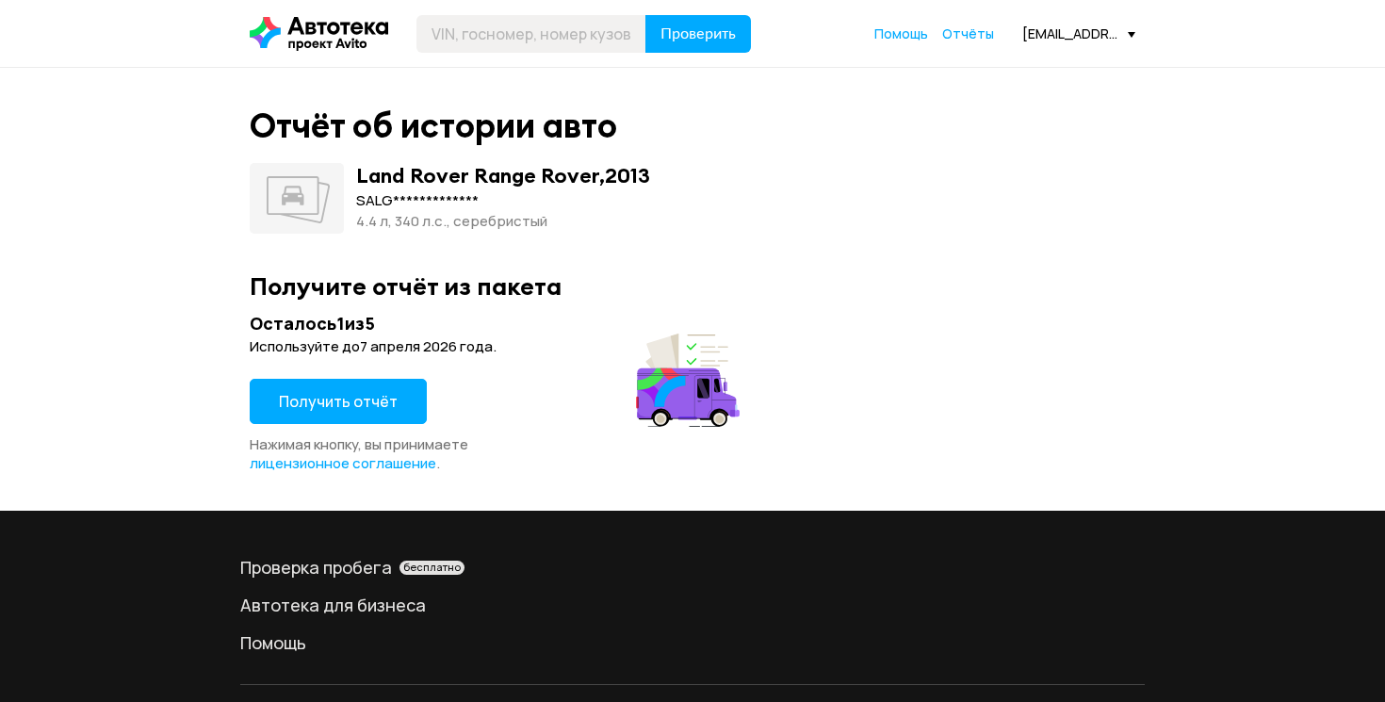
click at [306, 413] on button "Получить отчёт" at bounding box center [338, 401] width 177 height 45
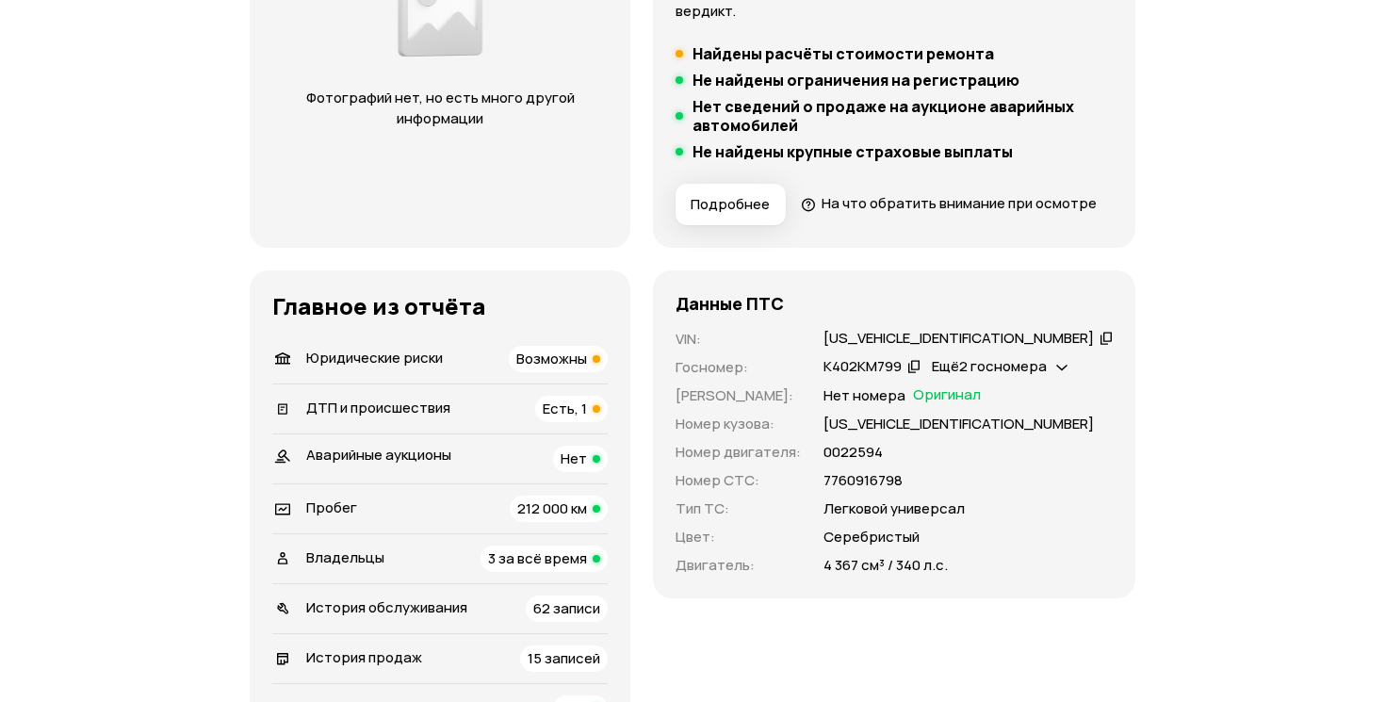
scroll to position [418, 0]
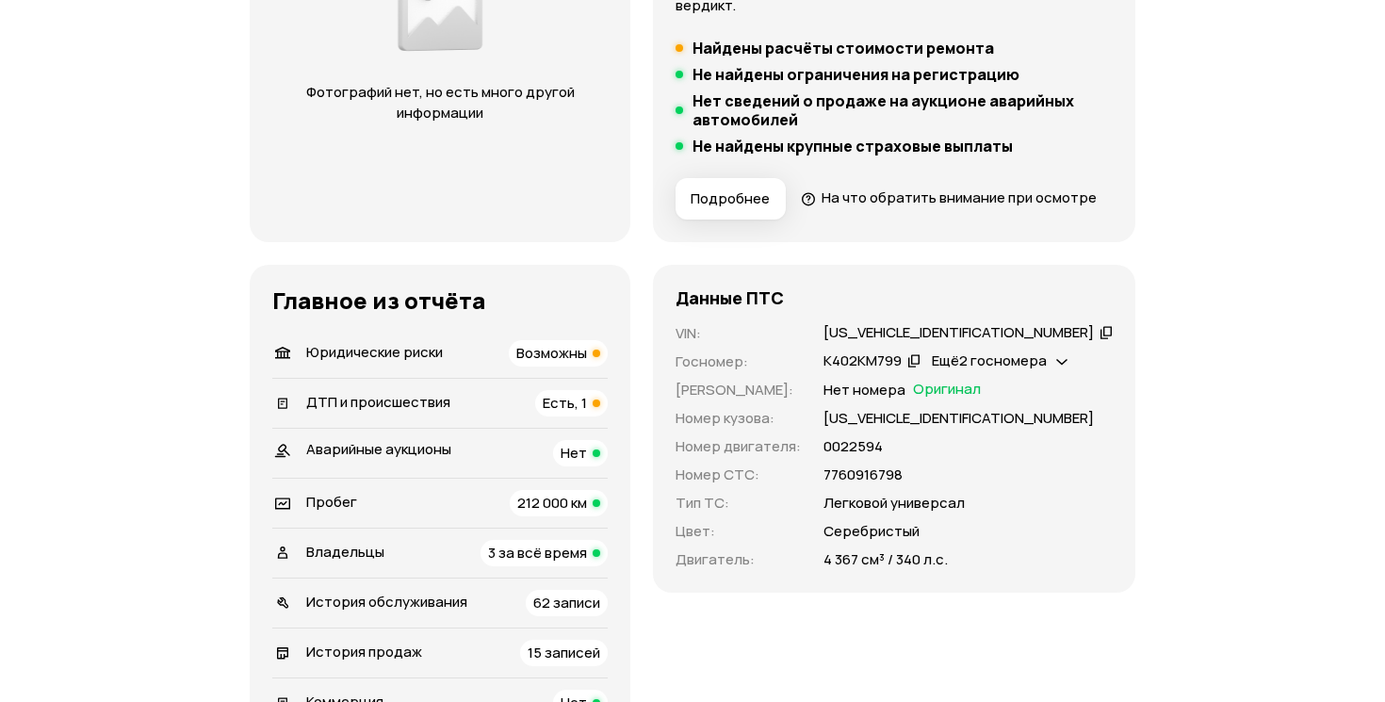
click at [587, 413] on span "Есть, 1" at bounding box center [565, 403] width 44 height 20
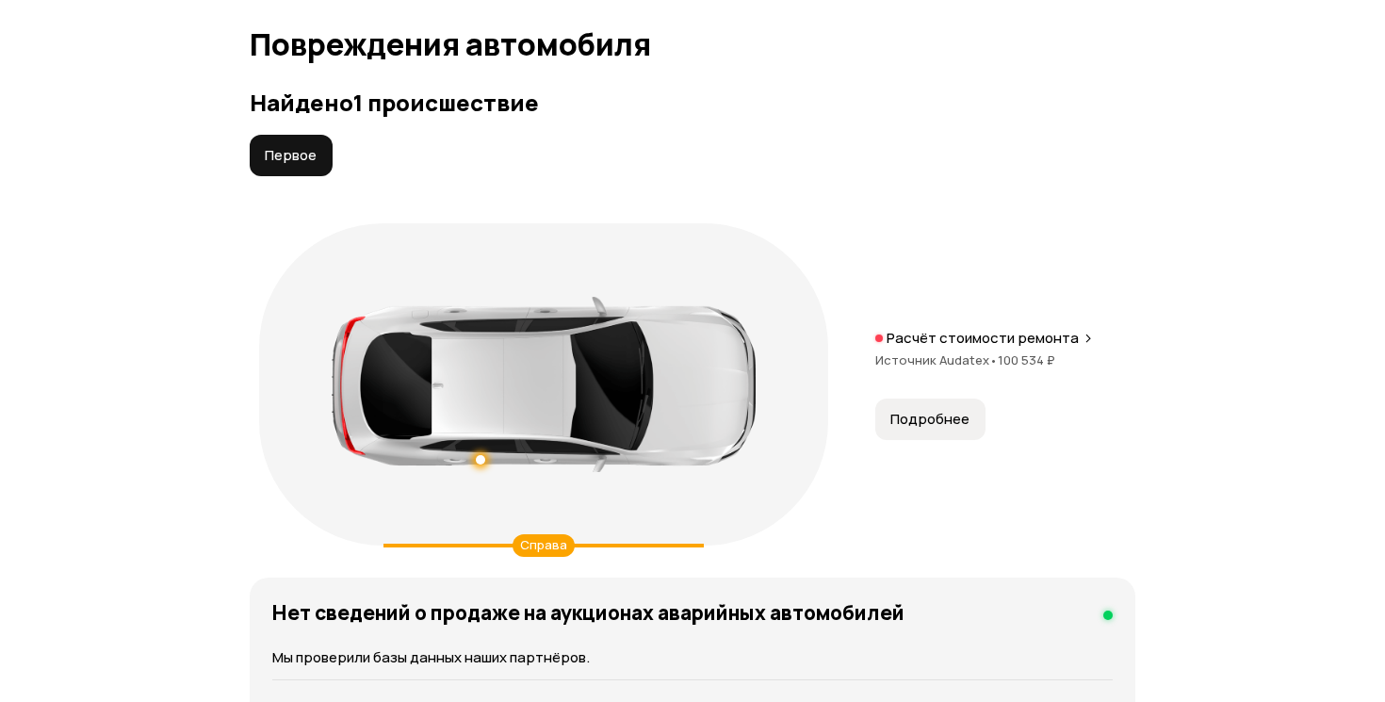
scroll to position [2147, 0]
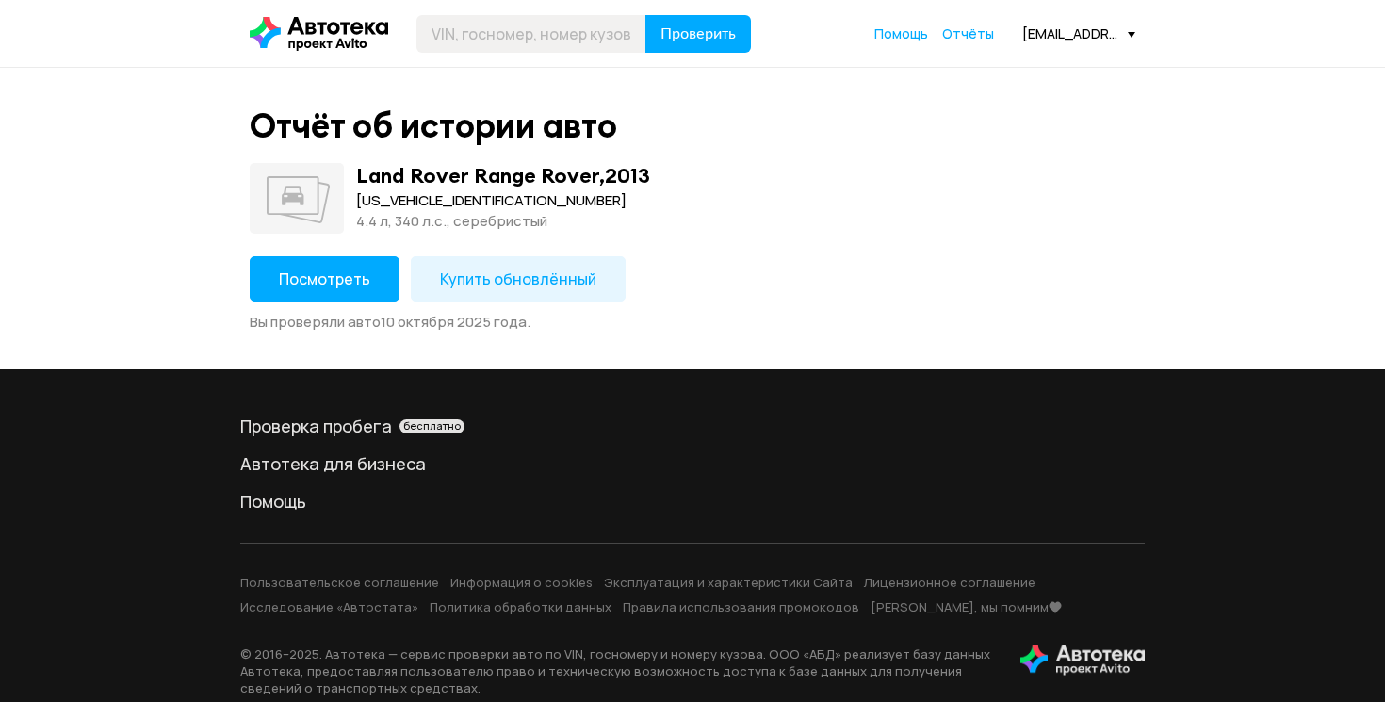
click at [348, 271] on span "Посмотреть" at bounding box center [324, 278] width 91 height 21
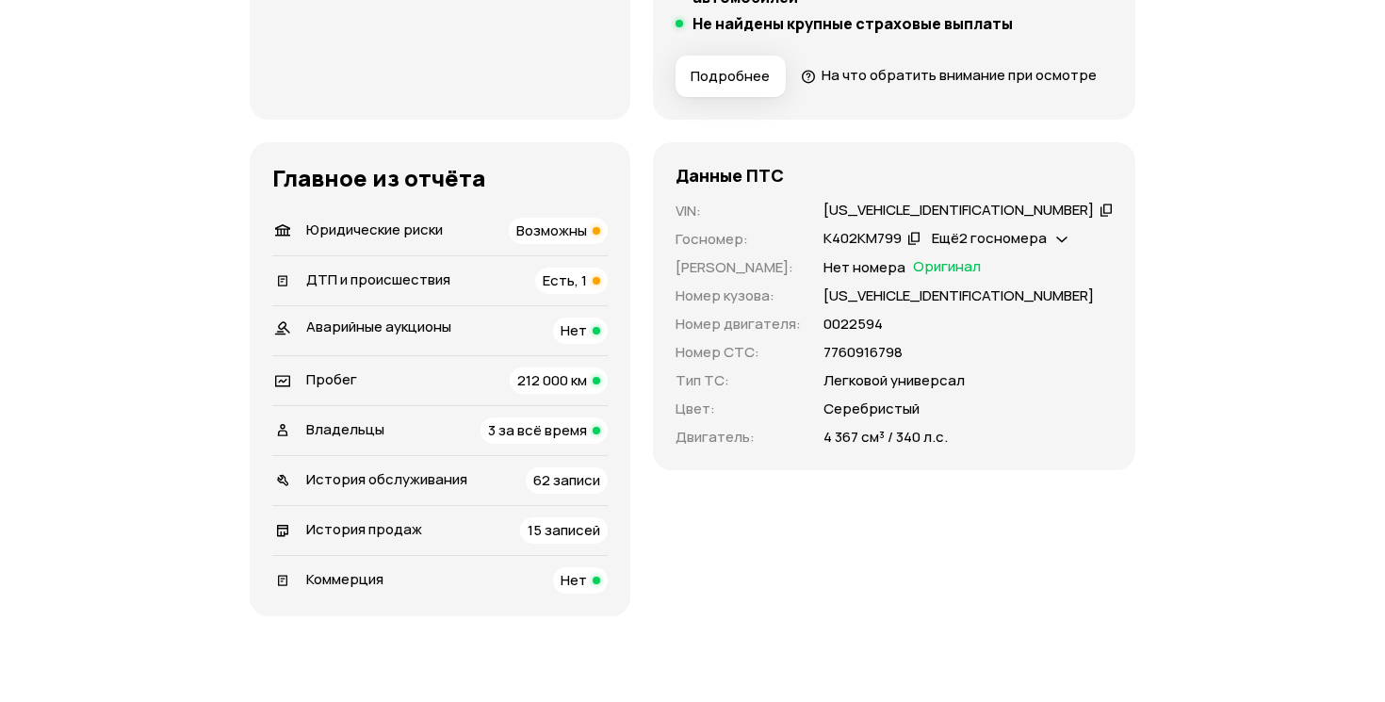
scroll to position [538, 0]
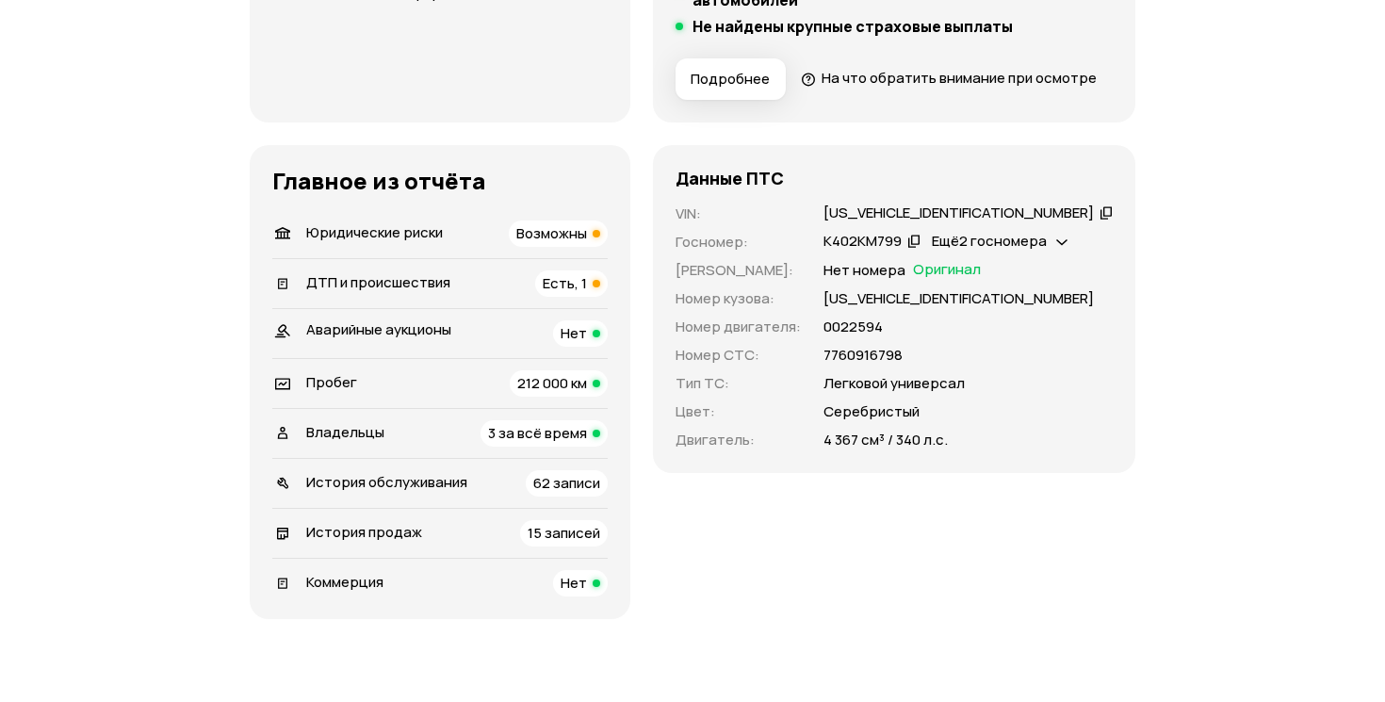
click at [587, 243] on span "Возможны" at bounding box center [551, 233] width 71 height 20
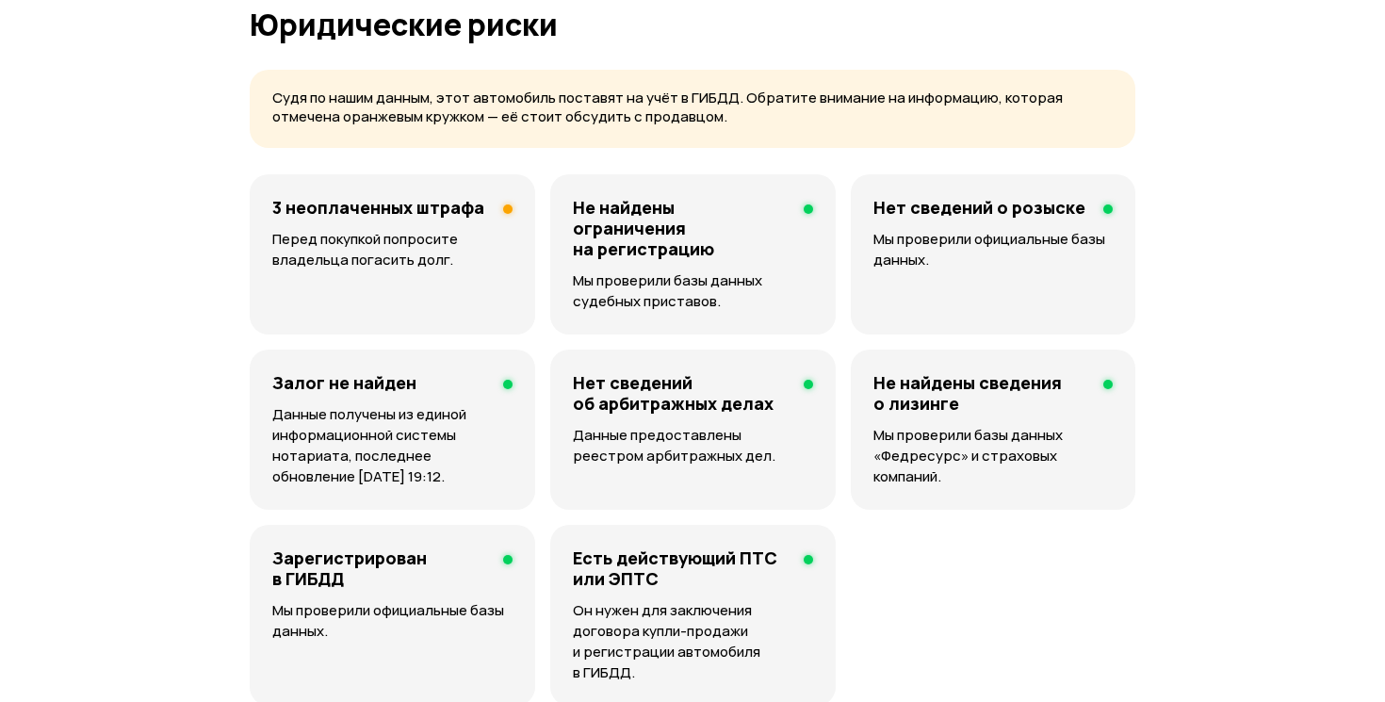
scroll to position [1284, 0]
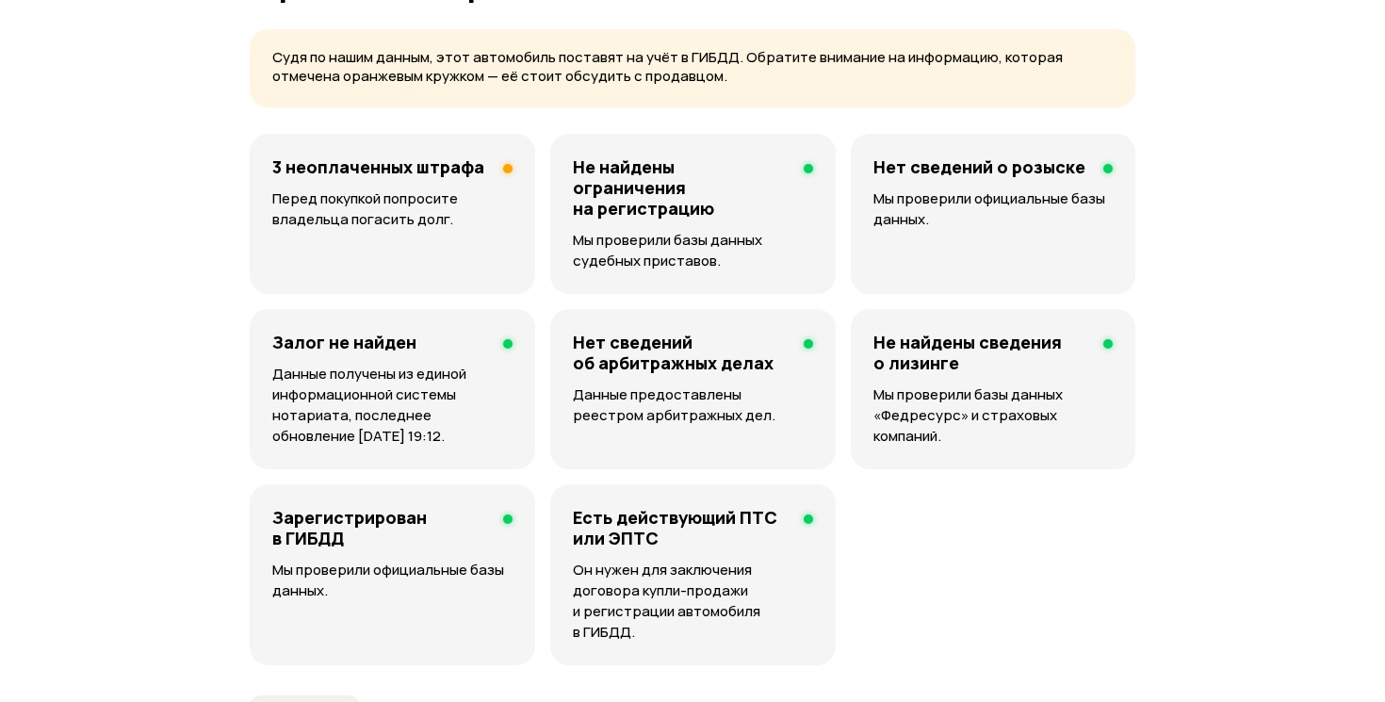
click at [433, 229] on p "Перед покупкой попросите владельца погасить долг." at bounding box center [392, 208] width 240 height 41
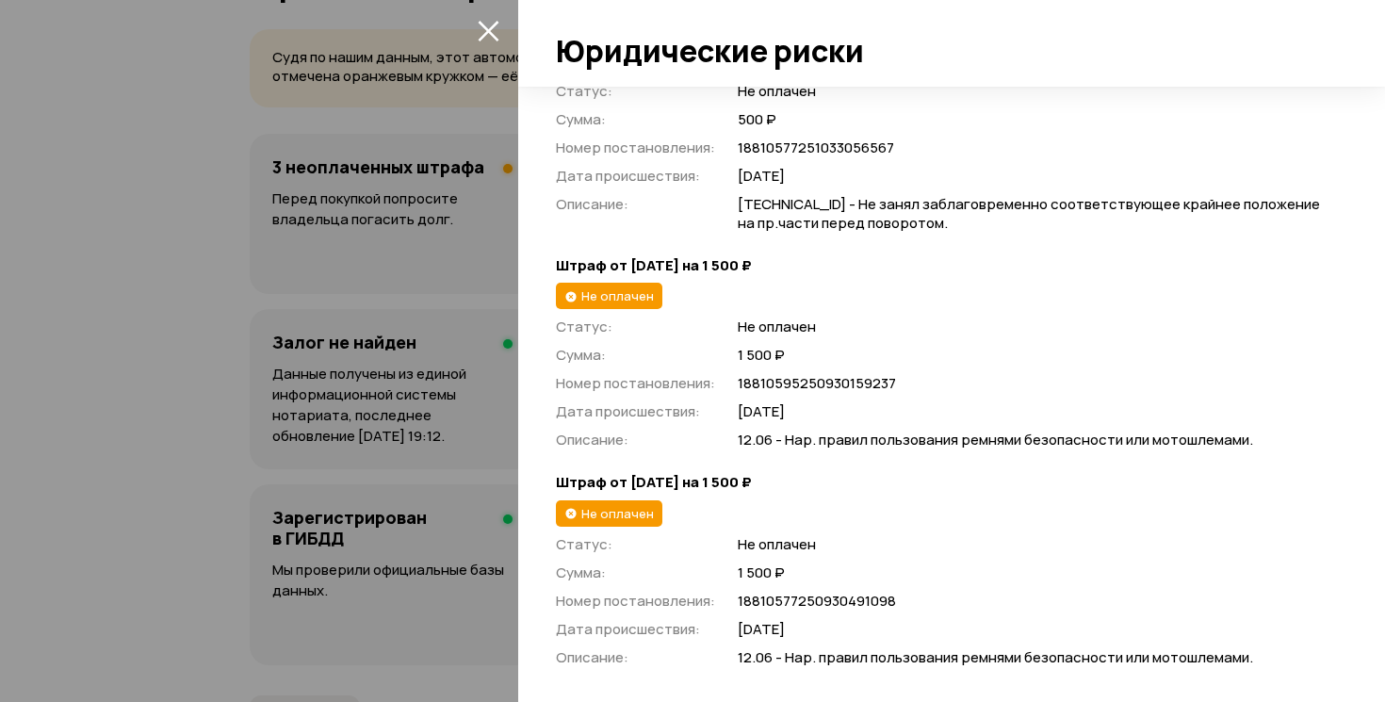
scroll to position [355, 0]
click at [490, 32] on icon "закрыть" at bounding box center [488, 31] width 21 height 21
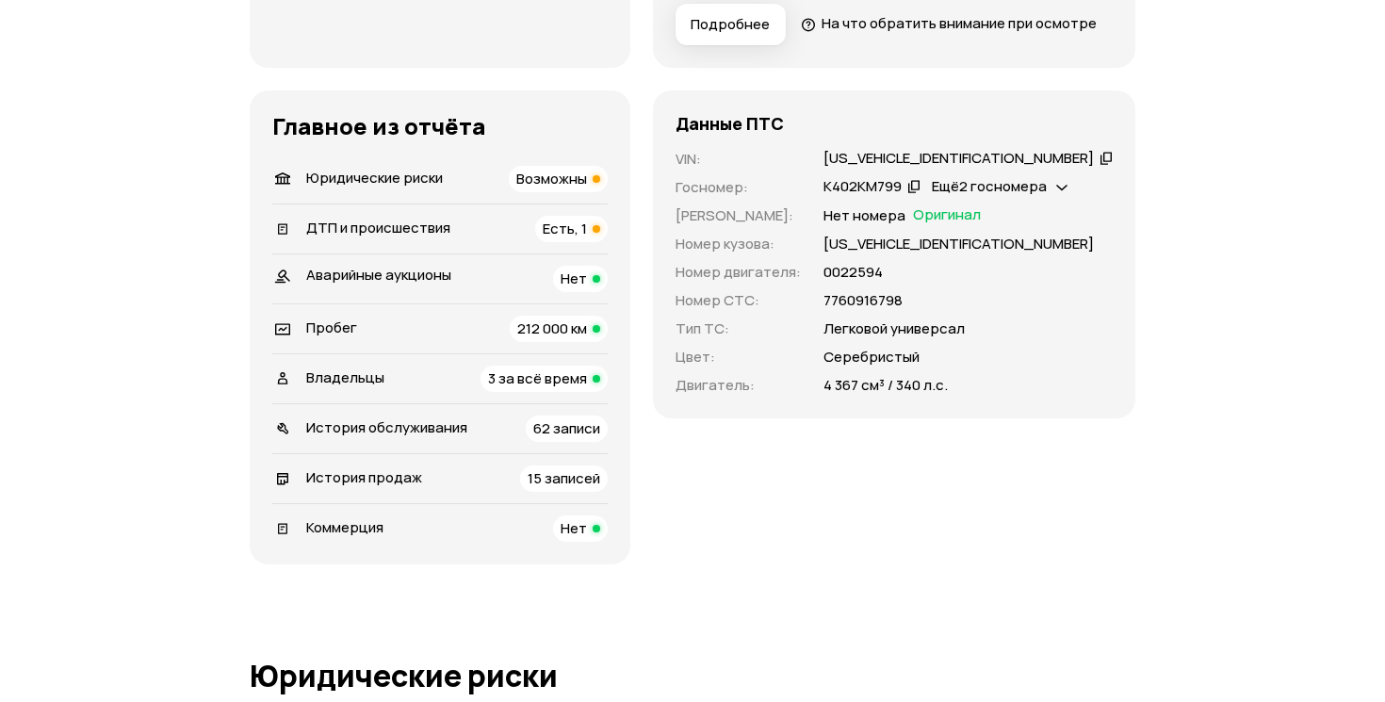
scroll to position [591, 0]
click at [587, 239] on span "Есть, 1" at bounding box center [565, 229] width 44 height 20
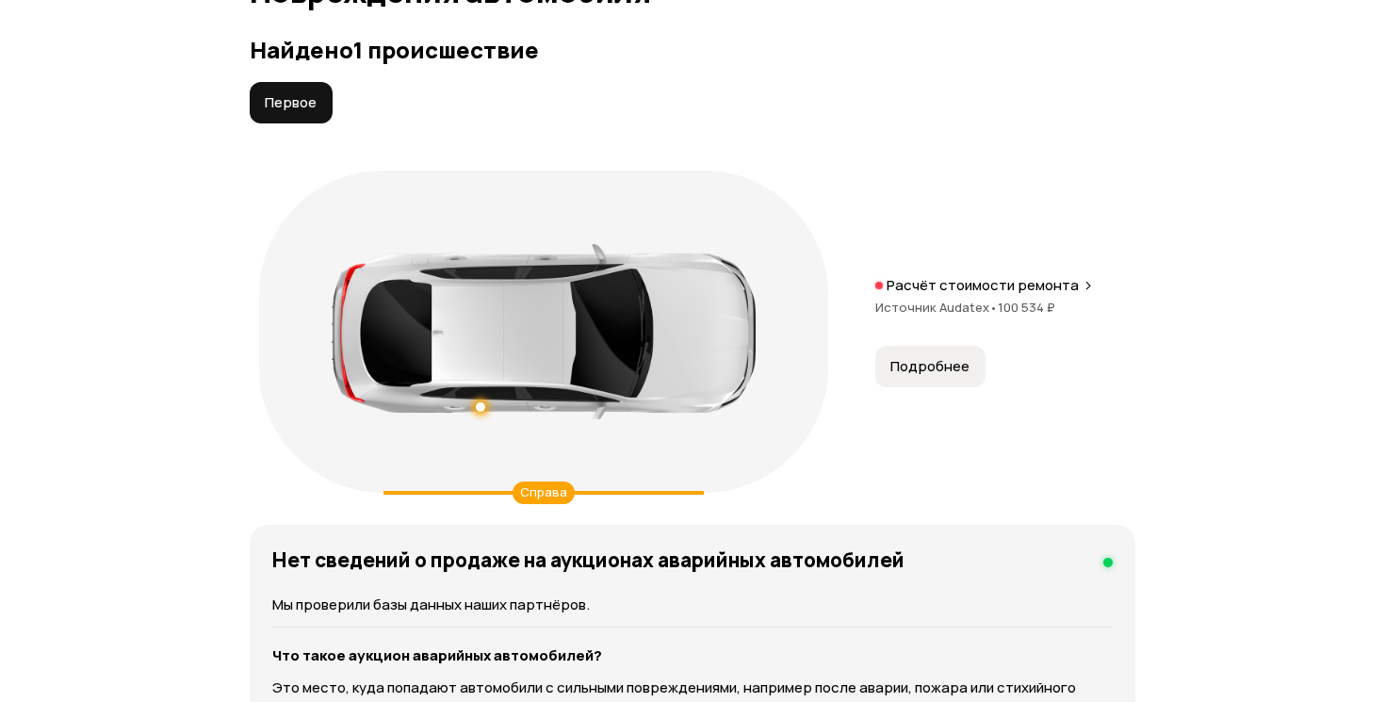
scroll to position [2147, 0]
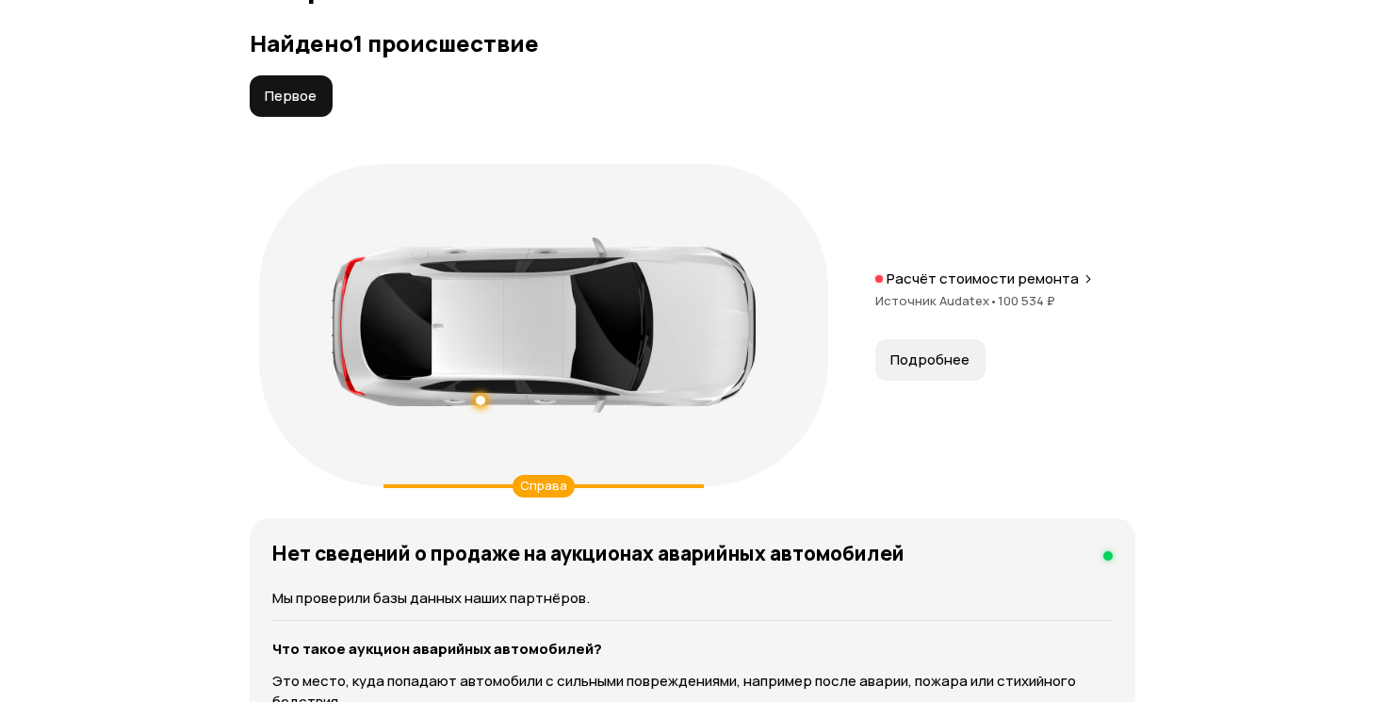
click at [916, 369] on span "Подробнее" at bounding box center [929, 359] width 79 height 19
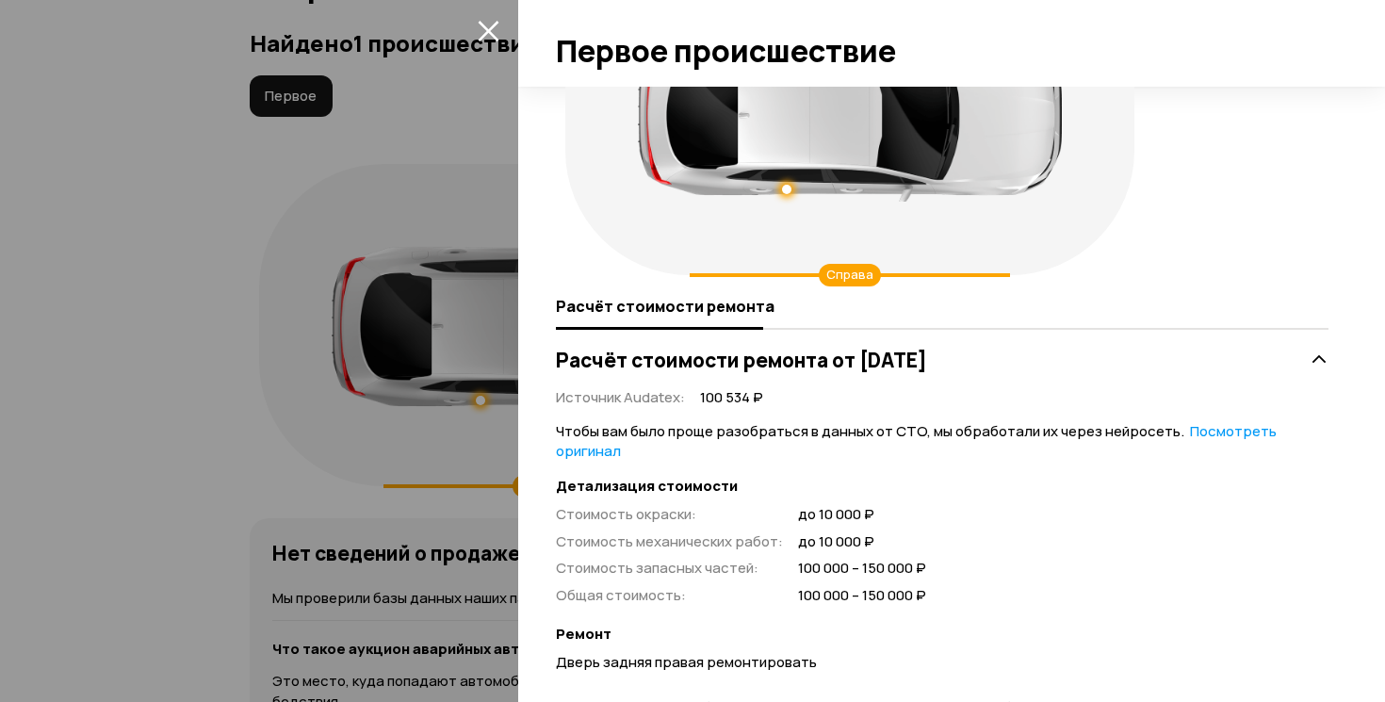
scroll to position [0, 0]
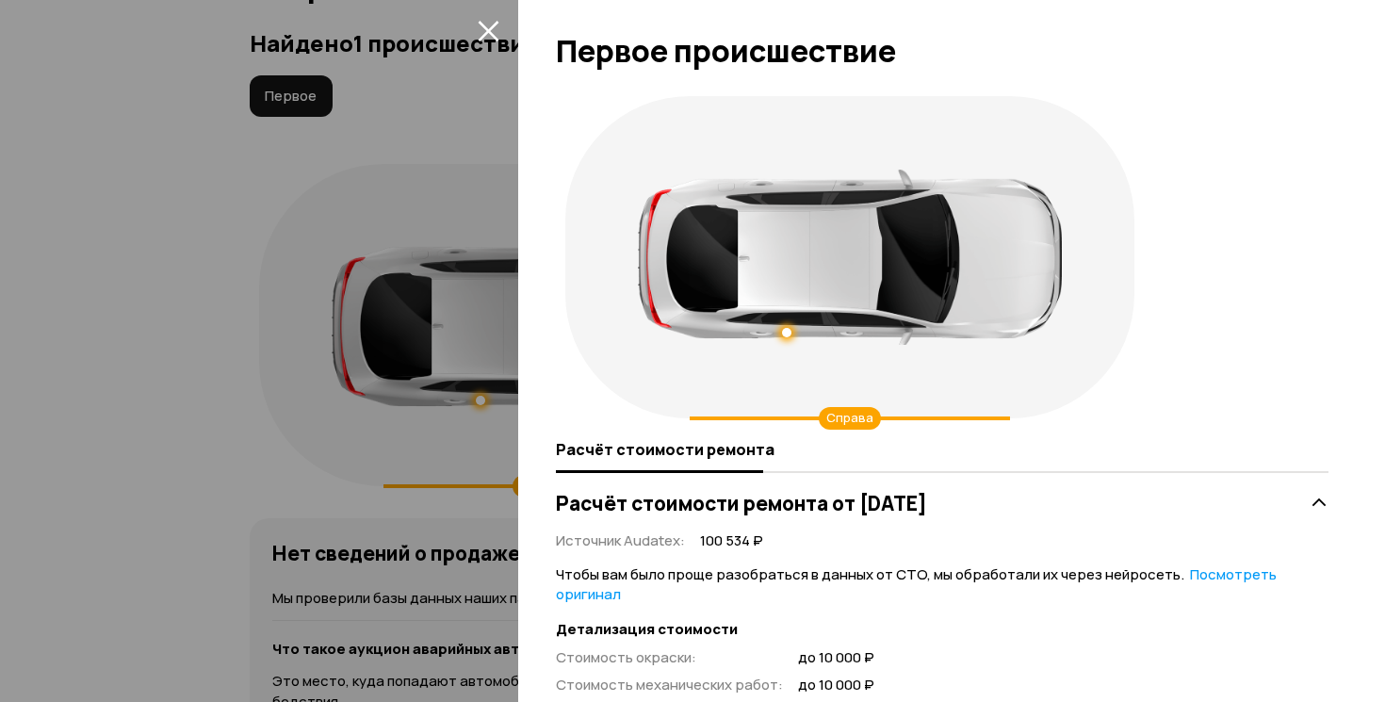
click at [490, 34] on icon "закрыть" at bounding box center [488, 31] width 21 height 21
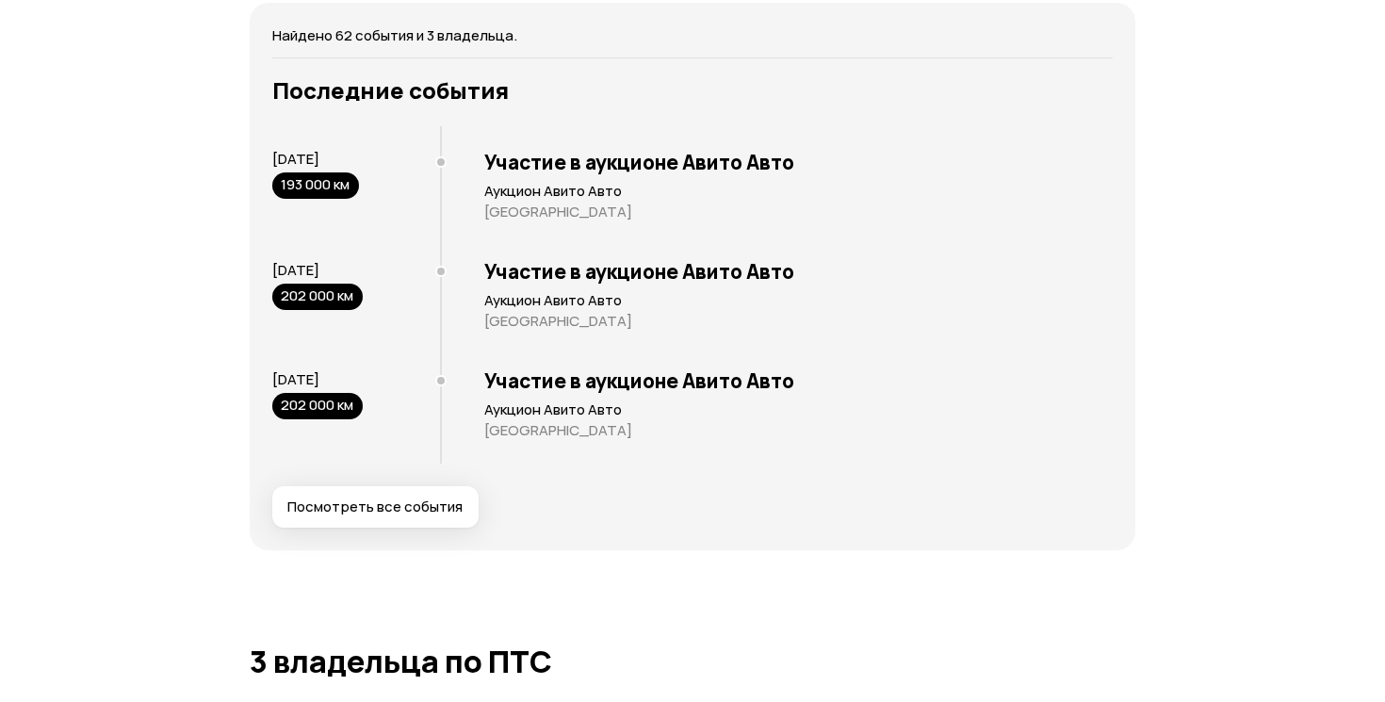
scroll to position [3843, 0]
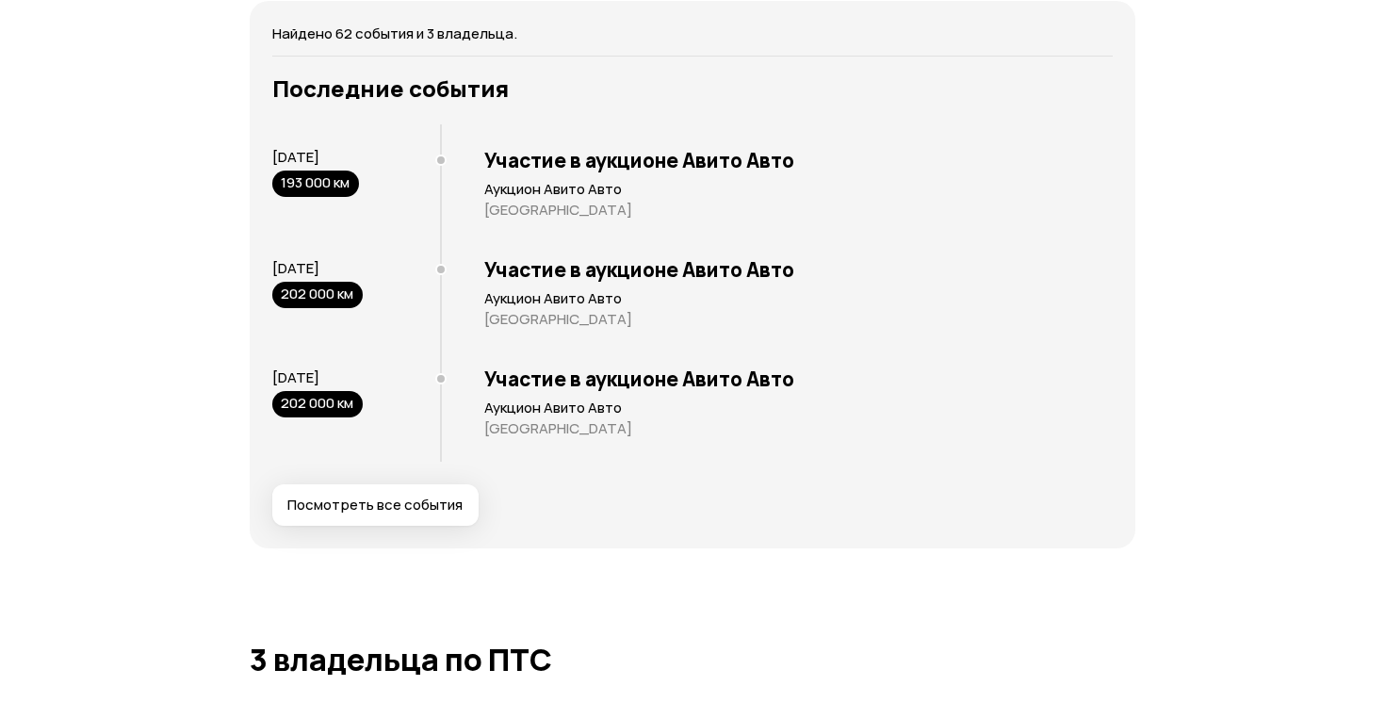
click at [357, 462] on div "1 июля 2025 202 000 км" at bounding box center [356, 406] width 168 height 109
click at [354, 526] on button "Посмотреть все события" at bounding box center [375, 504] width 206 height 41
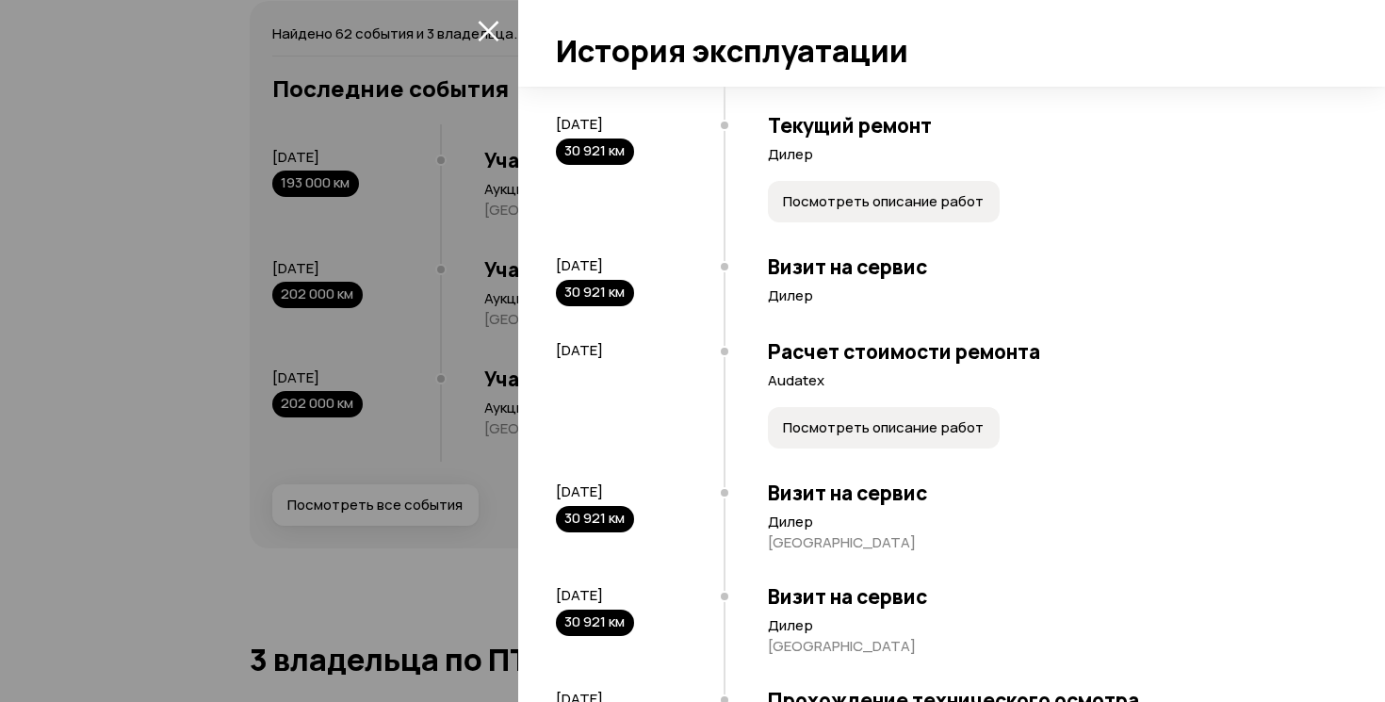
scroll to position [3081, 0]
click at [871, 424] on span "Посмотреть описание работ" at bounding box center [883, 426] width 201 height 19
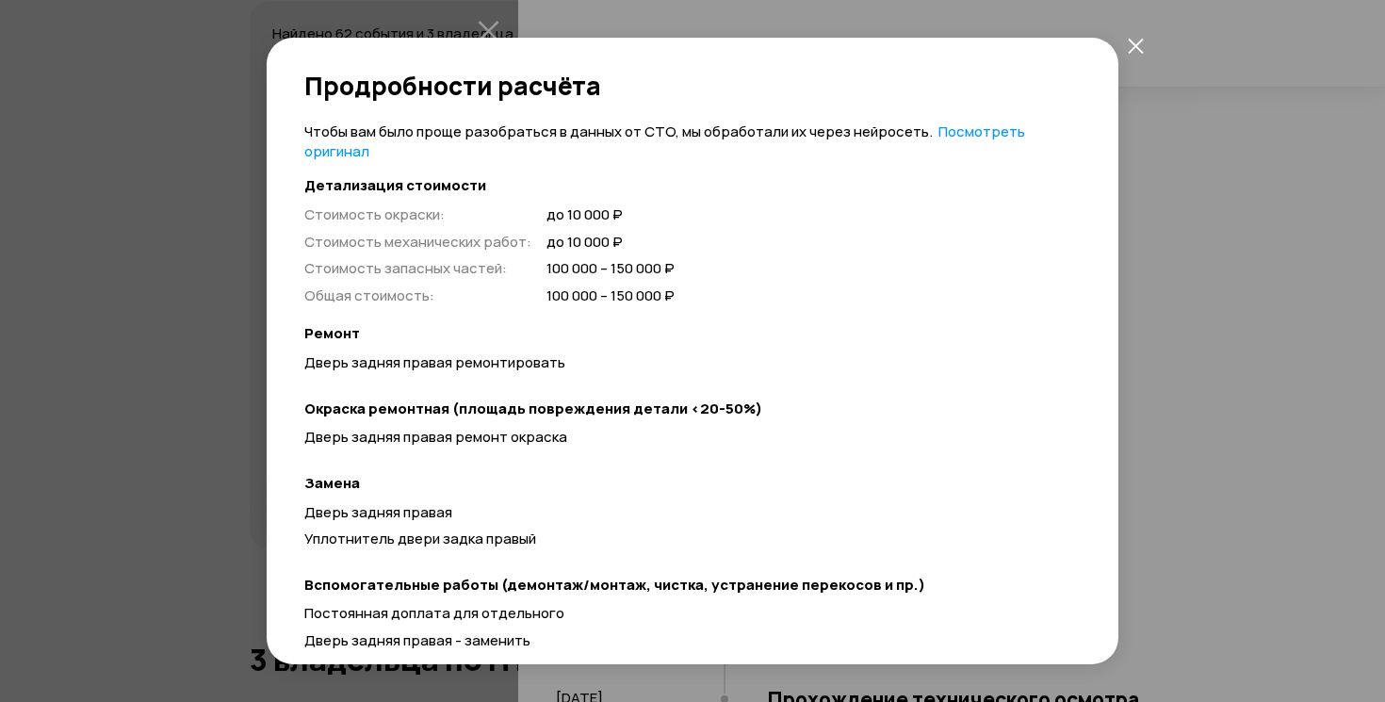
click at [1140, 51] on icon "закрыть" at bounding box center [1134, 45] width 15 height 15
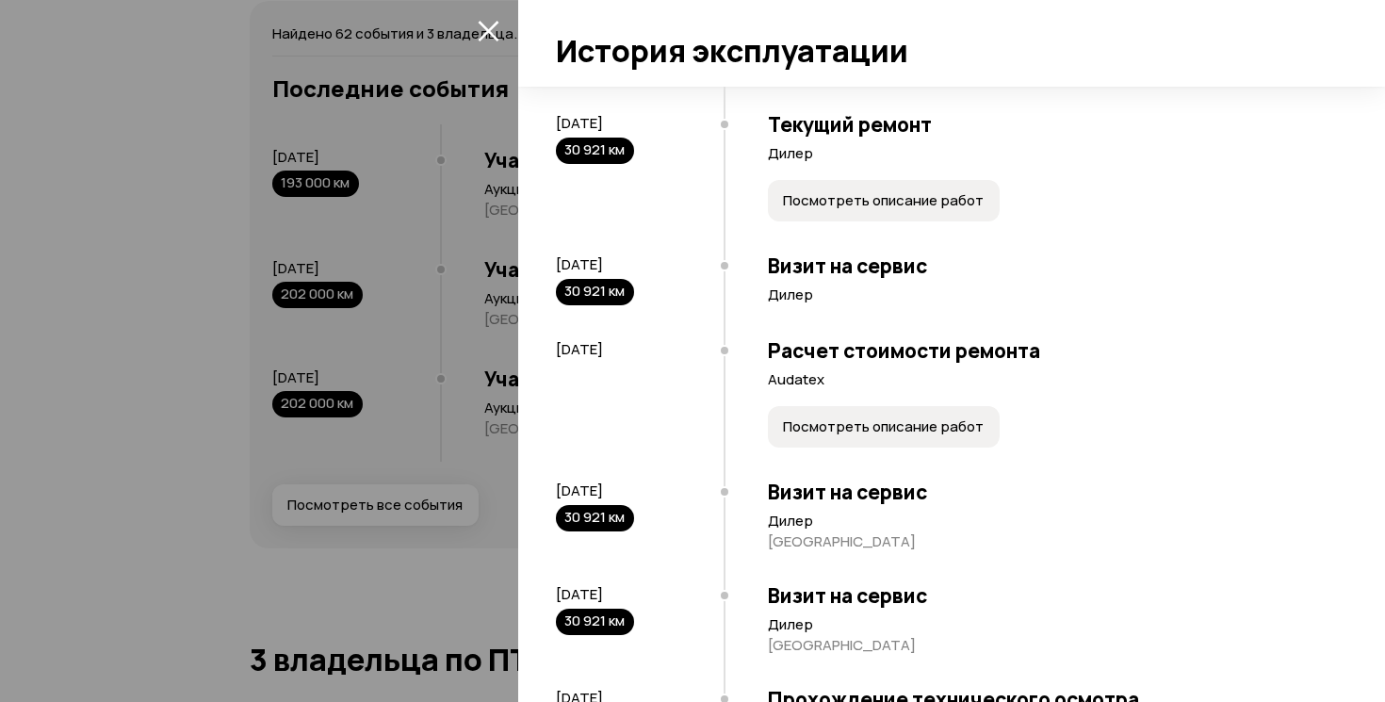
click at [918, 215] on button "Посмотреть описание работ" at bounding box center [884, 200] width 232 height 41
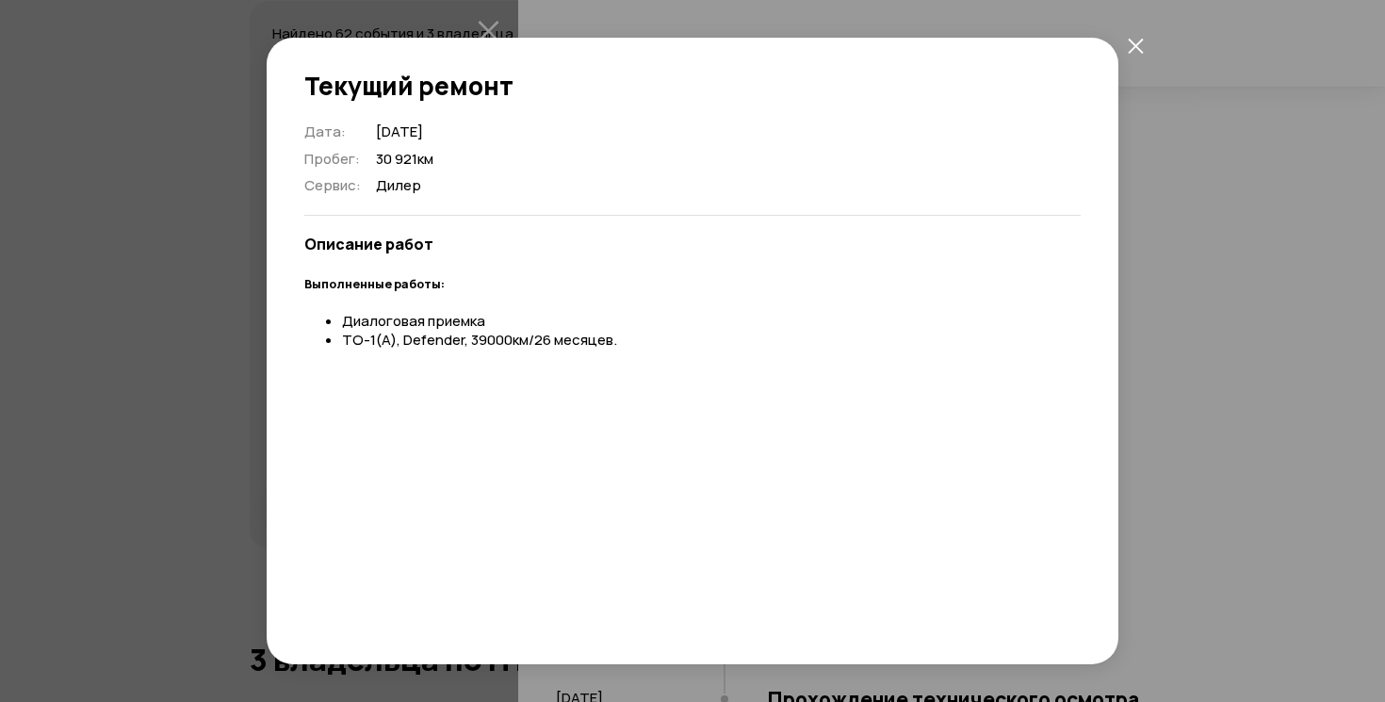
click at [1131, 49] on icon "закрыть" at bounding box center [1135, 46] width 16 height 16
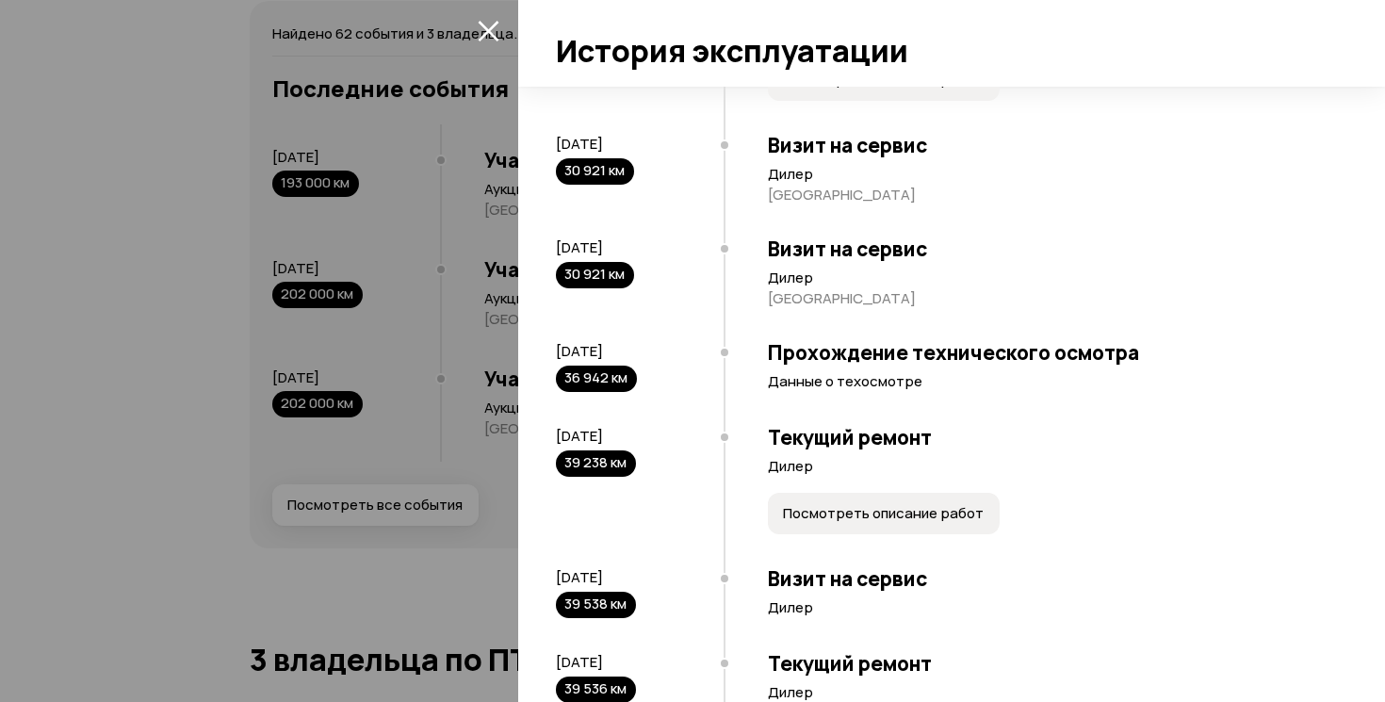
scroll to position [3429, 0]
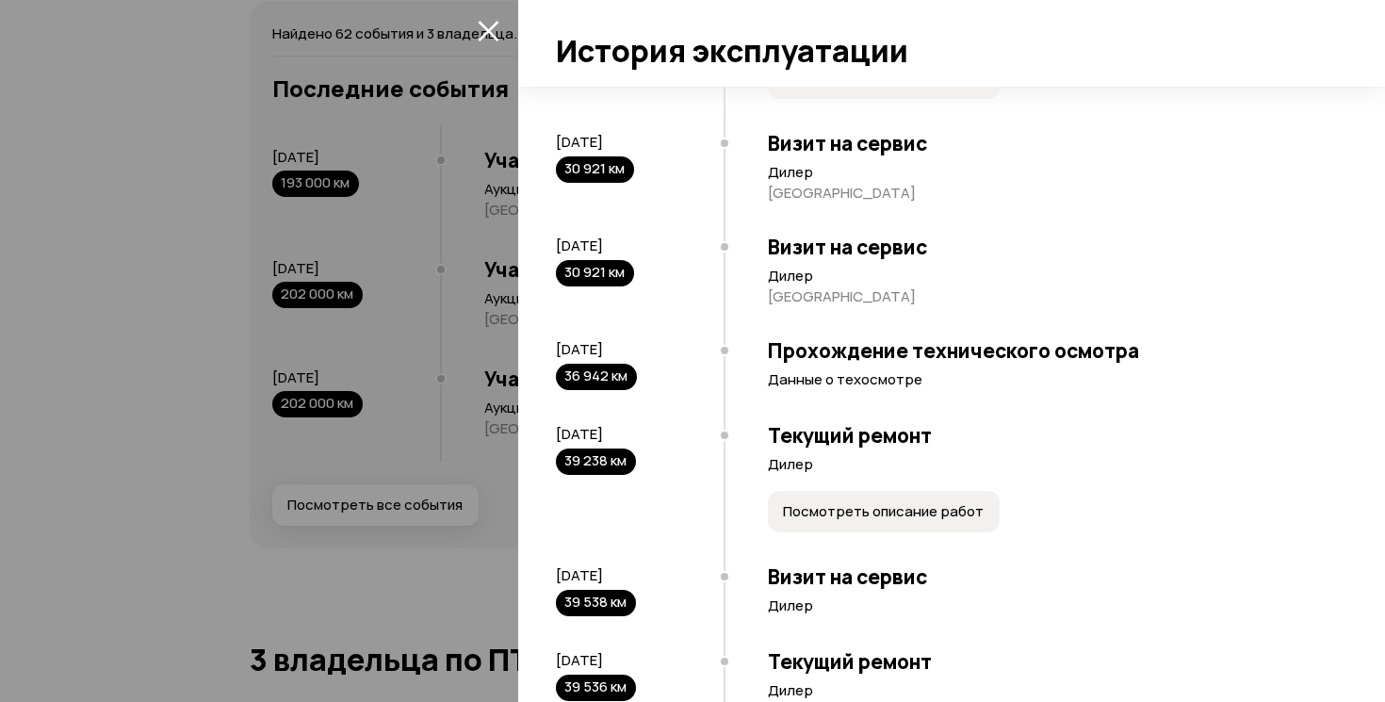
click at [849, 515] on span "Посмотреть описание работ" at bounding box center [883, 511] width 201 height 19
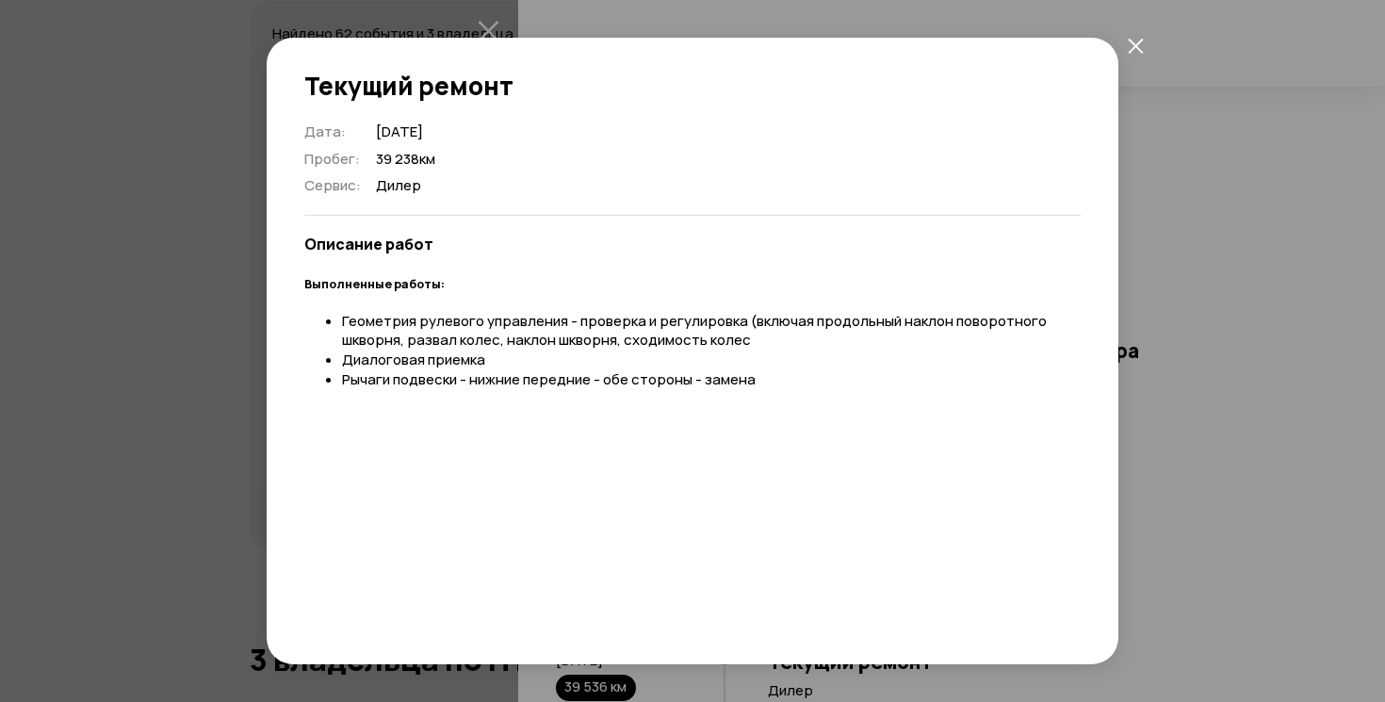
click at [1141, 43] on icon "закрыть" at bounding box center [1135, 46] width 16 height 16
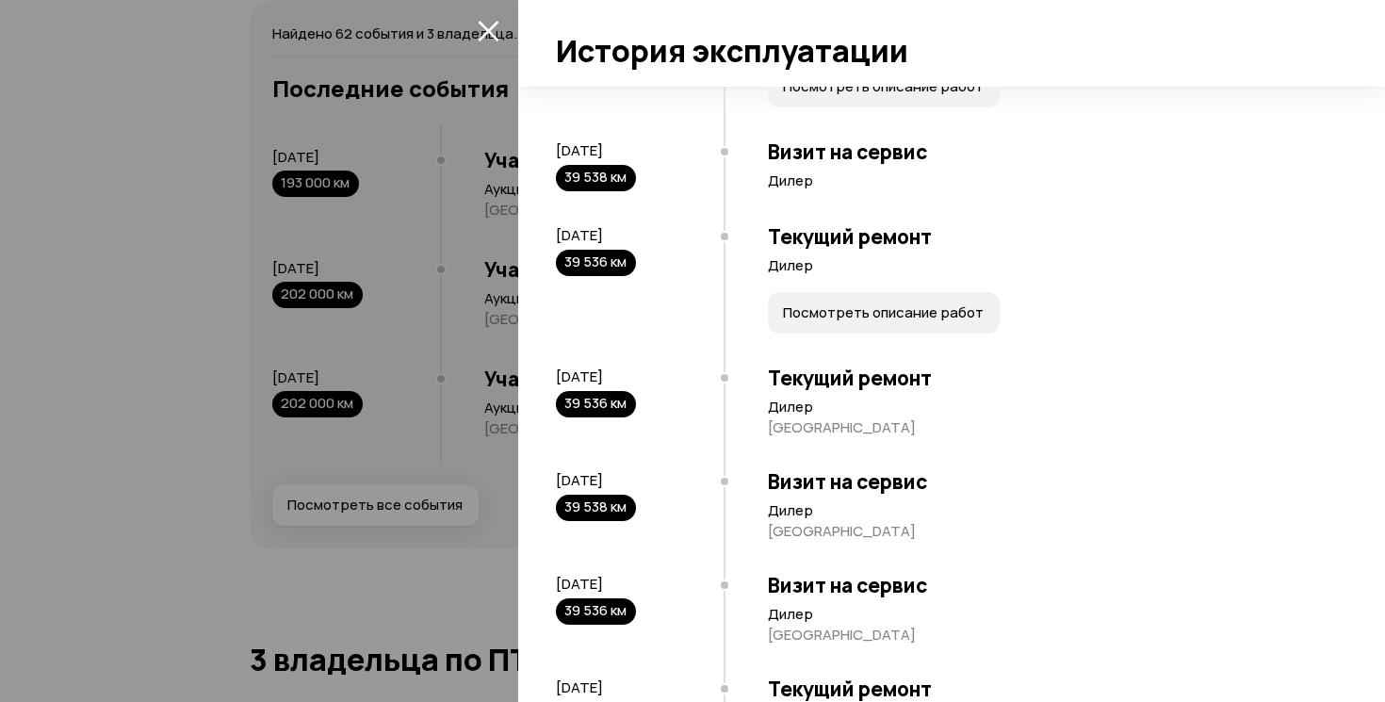
scroll to position [3876, 0]
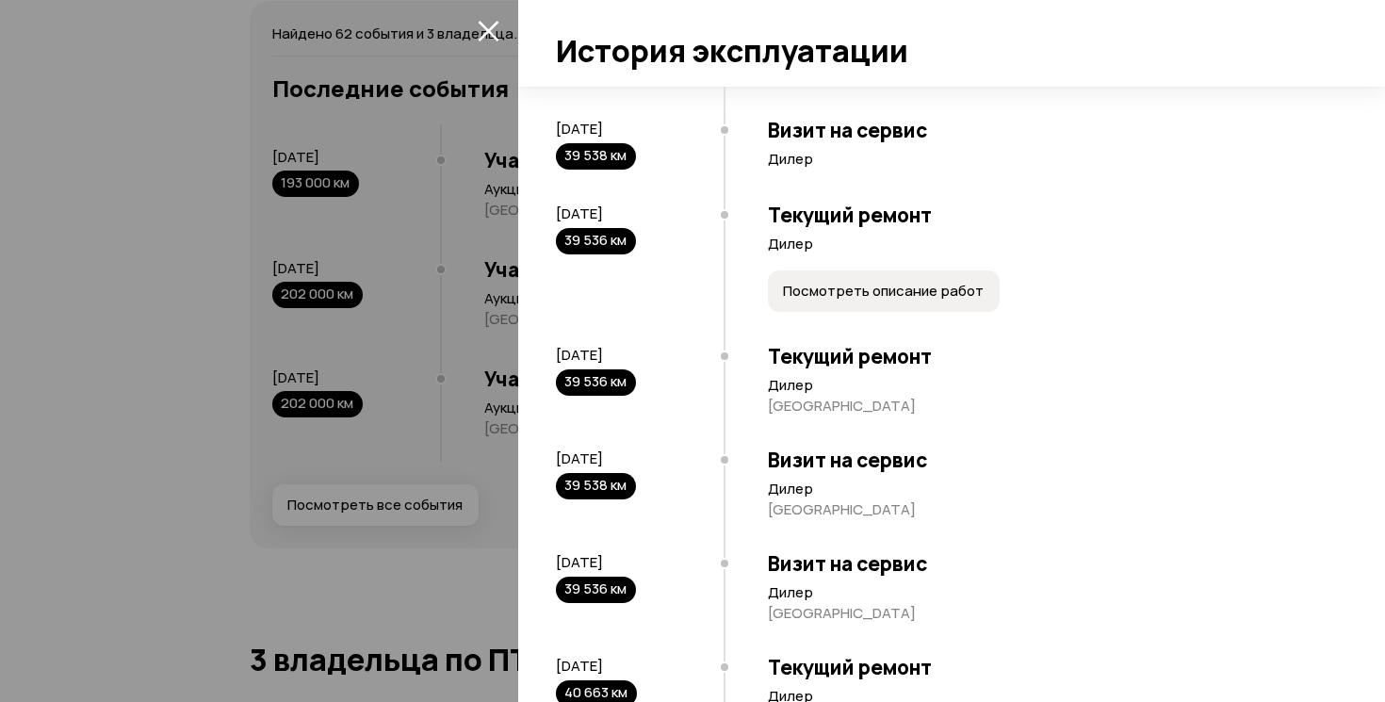
click at [872, 297] on span "Посмотреть описание работ" at bounding box center [883, 291] width 201 height 19
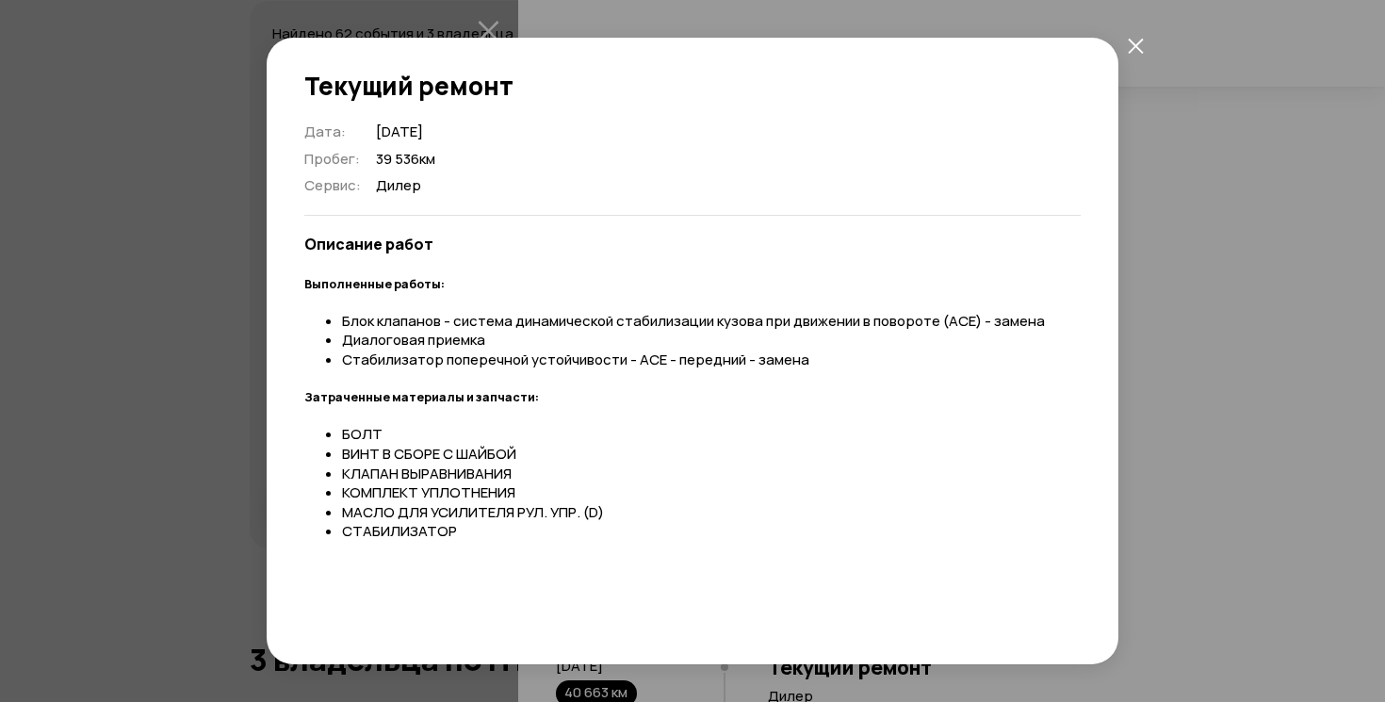
click at [1137, 46] on icon "закрыть" at bounding box center [1135, 46] width 16 height 16
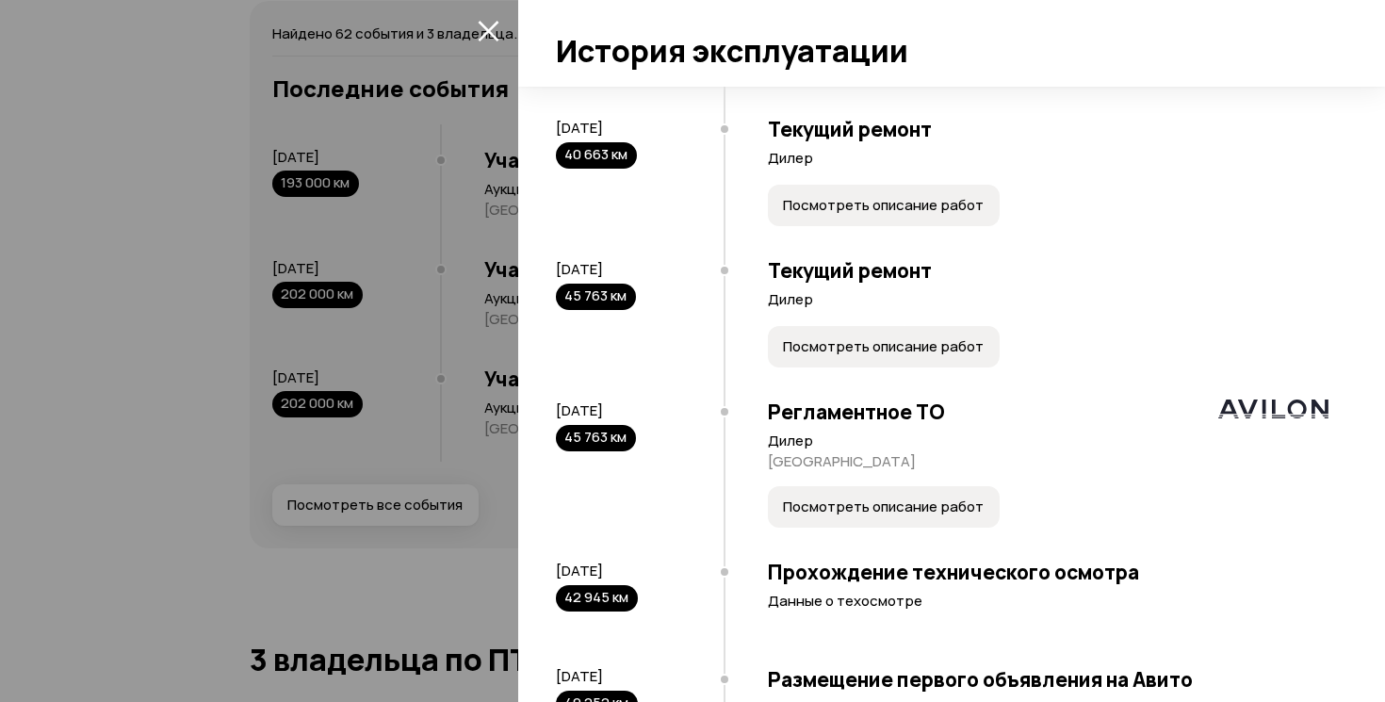
scroll to position [4421, 0]
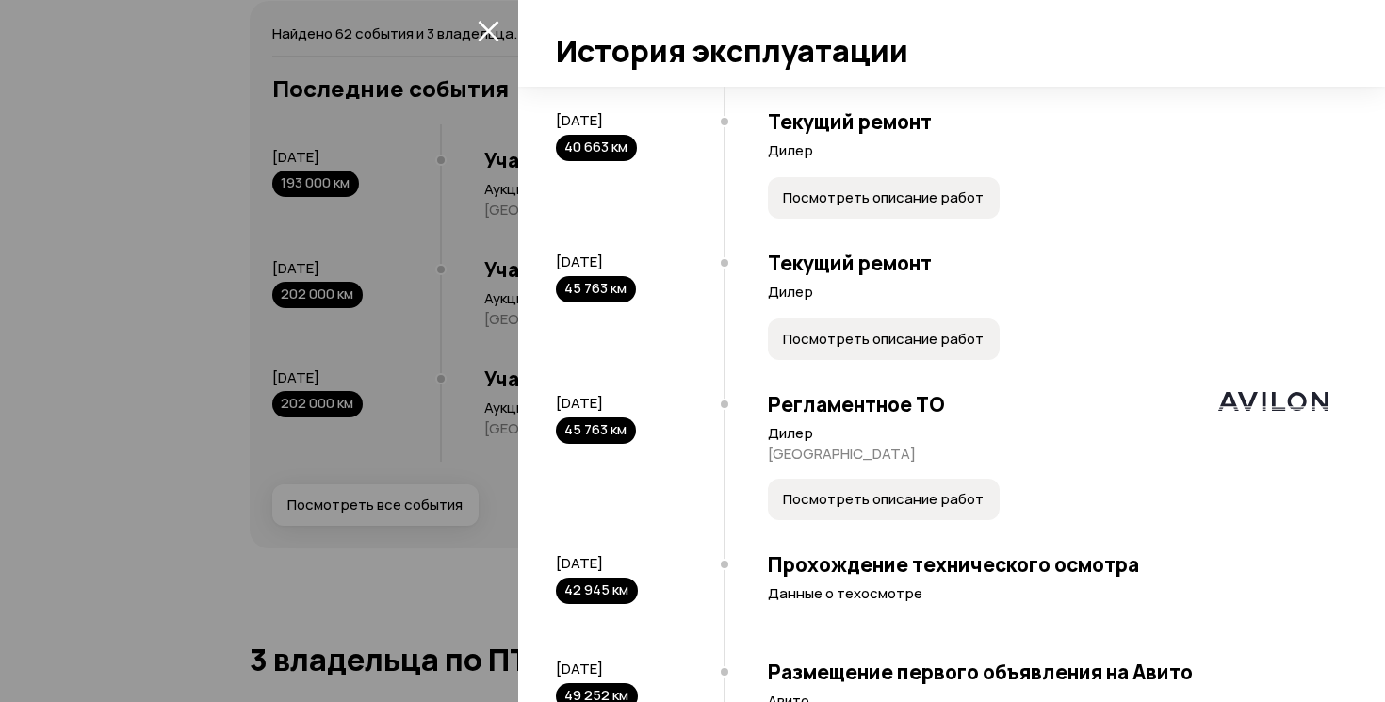
click at [872, 498] on span "Посмотреть описание работ" at bounding box center [883, 499] width 201 height 19
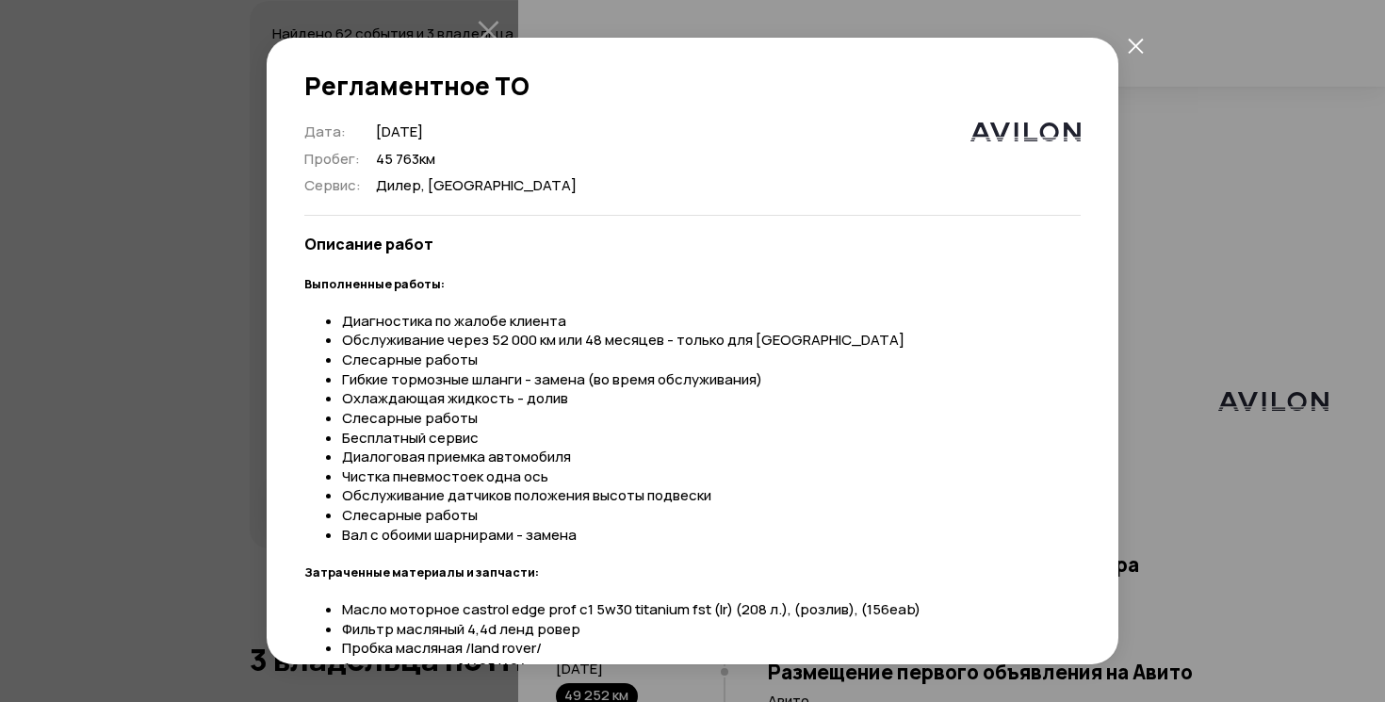
click at [1135, 50] on icon "закрыть" at bounding box center [1135, 46] width 16 height 16
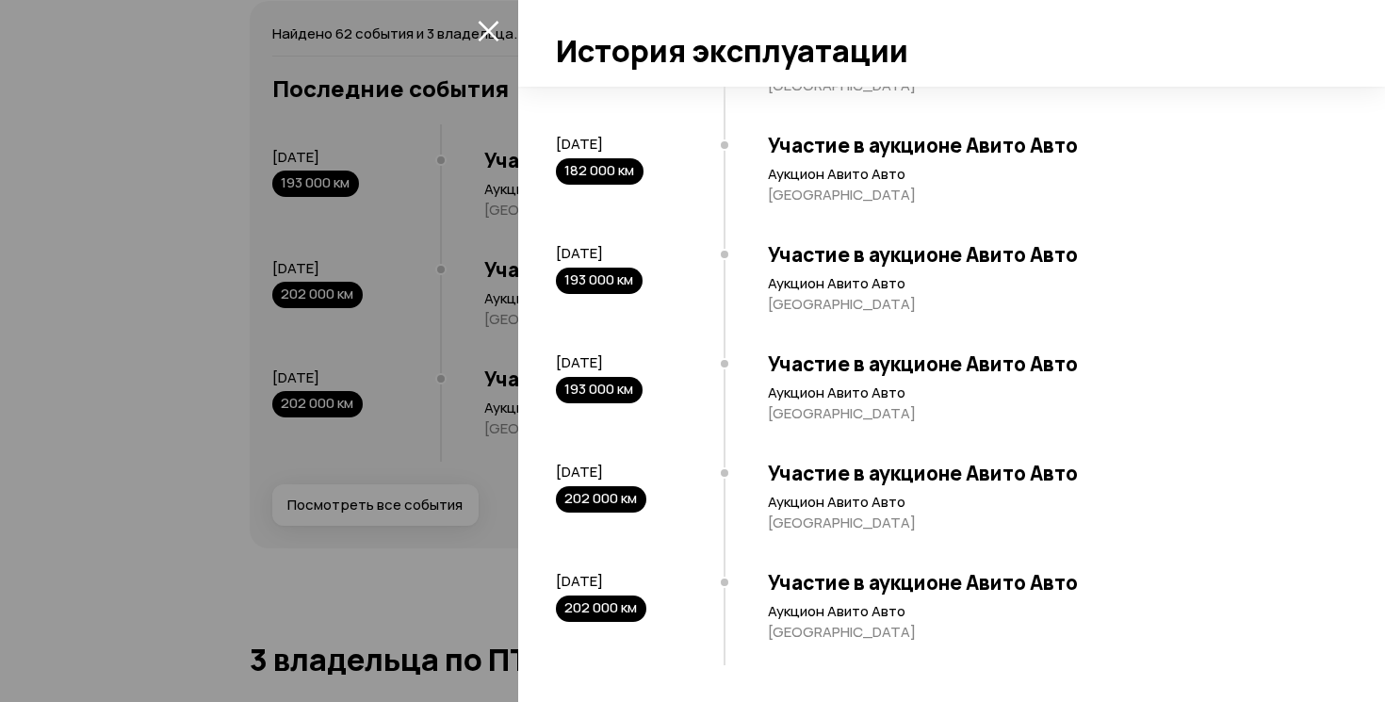
scroll to position [6756, 0]
click at [483, 39] on icon "закрыть" at bounding box center [489, 31] width 22 height 22
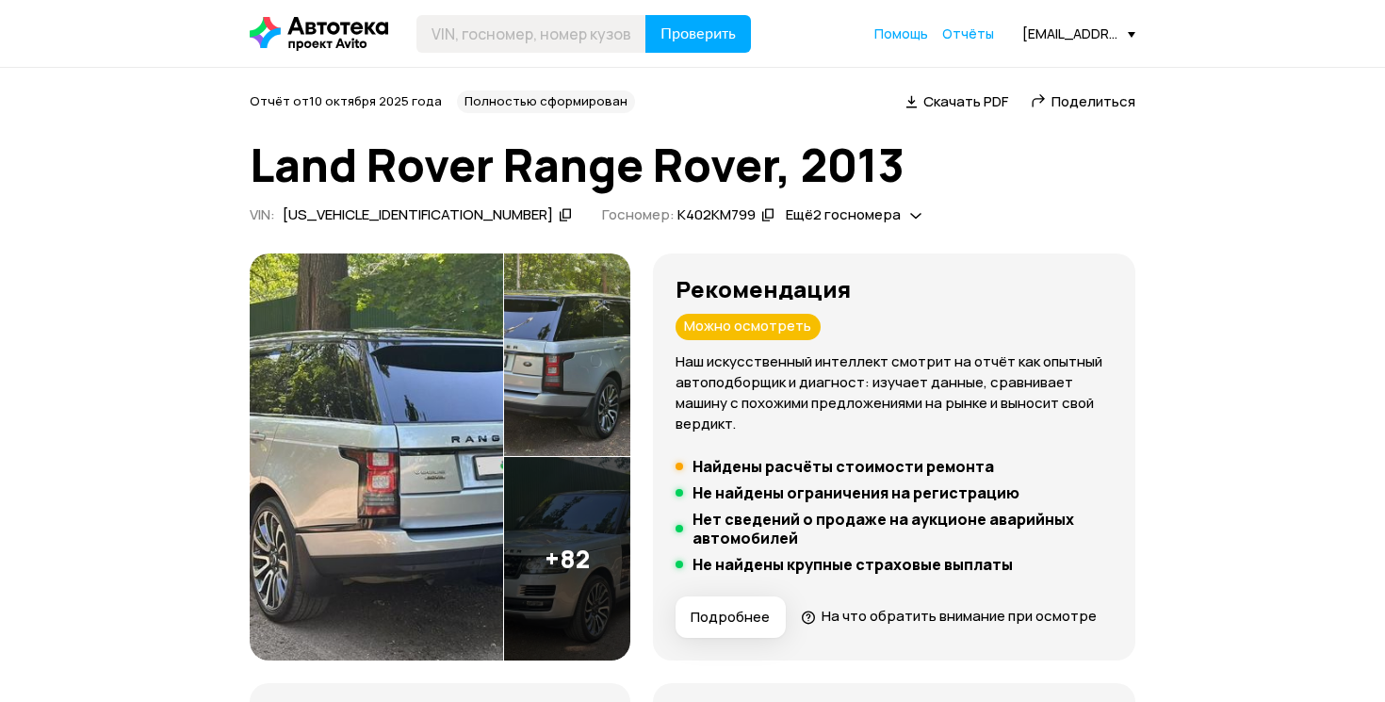
scroll to position [0, 0]
click at [356, 440] on img at bounding box center [376, 456] width 253 height 407
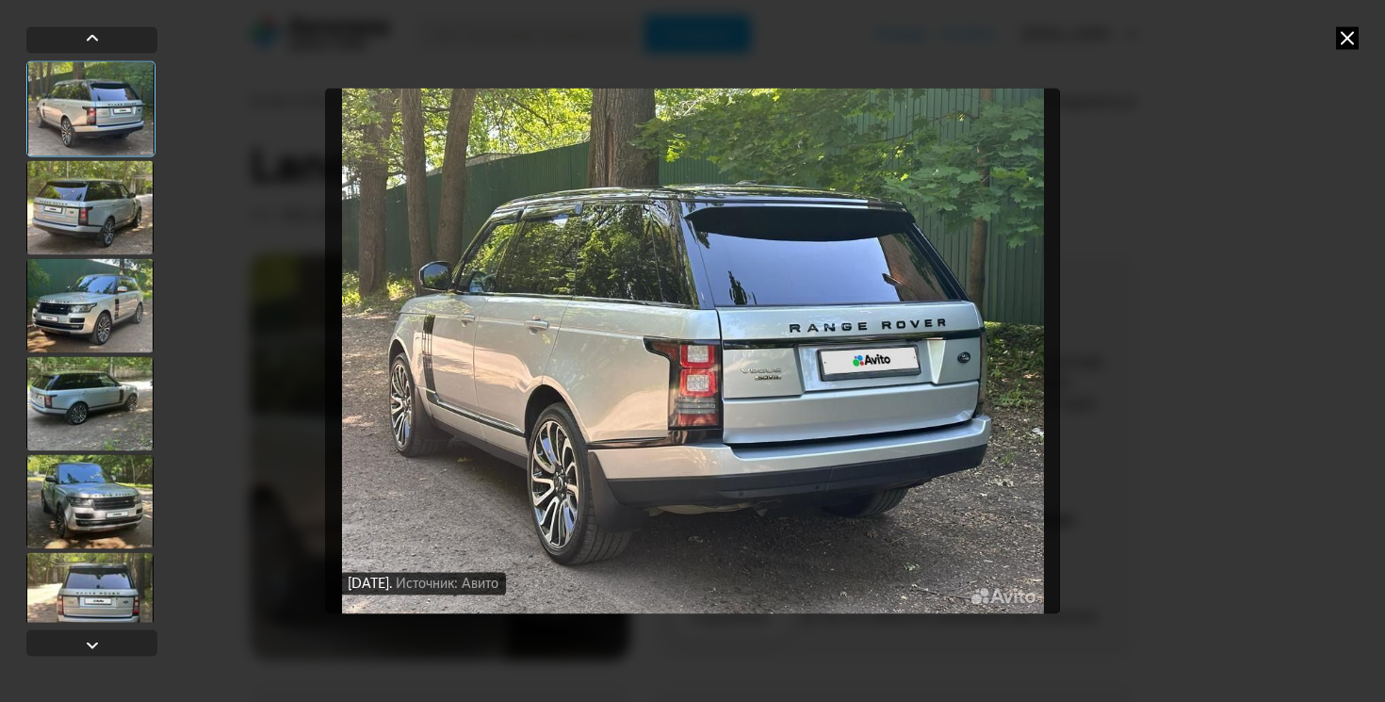
click at [997, 335] on img "Go to Slide 1" at bounding box center [692, 351] width 734 height 527
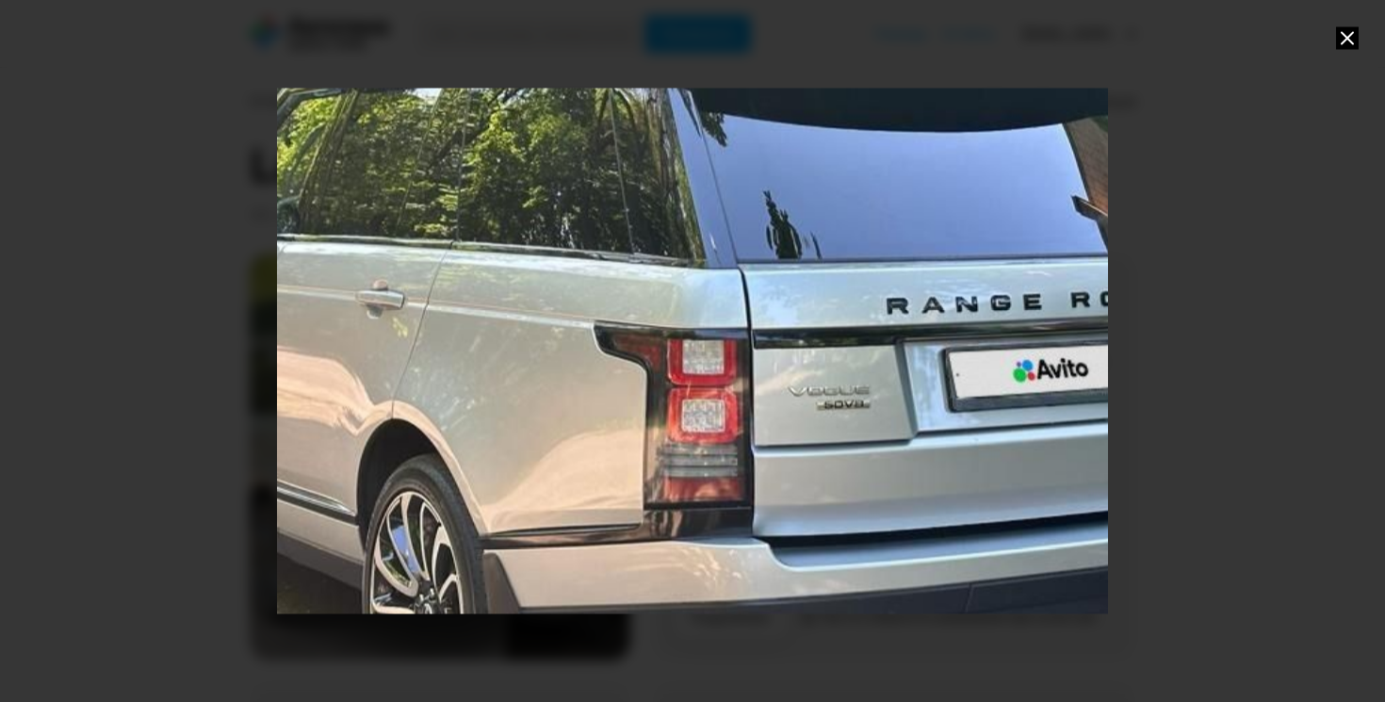
click at [997, 335] on div "Go to Slide 1" at bounding box center [692, 351] width 1661 height 1053
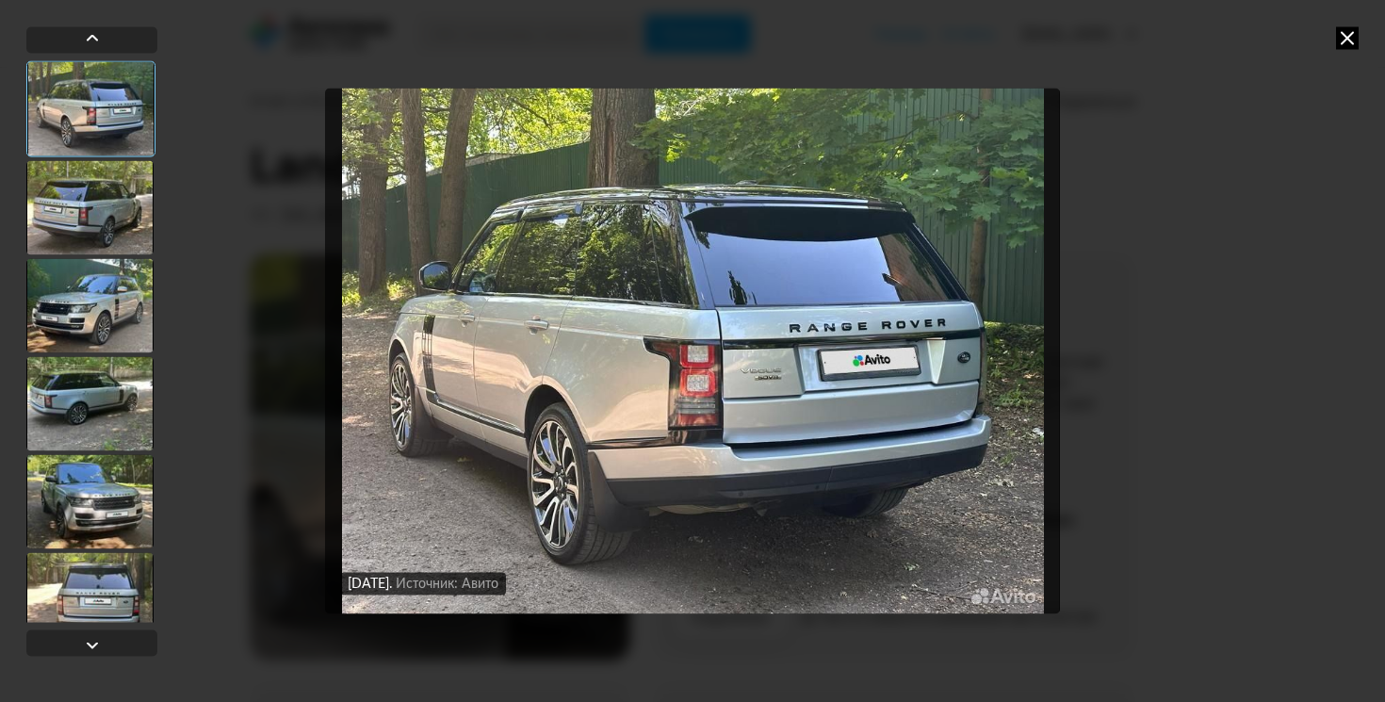
click at [948, 367] on img "Go to Slide 1" at bounding box center [692, 351] width 734 height 527
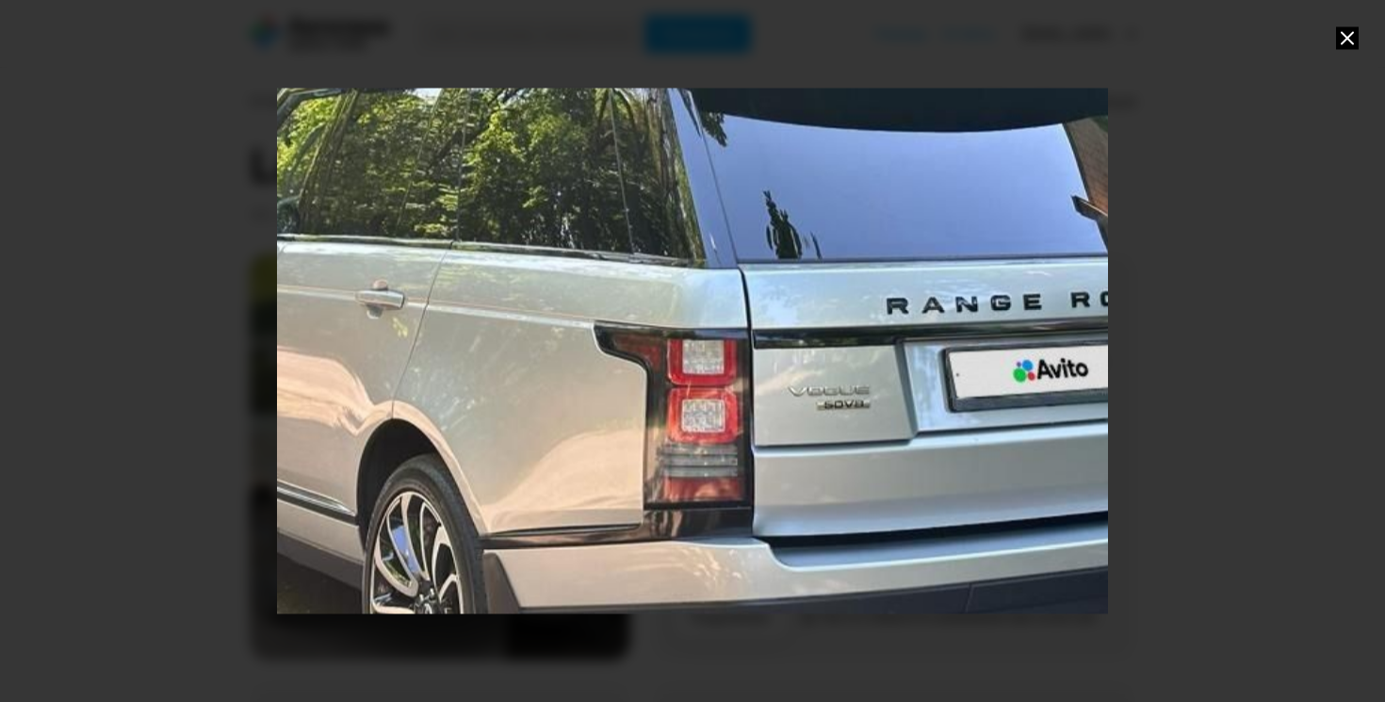
click at [348, 357] on div "Go to Slide 1" at bounding box center [692, 351] width 1661 height 1053
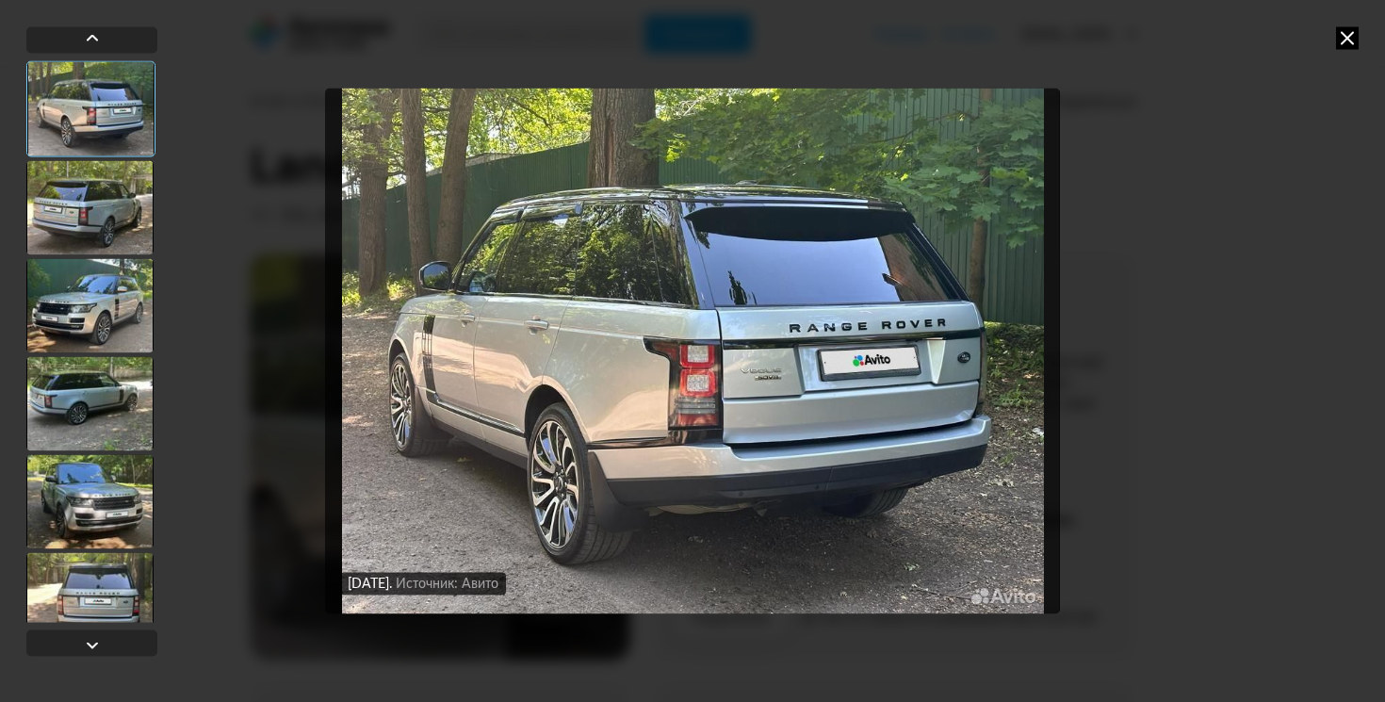
click at [103, 309] on div at bounding box center [89, 305] width 127 height 94
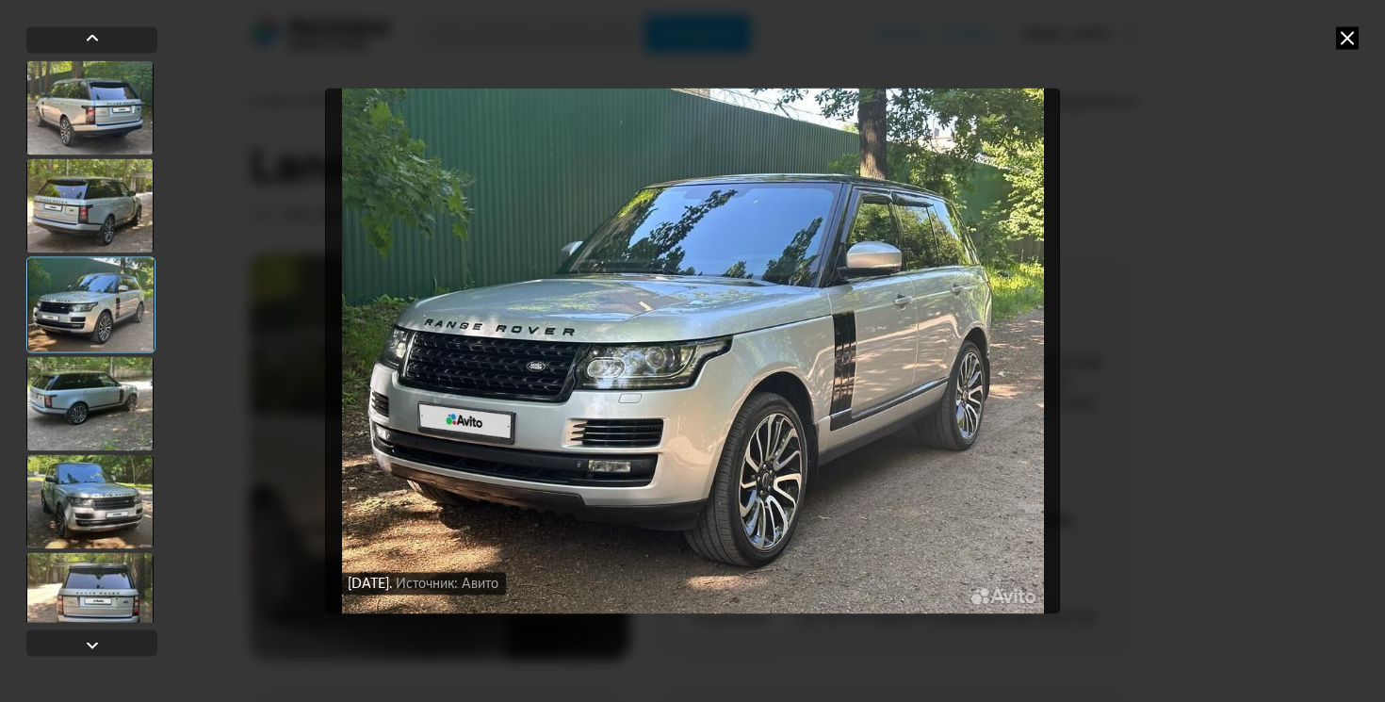
click at [97, 416] on div at bounding box center [89, 403] width 127 height 94
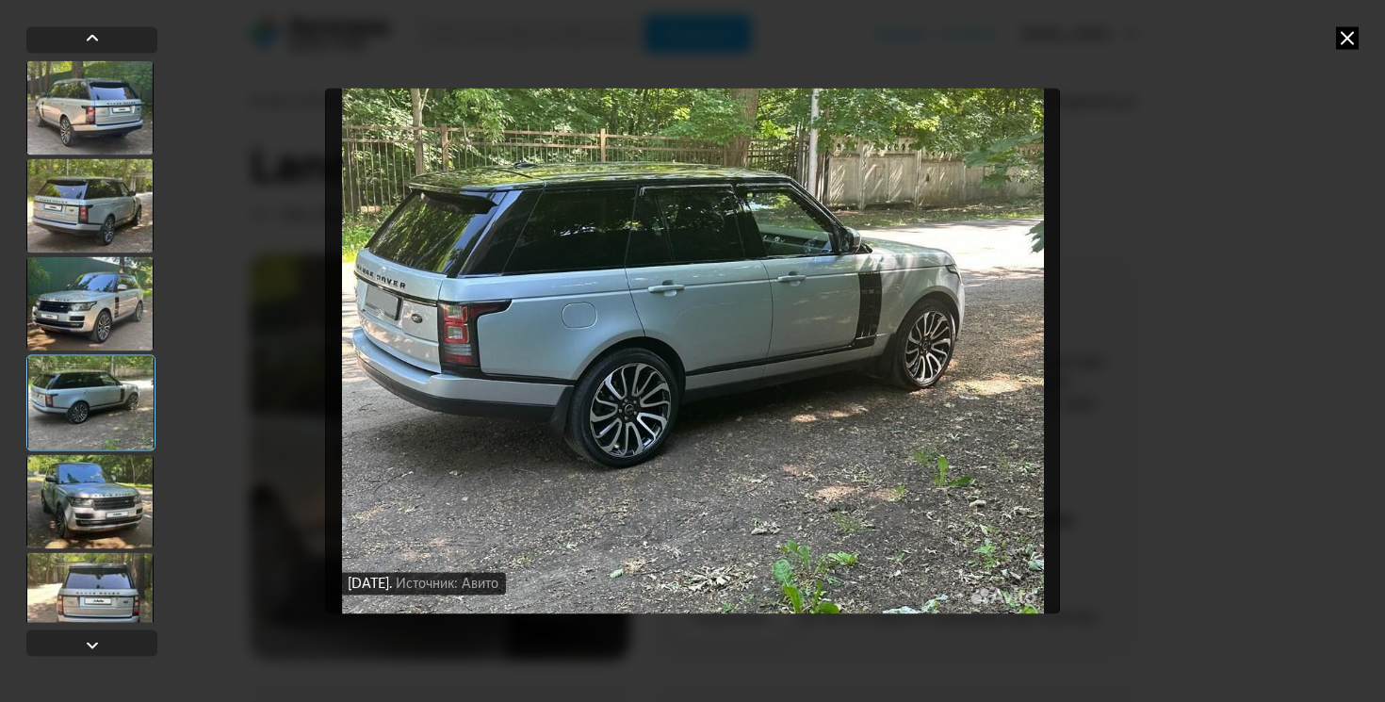
click at [97, 478] on div at bounding box center [89, 501] width 127 height 94
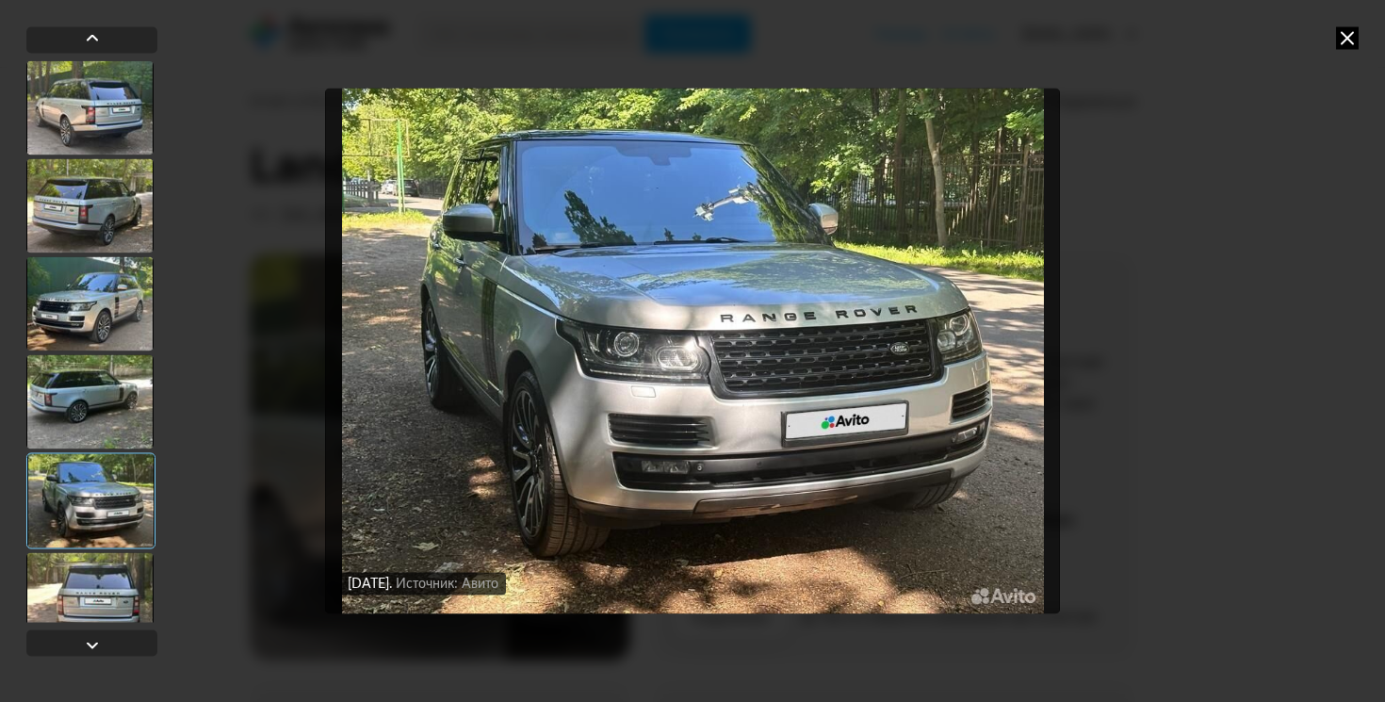
click at [85, 588] on div at bounding box center [89, 599] width 127 height 94
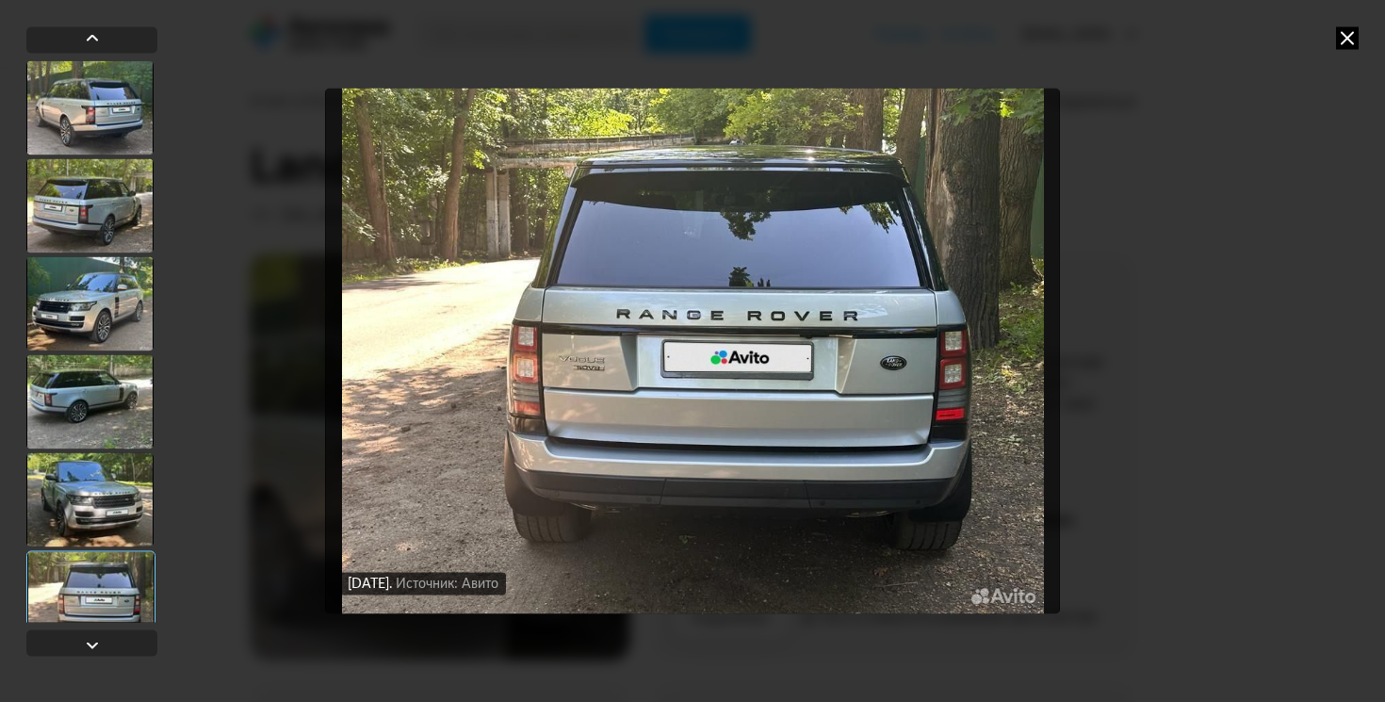
click at [93, 506] on div at bounding box center [89, 499] width 127 height 94
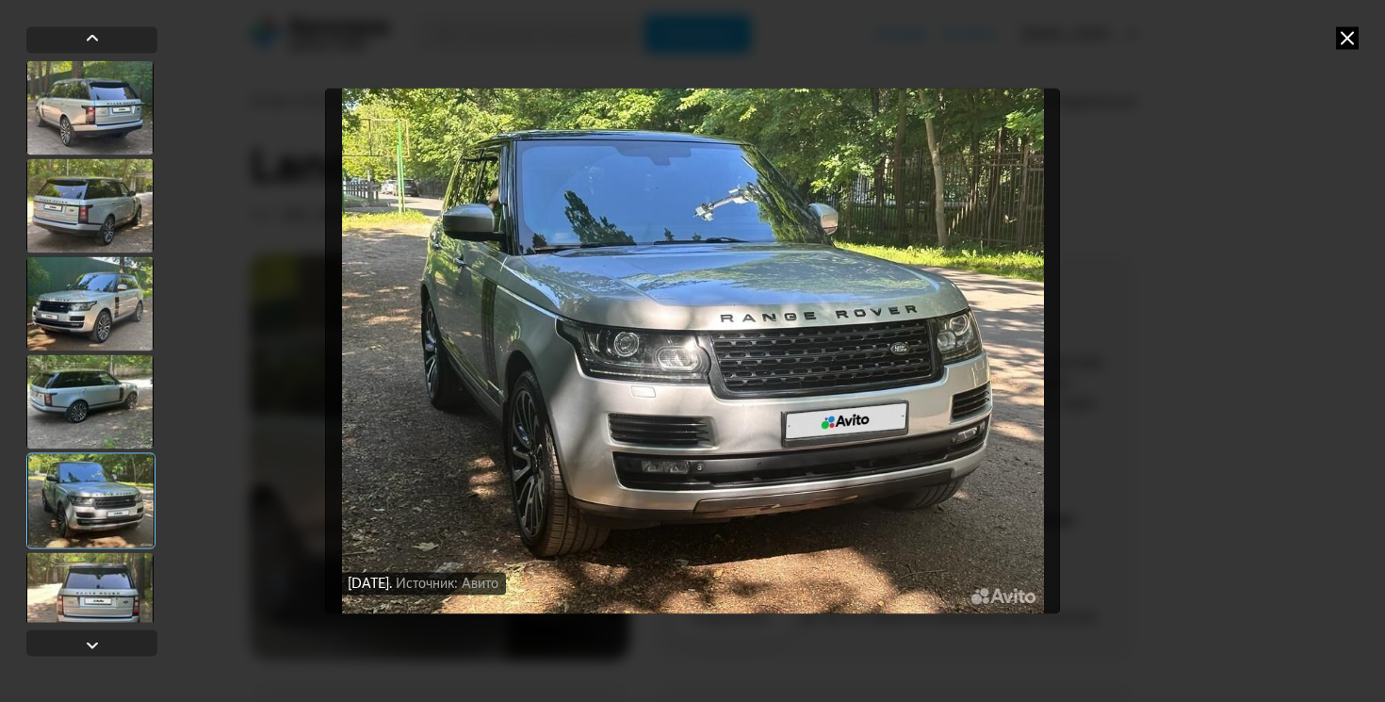
click at [95, 400] on div at bounding box center [89, 401] width 127 height 94
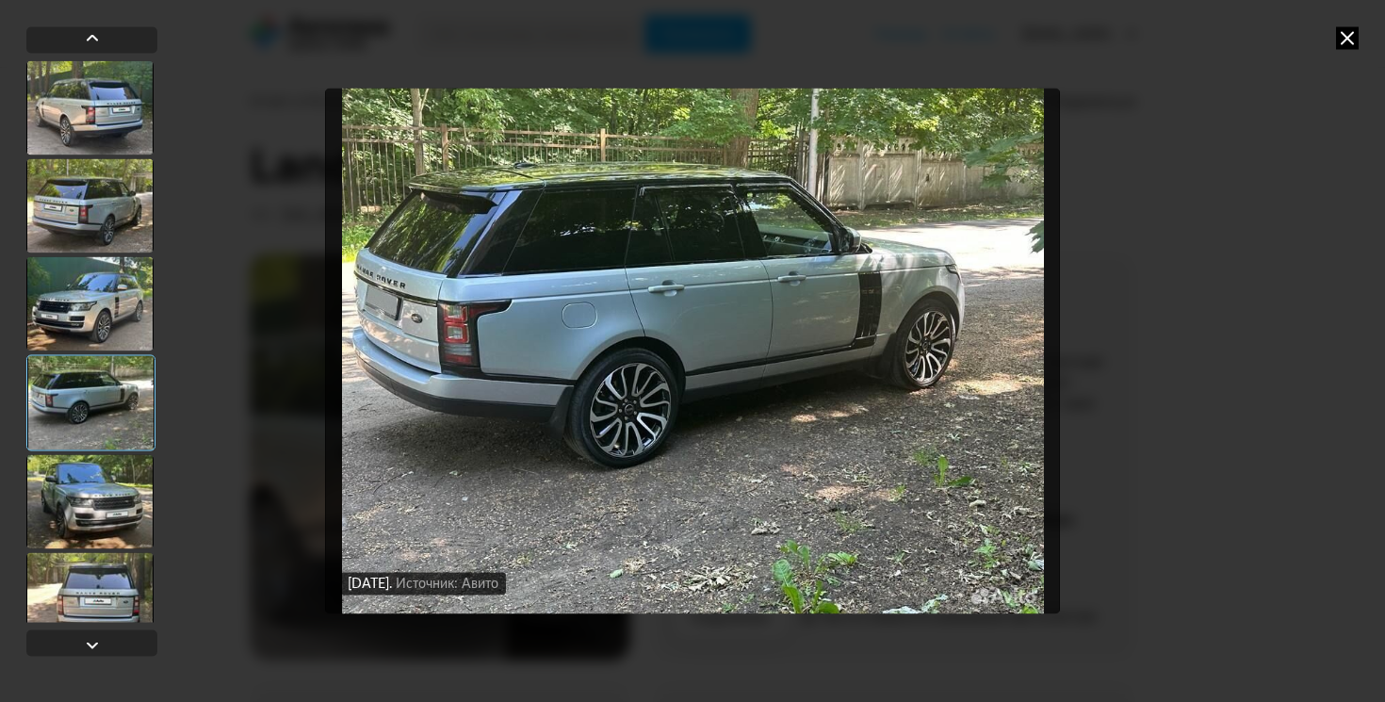
click at [106, 292] on div at bounding box center [89, 303] width 127 height 94
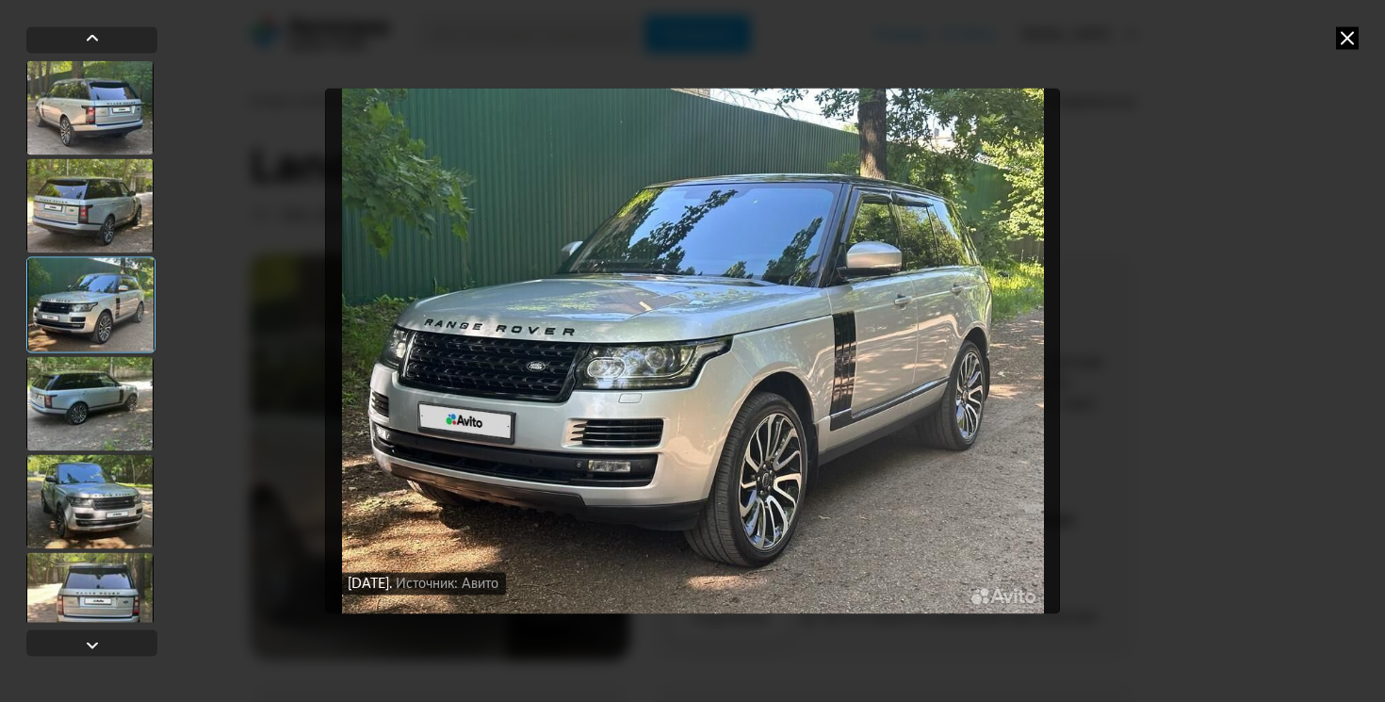
click at [87, 188] on div at bounding box center [89, 205] width 127 height 94
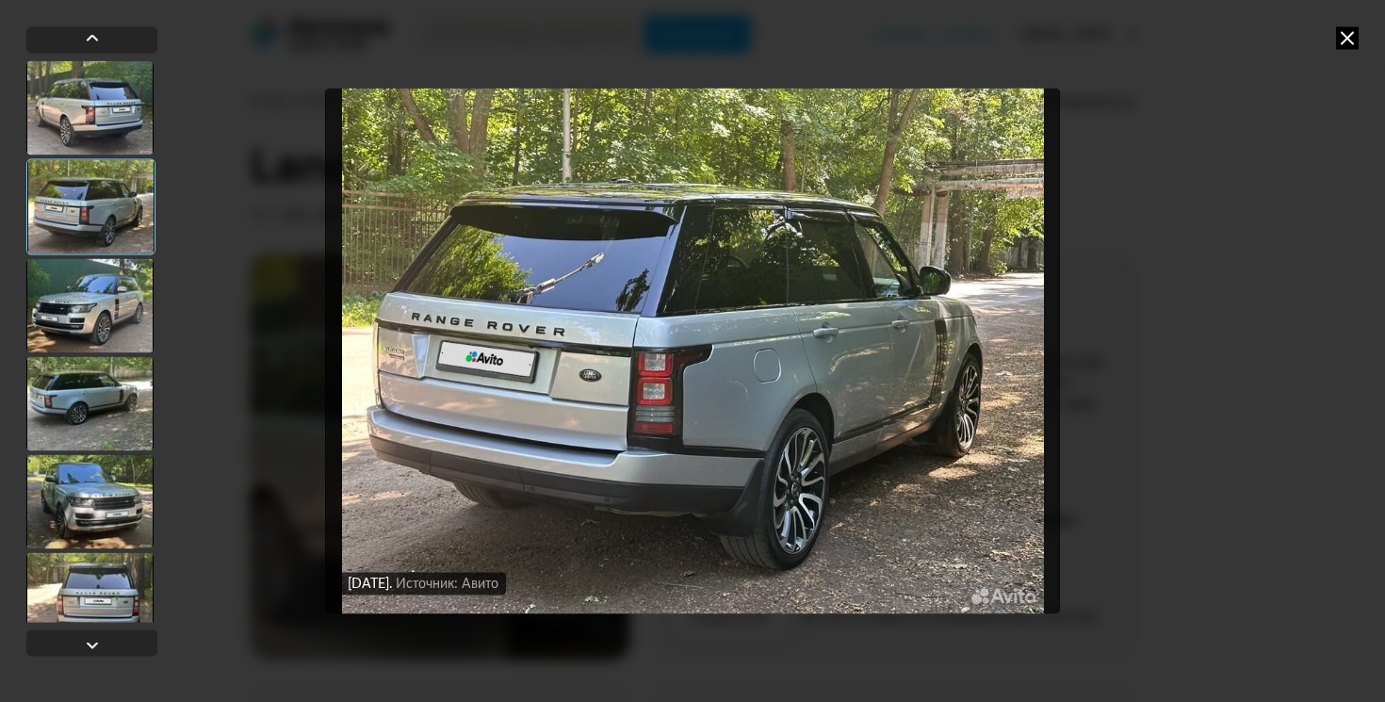
click at [97, 112] on div at bounding box center [89, 107] width 127 height 94
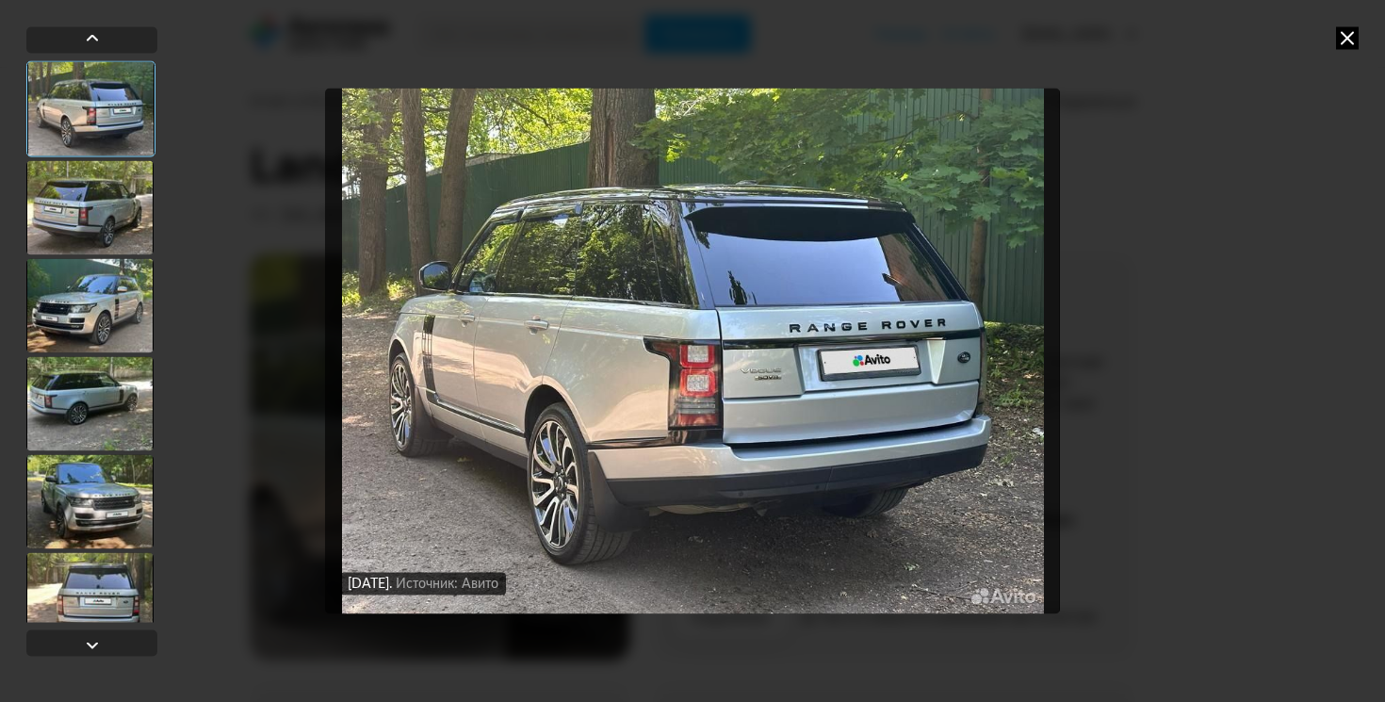
click at [1343, 43] on icon at bounding box center [1347, 37] width 23 height 23
